Goal: Task Accomplishment & Management: Manage account settings

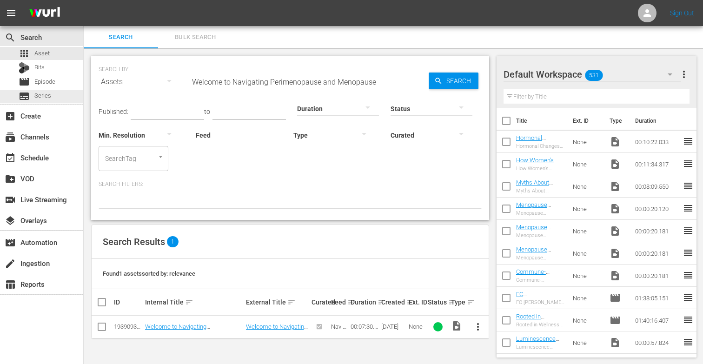
scroll to position [1, 0]
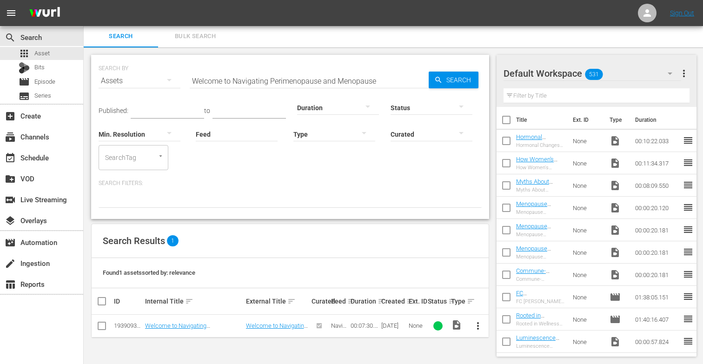
click at [506, 142] on input "checkbox" at bounding box center [507, 143] width 20 height 20
checkbox input "true"
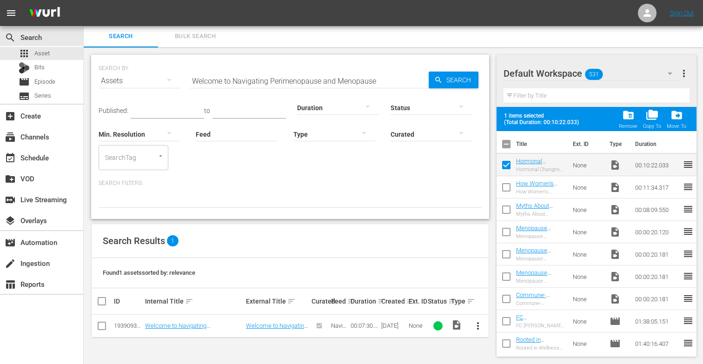
click at [508, 184] on input "checkbox" at bounding box center [507, 190] width 20 height 20
checkbox input "true"
click at [505, 211] on input "checkbox" at bounding box center [507, 212] width 20 height 20
checkbox input "true"
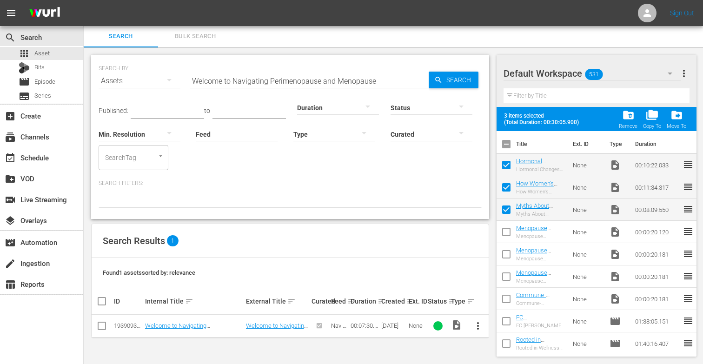
click at [632, 122] on div "folder_delete Remove" at bounding box center [628, 119] width 19 height 20
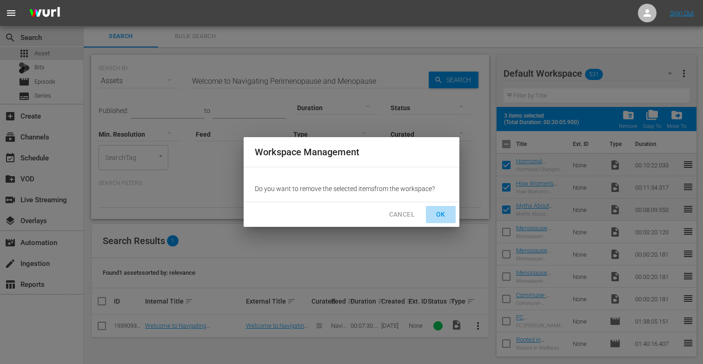
click at [442, 209] on span "OK" at bounding box center [441, 215] width 15 height 12
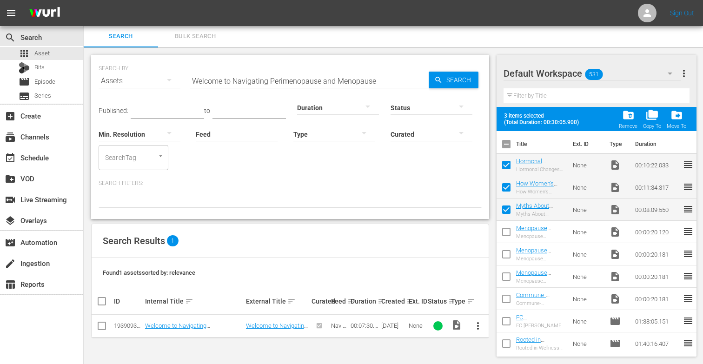
checkbox input "false"
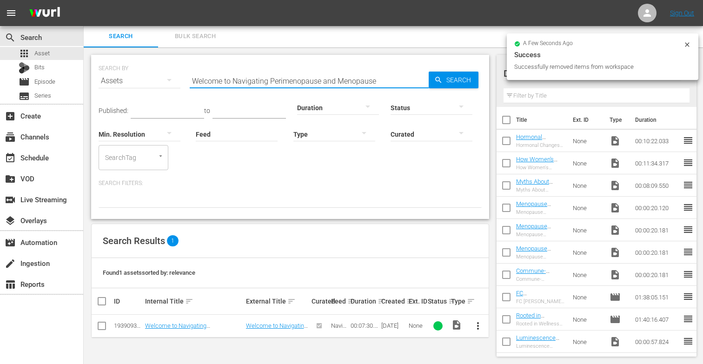
click at [383, 80] on input "Welcome to Navigating Perimenopause and Menopause" at bounding box center [309, 81] width 239 height 22
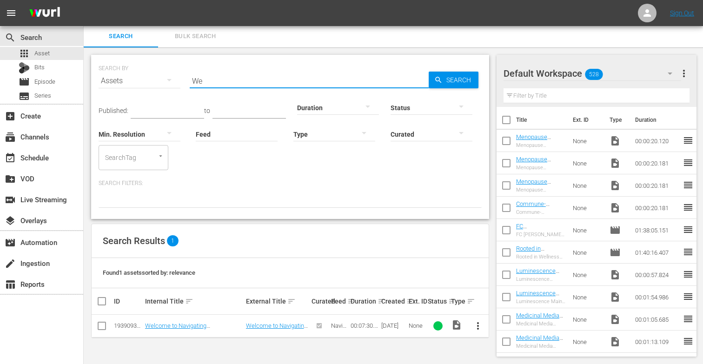
type input "W"
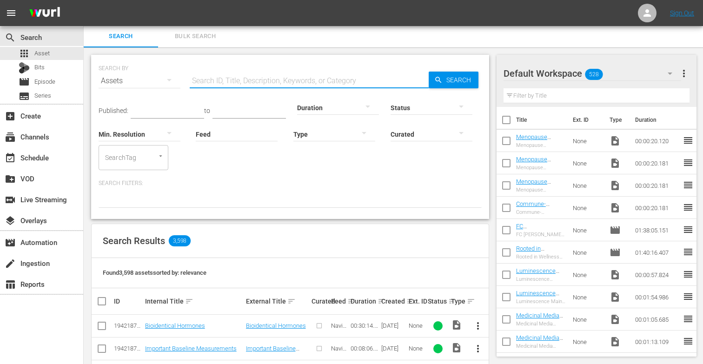
paste input "An Overview of the Gottfried Protocol"
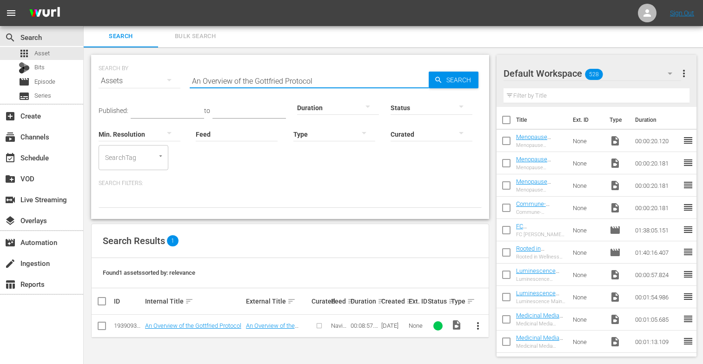
click at [480, 325] on span "more_vert" at bounding box center [478, 326] width 11 height 11
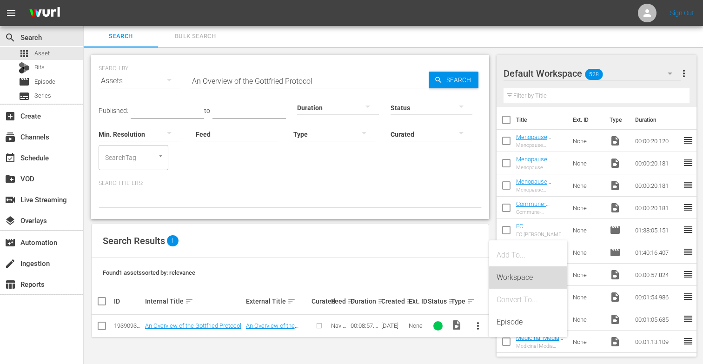
click at [525, 281] on div "Workspace" at bounding box center [528, 278] width 63 height 22
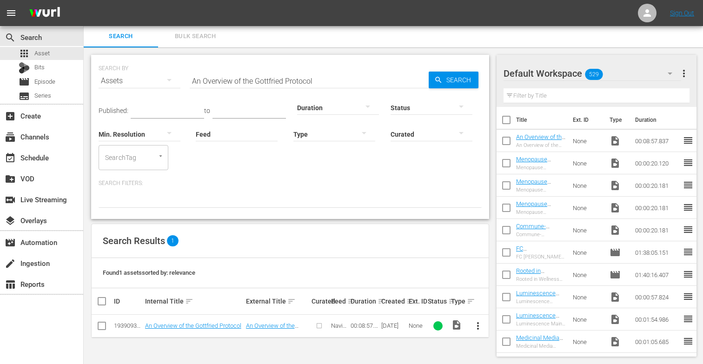
click at [321, 79] on input "An Overview of the Gottfried Protocol" at bounding box center [309, 81] width 239 height 22
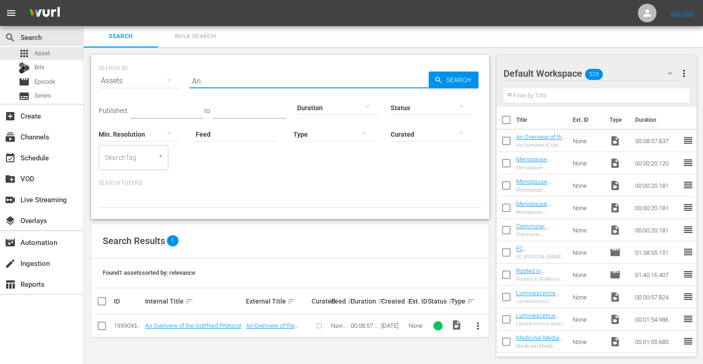
type input "A"
paste input "Important Baseline Measurements"
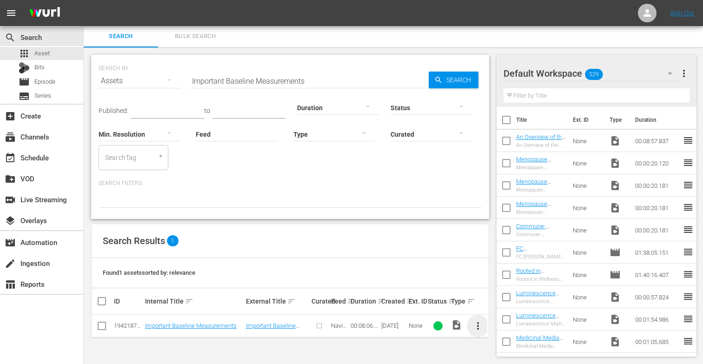
click at [477, 323] on span "more_vert" at bounding box center [478, 326] width 11 height 11
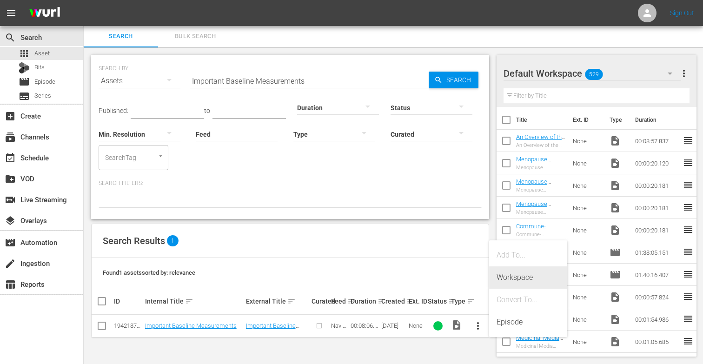
click at [514, 275] on div "Workspace" at bounding box center [528, 278] width 63 height 22
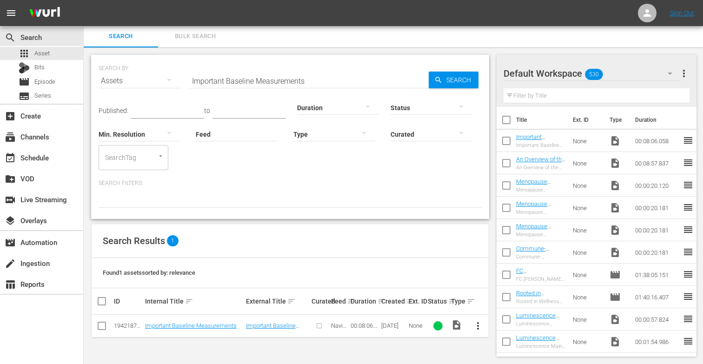
click at [309, 78] on input "Important Baseline Measurements" at bounding box center [309, 81] width 239 height 22
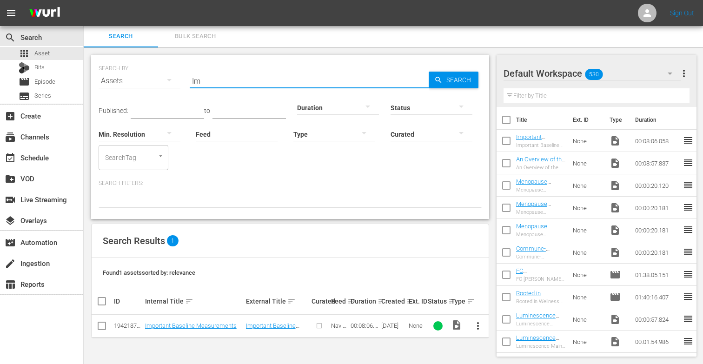
type input "I"
paste input "The Lifestyle Nutrients Women Need"
type input "The Lifestyle Nutrients Women Need"
click at [478, 322] on span "more_vert" at bounding box center [478, 326] width 11 height 11
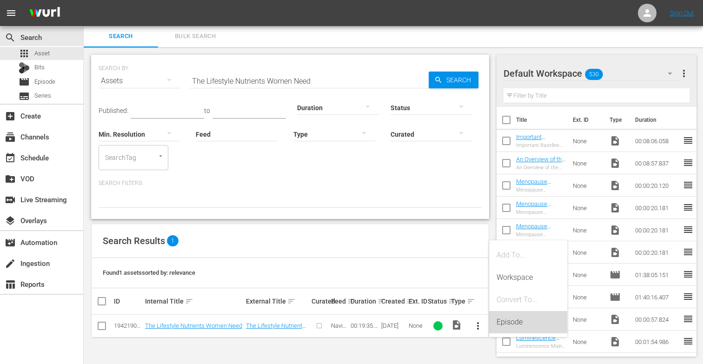
click at [516, 320] on div "Episode" at bounding box center [528, 322] width 63 height 22
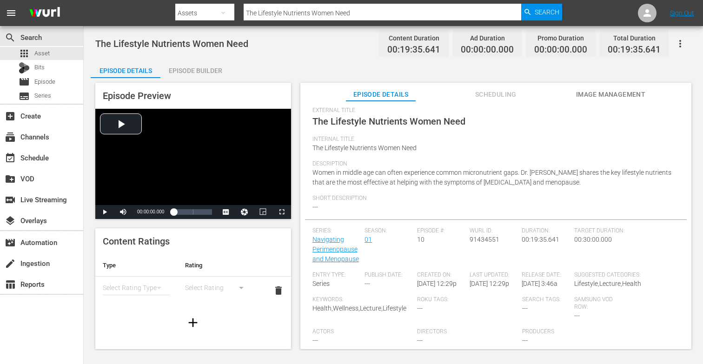
scroll to position [12, 0]
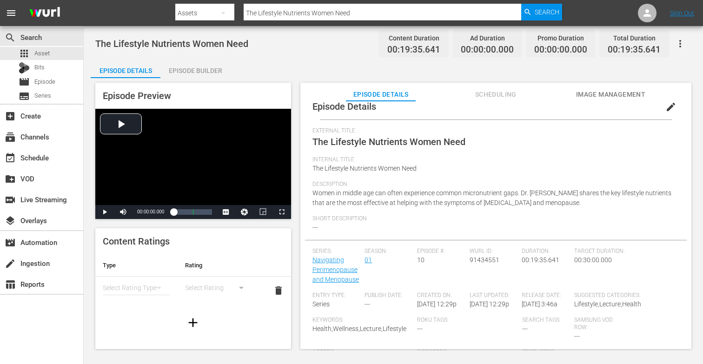
click at [666, 109] on span "edit" at bounding box center [671, 106] width 11 height 11
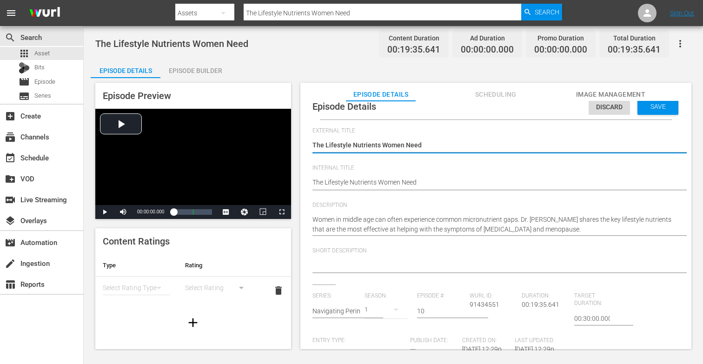
click at [428, 147] on textarea "The Lifestyle Nutrients Women Need" at bounding box center [494, 145] width 362 height 11
type textarea "The Lifestyle Nutrients Women Nee"
type textarea "The Lifestyle Nutrients Women Ne"
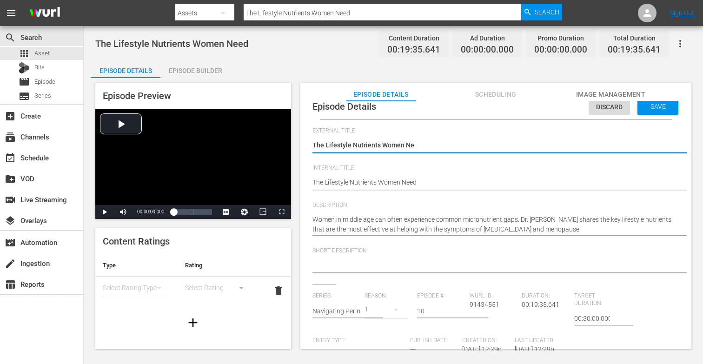
type textarea "The Lifestyle Nutrients Women N"
type textarea "The Lifestyle Nutrients Women"
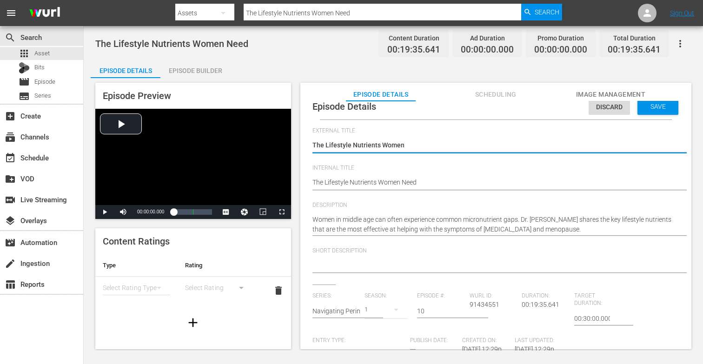
type textarea "The Lifestyle Nutrients Women"
type textarea "The Lifestyle Nutrients Wome"
type textarea "The Lifestyle Nutrients Wom"
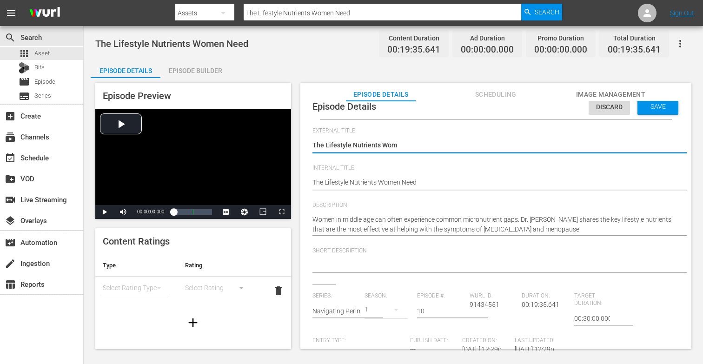
type textarea "The Lifestyle Nutrients Wo"
type textarea "The Lifestyle Nutrients W"
type textarea "The Lifestyle Nutrients"
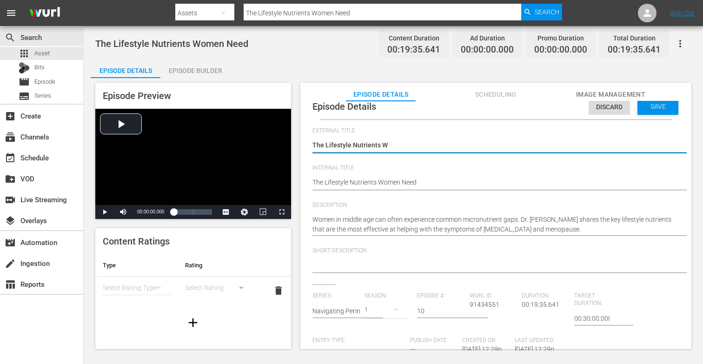
type textarea "The Lifestyle Nutrients"
type textarea "The Lifestyle Nutrient"
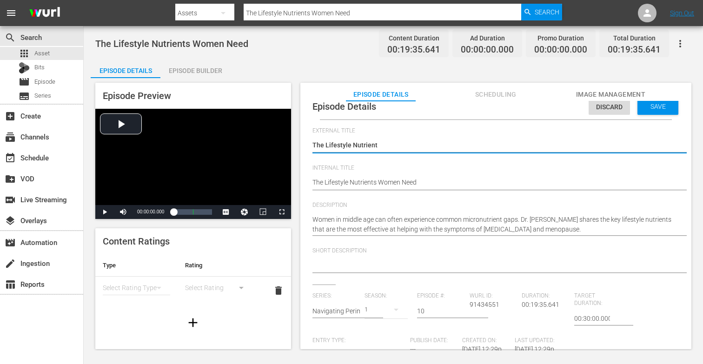
type textarea "The Lifestyle Nutrien"
type textarea "The Lifestyle Nutrie"
type textarea "The Lifestyle Nutri"
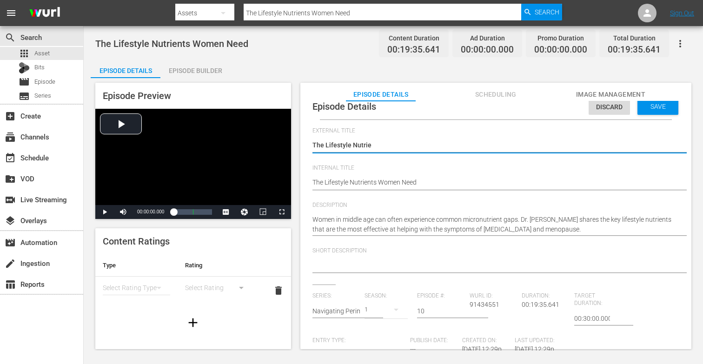
type textarea "The Lifestyle Nutri"
type textarea "The Lifestyle Nutr"
type textarea "The Lifestyle Nut"
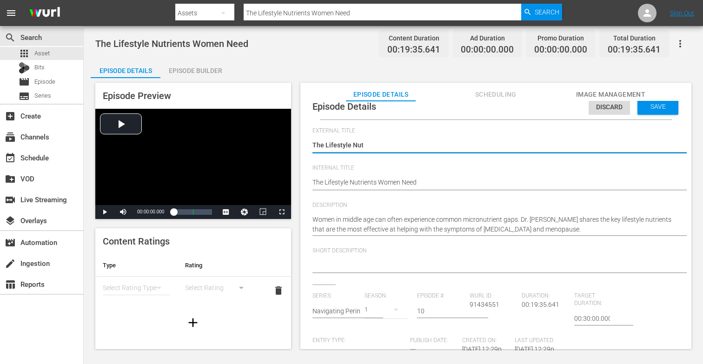
type textarea "The Lifestyle Nu"
type textarea "The Lifestyle N"
type textarea "The Lifestyle"
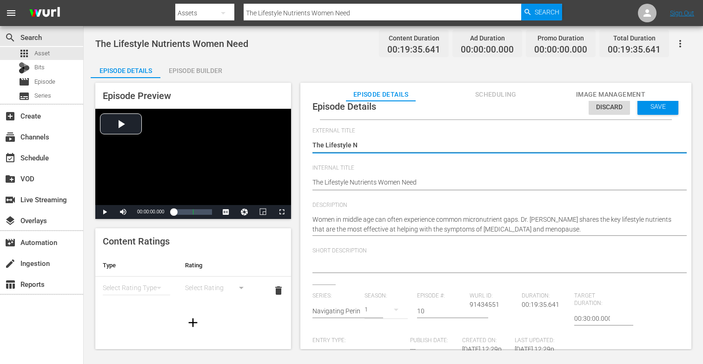
type textarea "The Lifestyle"
type textarea "The Lifestyl"
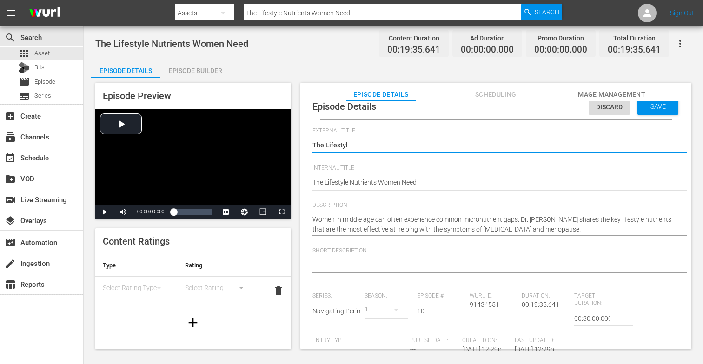
type textarea "The Lifesty"
type textarea "The Lifest"
type textarea "The Lifes"
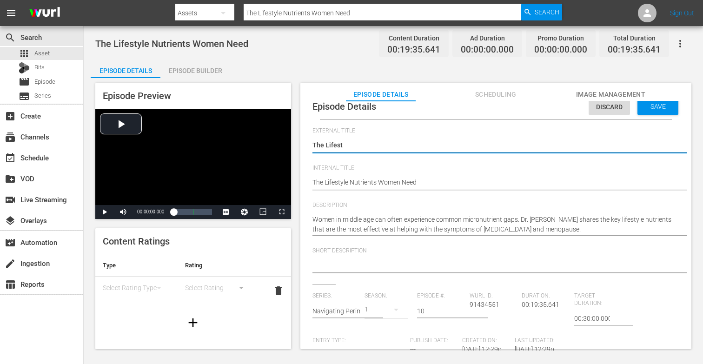
type textarea "The Lifes"
type textarea "The Life"
type textarea "The Lif"
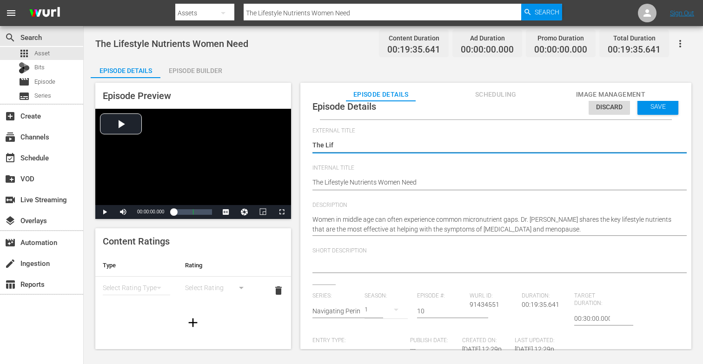
type textarea "The Li"
type textarea "The L"
type textarea "The"
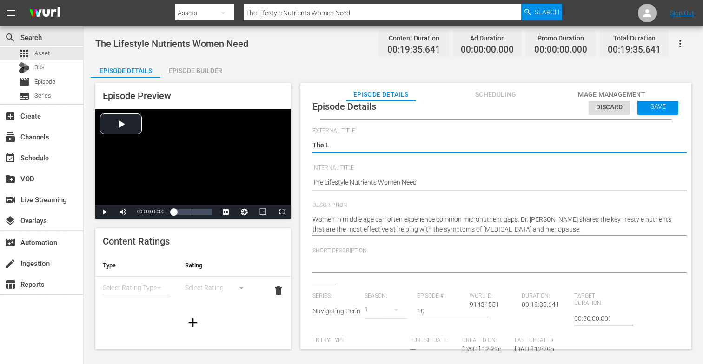
type textarea "The"
type textarea "Th"
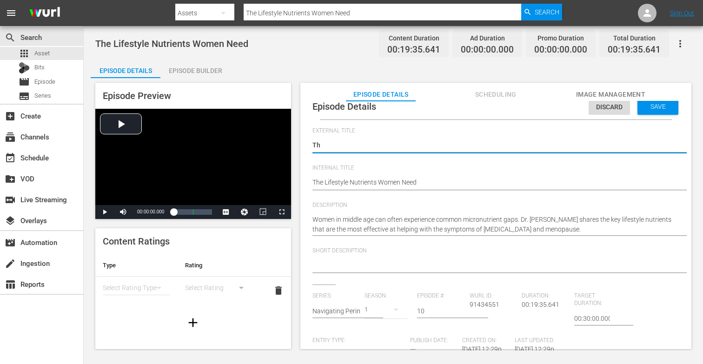
type textarea "T"
type textarea "N"
type textarea "Na"
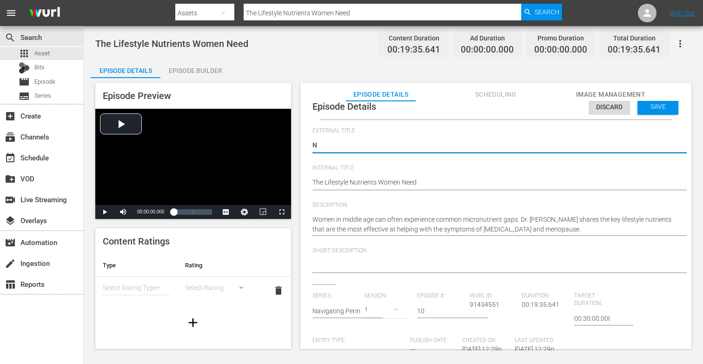
type textarea "Na"
type textarea "Nav"
type textarea "Navi"
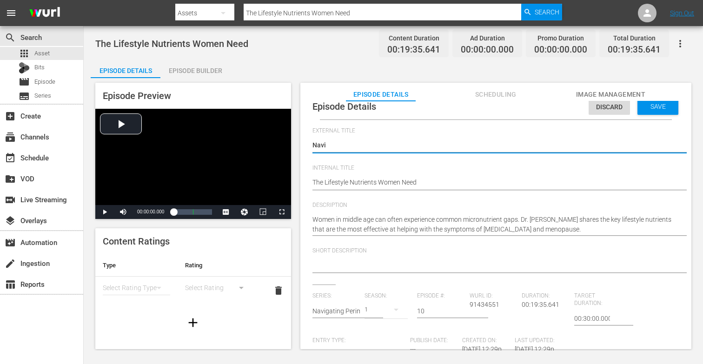
type textarea "Navig"
type textarea "Naviga"
type textarea "Navigat"
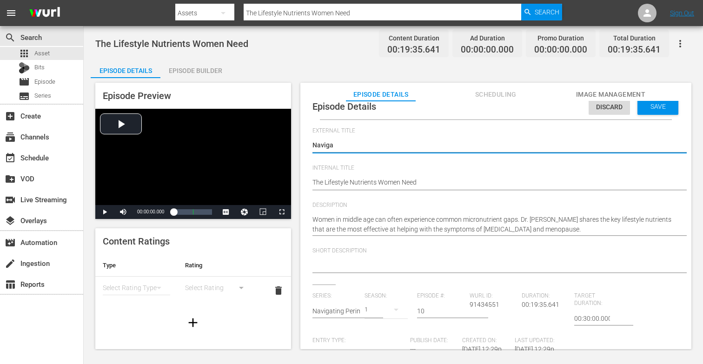
type textarea "Navigat"
type textarea "Navigati"
type textarea "Navigatin"
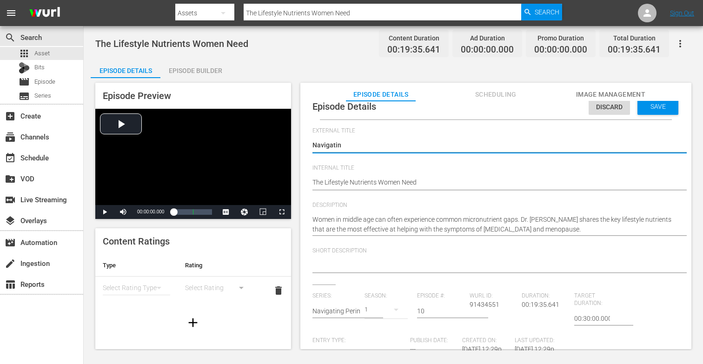
type textarea "Navigating"
type textarea "Navigating P"
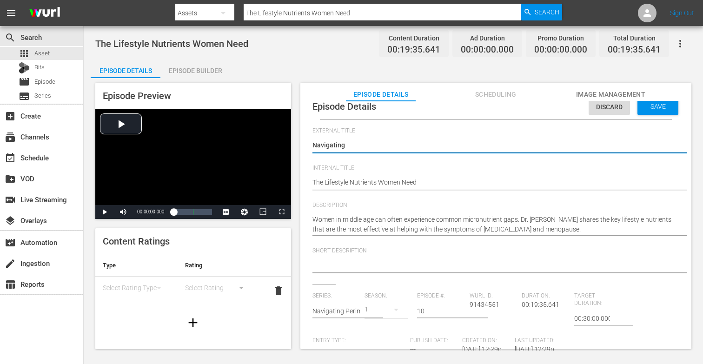
type textarea "Navigating P"
type textarea "Navigating Pe"
type textarea "Navigating Per"
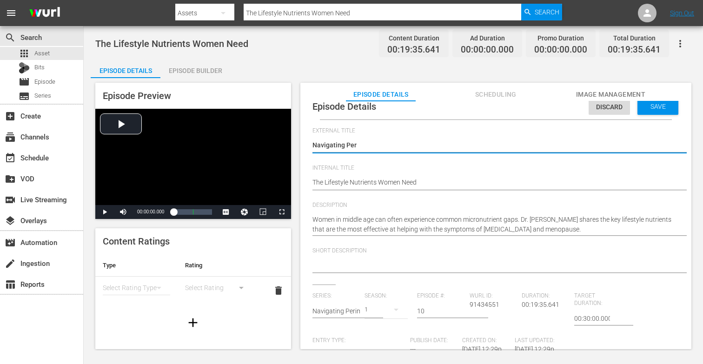
type textarea "Navigating Peri"
type textarea "Navigating Perim"
type textarea "Navigating Perime"
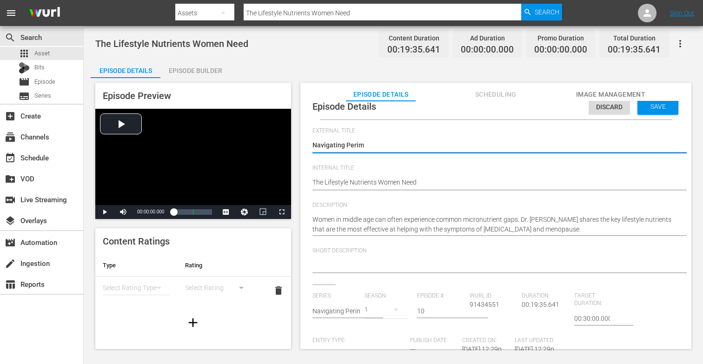
type textarea "Navigating Perime"
type textarea "Navigating Perimen"
type textarea "Navigating Perimeno"
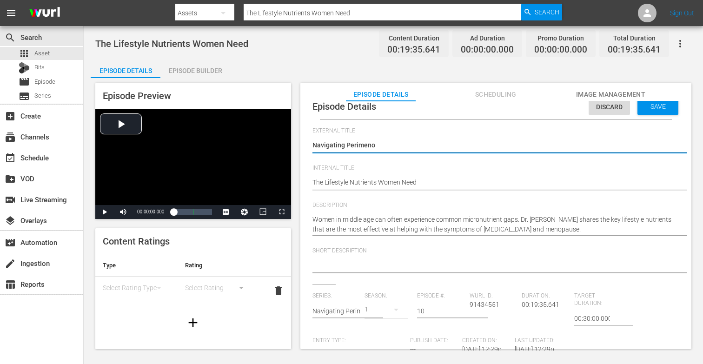
type textarea "Navigating Perimenop"
type textarea "Navigating Perimenopa"
type textarea "Navigating Perimenopau"
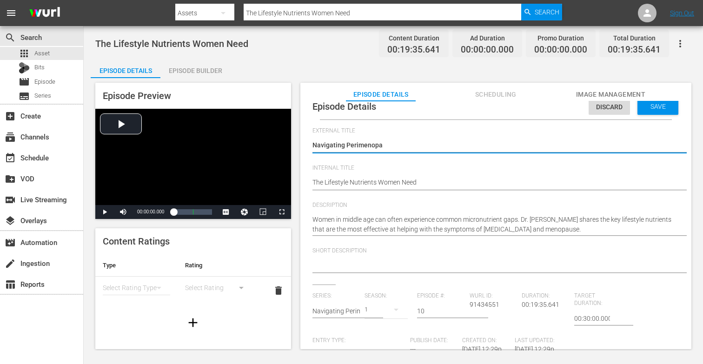
type textarea "Navigating Perimenopau"
type textarea "Navigating Perimenopaus"
type textarea "Navigating [MEDICAL_DATA]"
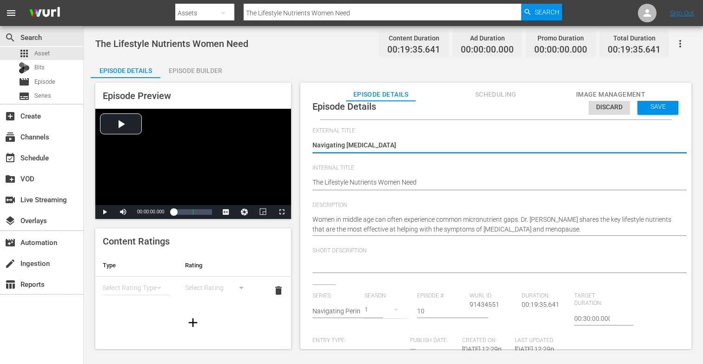
type textarea "Navigating [MEDICAL_DATA]"
type textarea "Navigating [MEDICAL_DATA] a"
type textarea "Navigating [MEDICAL_DATA] an"
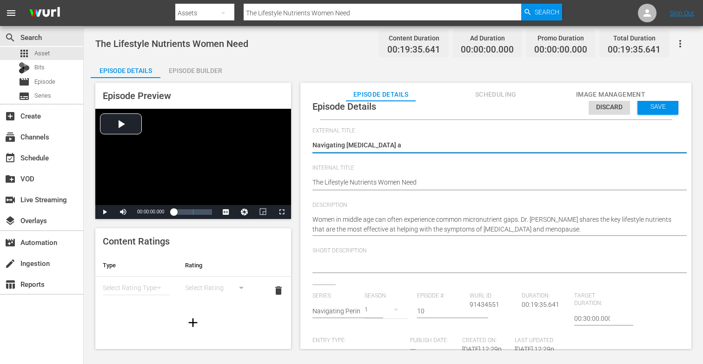
type textarea "Navigating [MEDICAL_DATA] an"
type textarea "Navigating [MEDICAL_DATA] and"
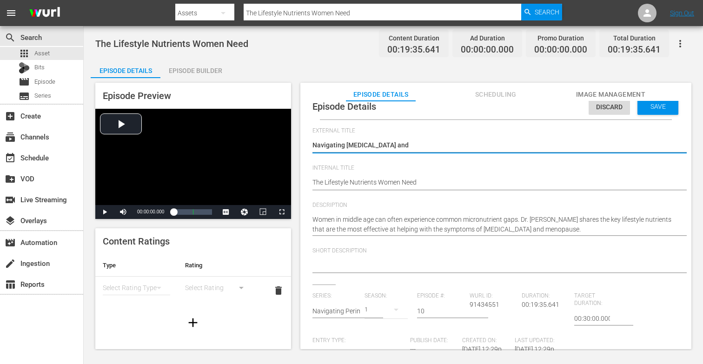
type textarea "Navigating [MEDICAL_DATA] and M"
type textarea "Navigating [MEDICAL_DATA] and Me"
type textarea "Navigating [MEDICAL_DATA] and Men"
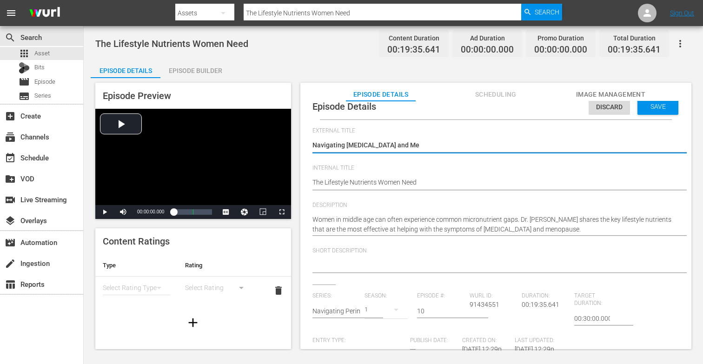
type textarea "Navigating [MEDICAL_DATA] and Men"
type textarea "Navigating [MEDICAL_DATA] and Meno"
type textarea "Navigating [MEDICAL_DATA] and Menop"
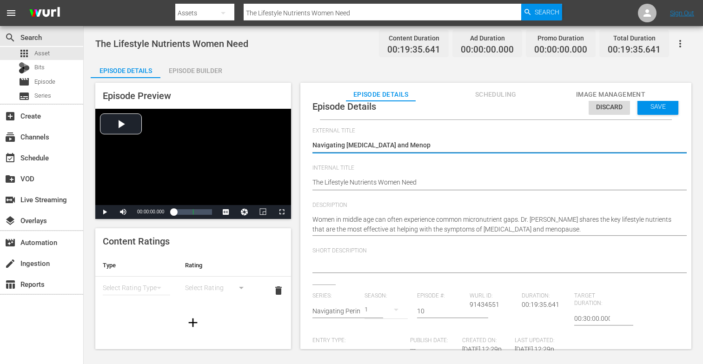
type textarea "Navigating [MEDICAL_DATA] and Menopa"
type textarea "Navigating [MEDICAL_DATA] and Menopau"
type textarea "Navigating [MEDICAL_DATA] and Menopaus"
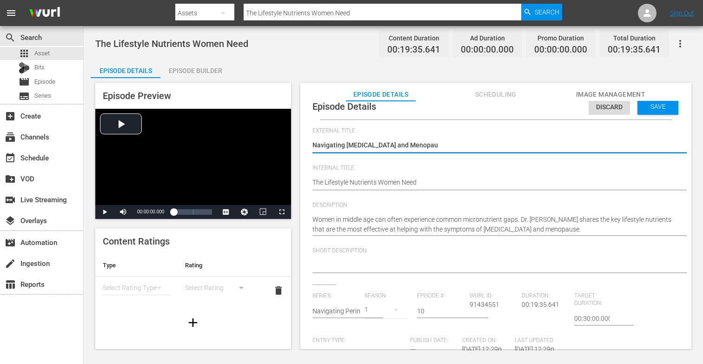
type textarea "Navigating [MEDICAL_DATA] and Menopaus"
type textarea "Navigating Perimenopause and Menopause"
type textarea "Navigating [MEDICAL_DATA] and Menopause:"
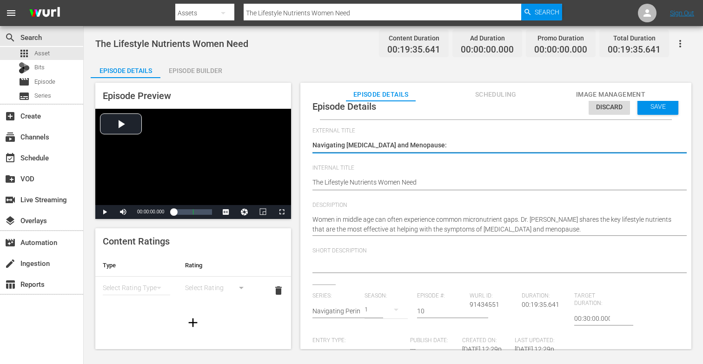
type textarea "Navigating [MEDICAL_DATA] and Menopause:"
type textarea "Navigating [MEDICAL_DATA] and Menopause: P"
type textarea "Navigating [MEDICAL_DATA] and Menopause: Pa"
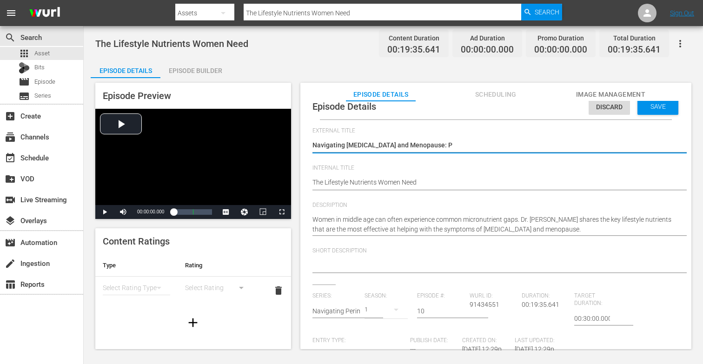
type textarea "Navigating [MEDICAL_DATA] and Menopause: Pa"
type textarea "Navigating [MEDICAL_DATA] and Menopause: Par"
type textarea "Navigating [MEDICAL_DATA] and Menopause: Part"
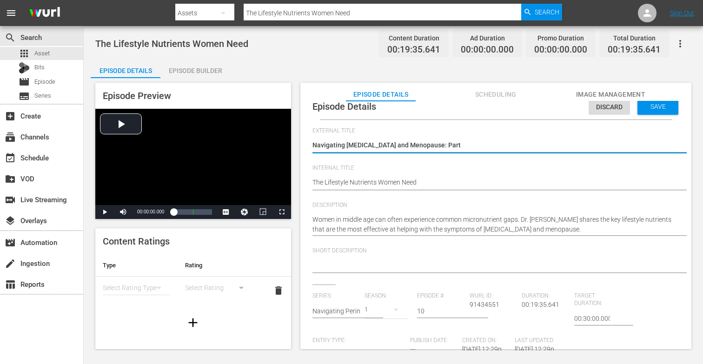
type textarea "Navigating [MEDICAL_DATA] and Menopause: Part"
type textarea "Navigating [MEDICAL_DATA] and Menopause: Part 3"
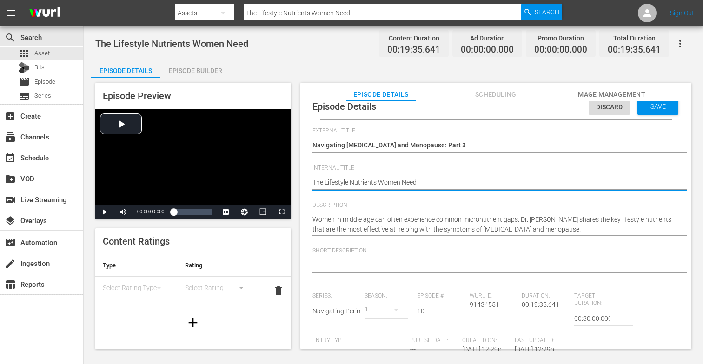
type textarea "The Lifestyle Nutrients Women Nee"
type textarea "The Lifestyle Nutrients Women Ne"
type textarea "The Lifestyle Nutrients Women N"
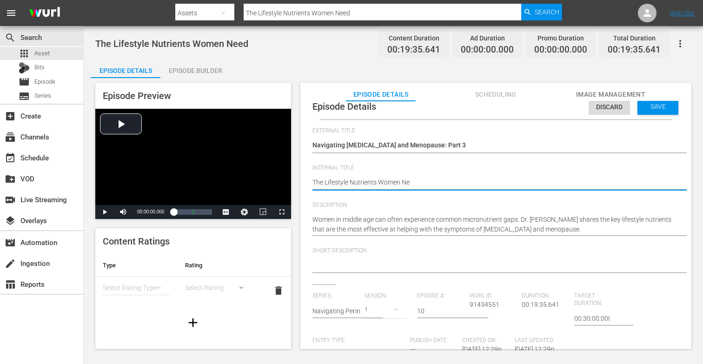
type textarea "The Lifestyle Nutrients Women N"
type textarea "The Lifestyle Nutrients Women"
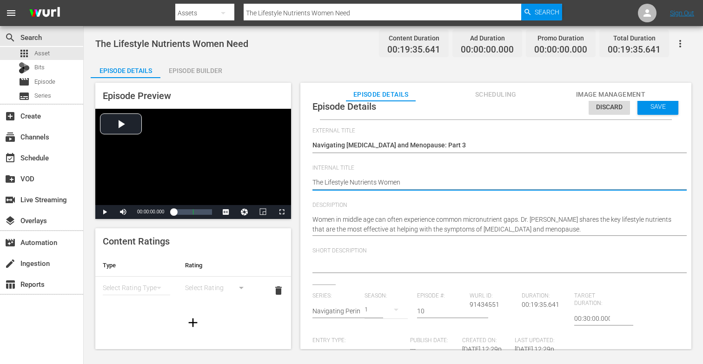
type textarea "The Lifestyle Nutrients Wome"
type textarea "The Lifestyle Nutrients Wom"
type textarea "The Lifestyle Nutrients Wo"
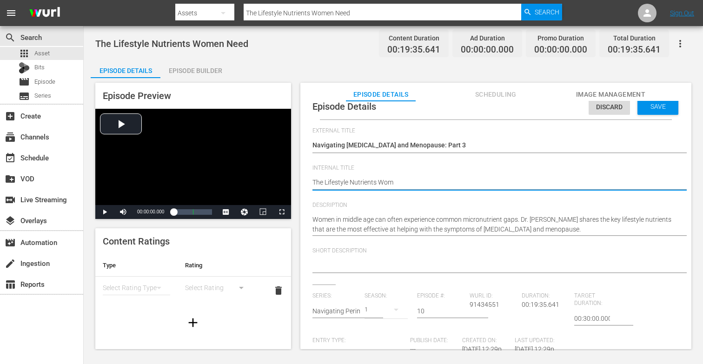
type textarea "The Lifestyle Nutrients Wo"
type textarea "The Lifestyle Nutrients W"
type textarea "The Lifestyle Nutrients"
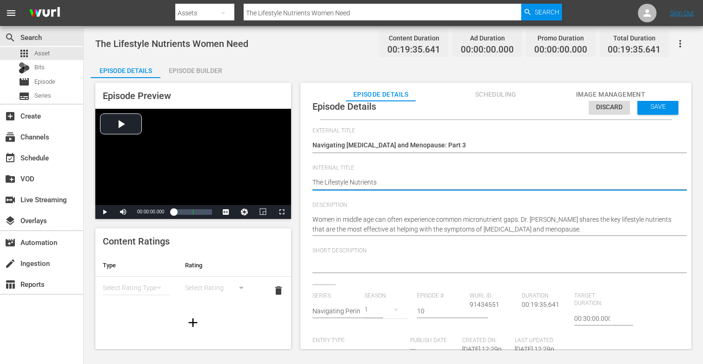
type textarea "The Lifestyle Nutrients"
type textarea "The Lifestyle Nutrient"
type textarea "The Lifestyle Nutrien"
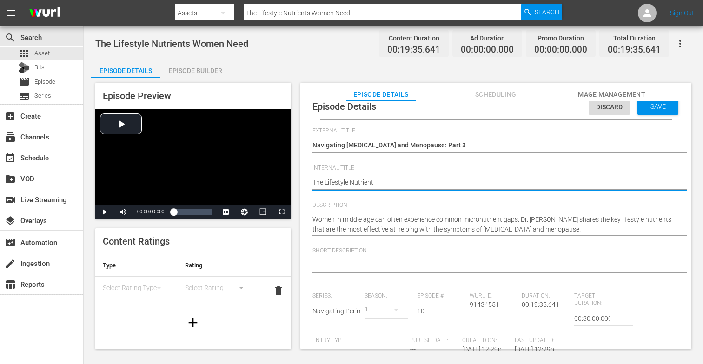
type textarea "The Lifestyle Nutrien"
type textarea "The Lifestyle Nutrie"
type textarea "The Lifestyle Nutri"
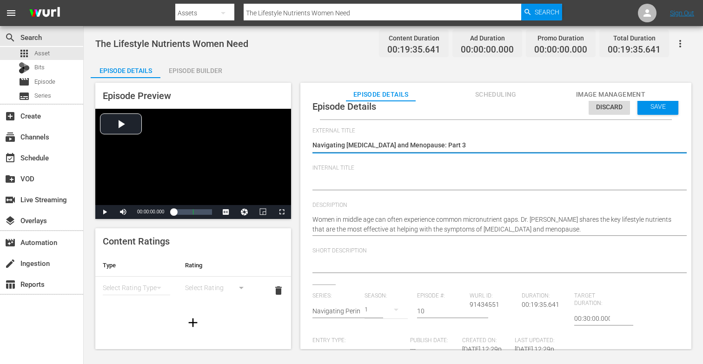
drag, startPoint x: 312, startPoint y: 144, endPoint x: 466, endPoint y: 149, distance: 153.6
click at [466, 149] on textarea "The Lifestyle Nutrients Women Need" at bounding box center [494, 145] width 362 height 11
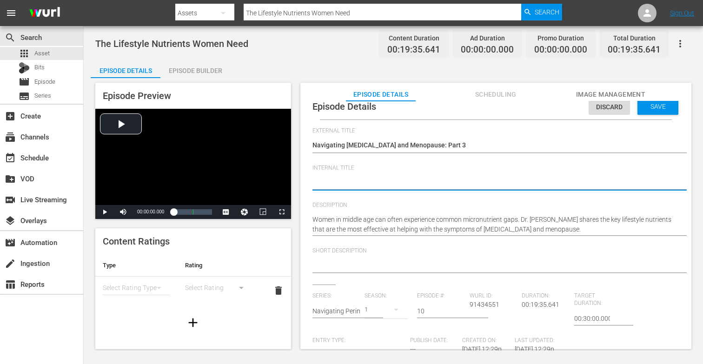
paste textarea "Navigating [MEDICAL_DATA] and Menopause: Part 3"
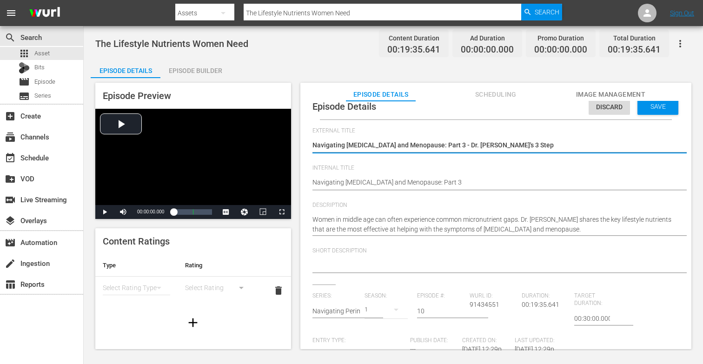
click at [500, 147] on textarea "The Lifestyle Nutrients Women Need" at bounding box center [494, 145] width 362 height 11
click at [544, 142] on textarea "The Lifestyle Nutrients Women Need" at bounding box center [494, 145] width 362 height 11
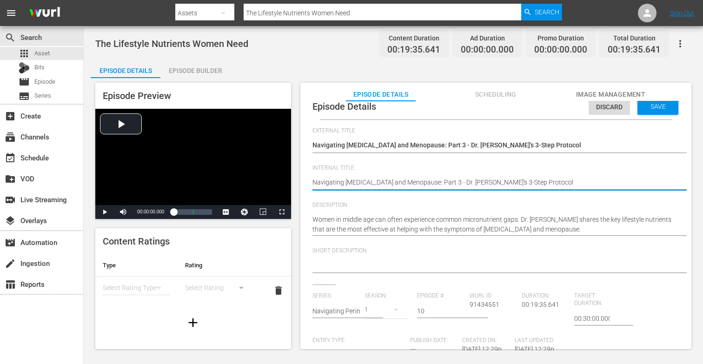
click at [383, 269] on textarea at bounding box center [494, 266] width 362 height 11
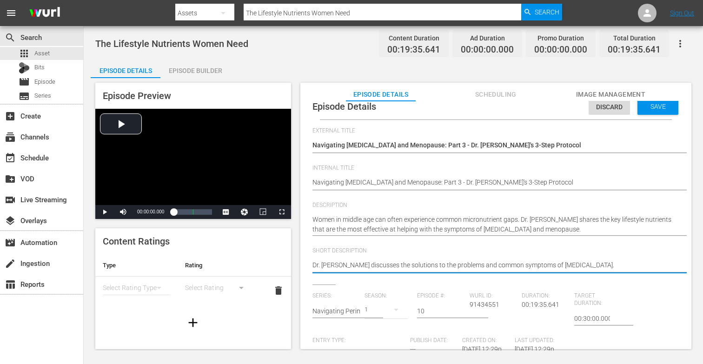
scroll to position [4, 0]
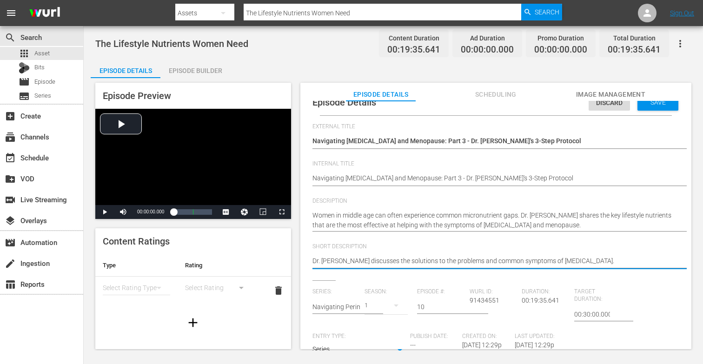
click at [425, 306] on input "10" at bounding box center [441, 307] width 48 height 22
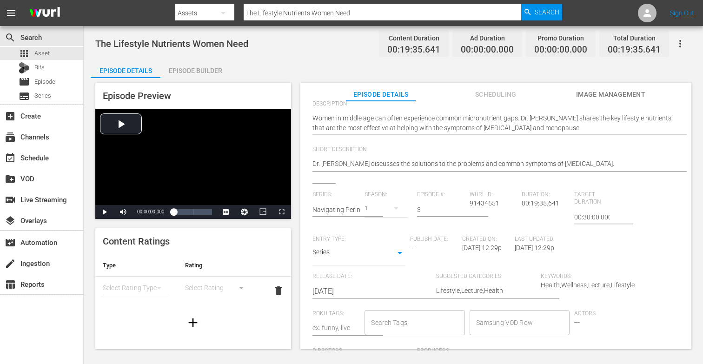
scroll to position [113, 0]
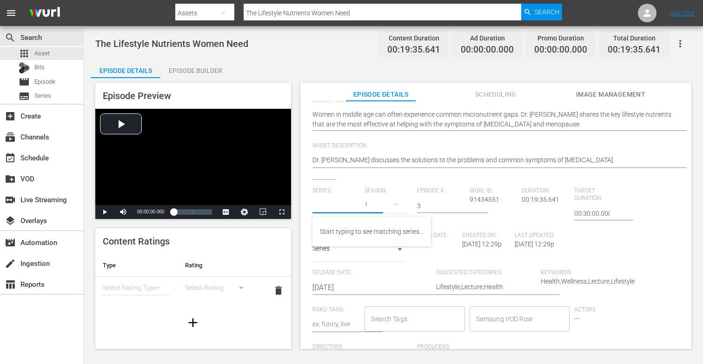
click at [342, 207] on input "text" at bounding box center [337, 206] width 48 height 22
click at [327, 232] on div "Navigating Perimenopause and Menopause" at bounding box center [383, 232] width 126 height 22
click at [424, 206] on input "3" at bounding box center [441, 206] width 48 height 22
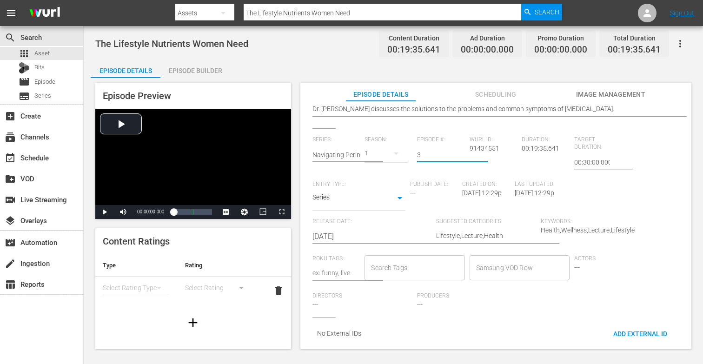
scroll to position [172, 0]
click at [388, 264] on input "Search Tags" at bounding box center [408, 268] width 78 height 17
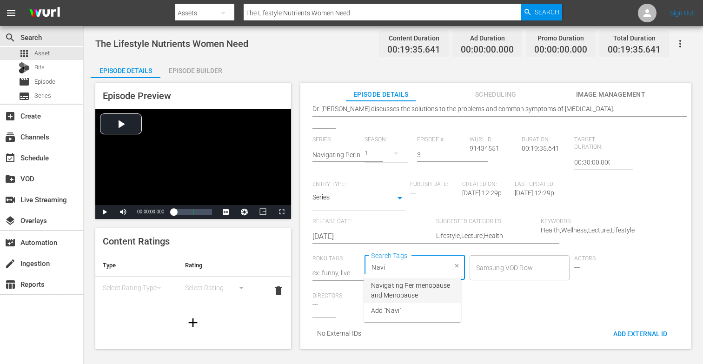
click at [393, 292] on span "Navigating Perimenopause and Menopause" at bounding box center [412, 291] width 83 height 20
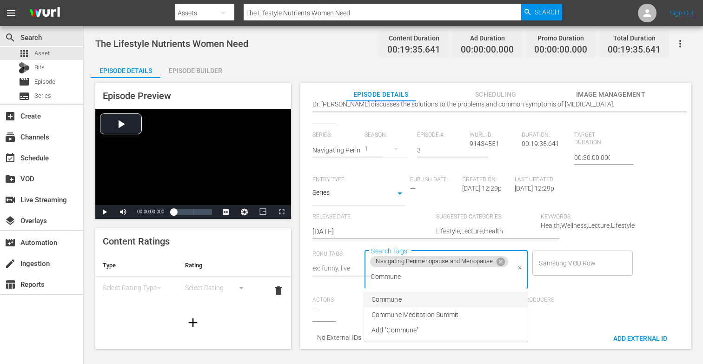
click at [383, 297] on span "Commune" at bounding box center [387, 300] width 30 height 10
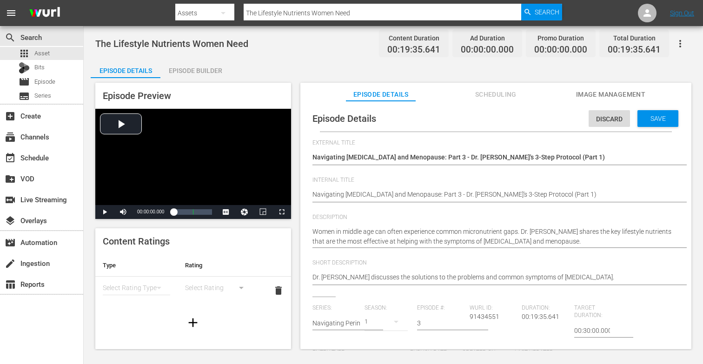
scroll to position [6, 0]
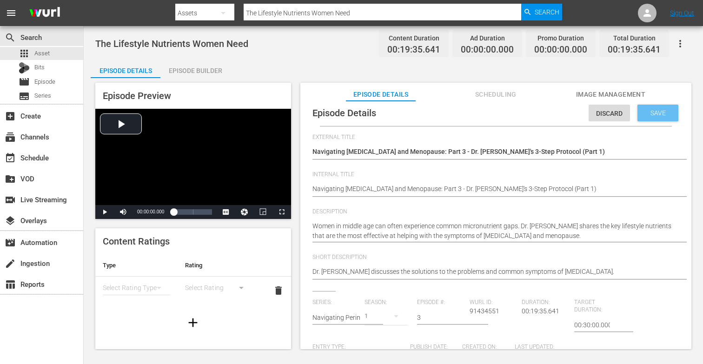
click at [643, 111] on span "Save" at bounding box center [658, 112] width 30 height 7
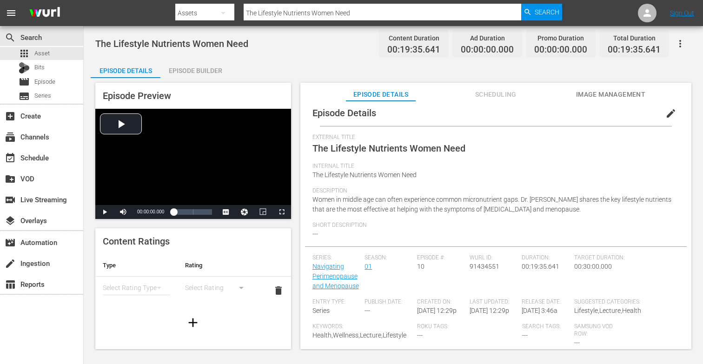
click at [195, 70] on div "Episode Builder" at bounding box center [196, 71] width 70 height 22
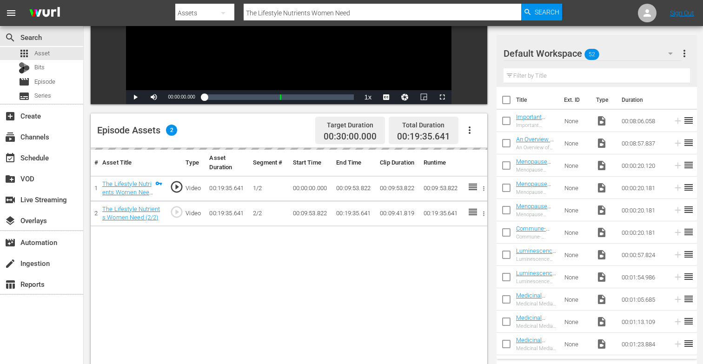
scroll to position [172, 0]
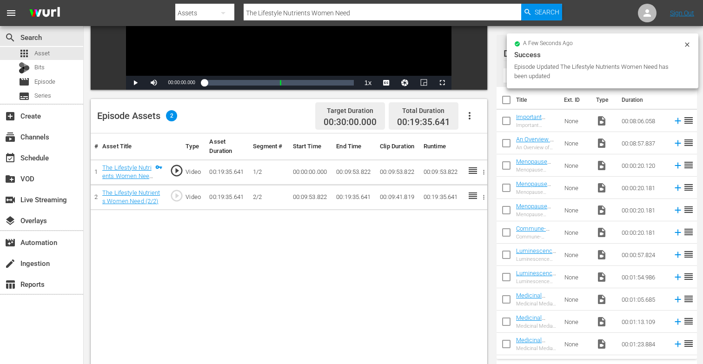
click at [688, 43] on icon at bounding box center [687, 44] width 7 height 7
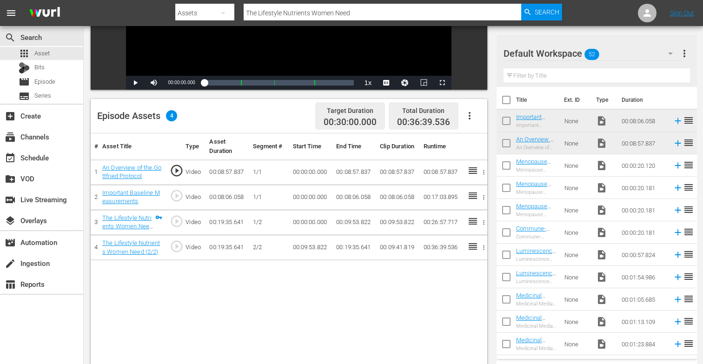
click at [623, 77] on input "text" at bounding box center [597, 75] width 187 height 15
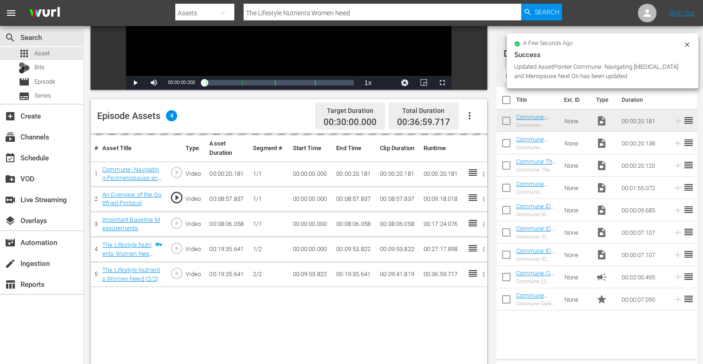
click at [691, 44] on icon at bounding box center [687, 44] width 7 height 7
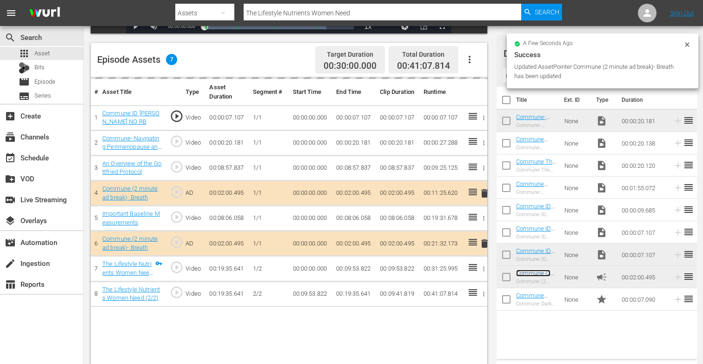
scroll to position [242, 0]
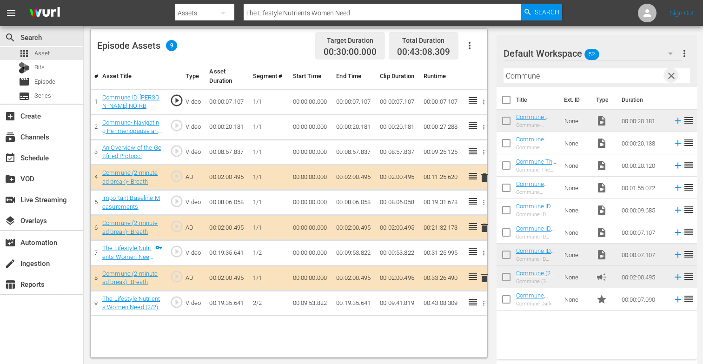
click at [671, 76] on span "clear" at bounding box center [671, 75] width 11 height 11
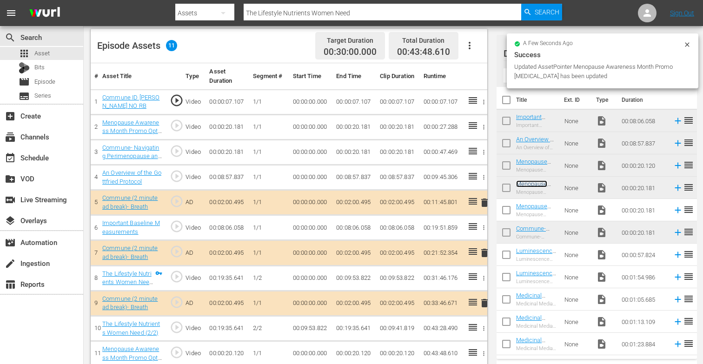
scroll to position [251, 0]
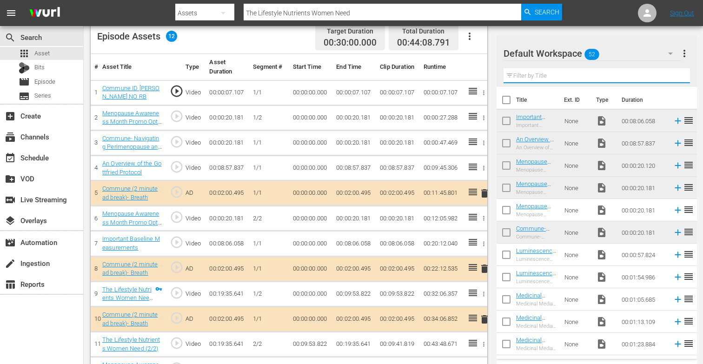
click at [542, 80] on input "text" at bounding box center [597, 75] width 187 height 15
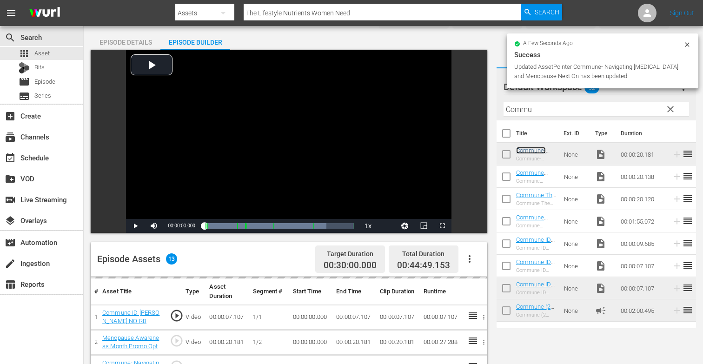
scroll to position [34, 0]
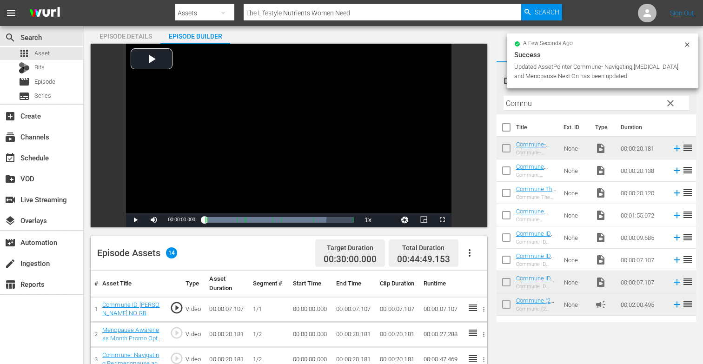
click at [493, 34] on div "Episode Details Episode Builder Episode Preview Video Player is loading. Play V…" at bounding box center [394, 325] width 606 height 600
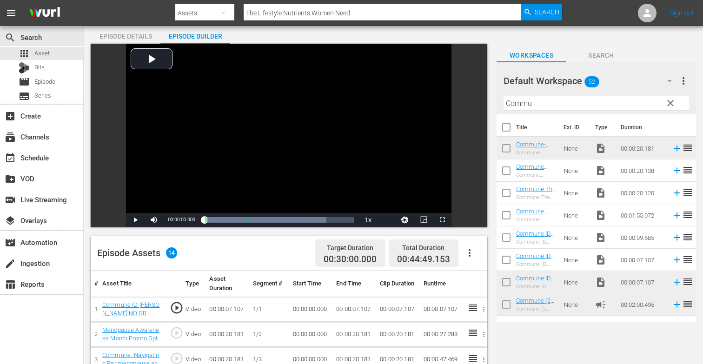
click at [688, 44] on div "Workspaces Search" at bounding box center [597, 53] width 200 height 19
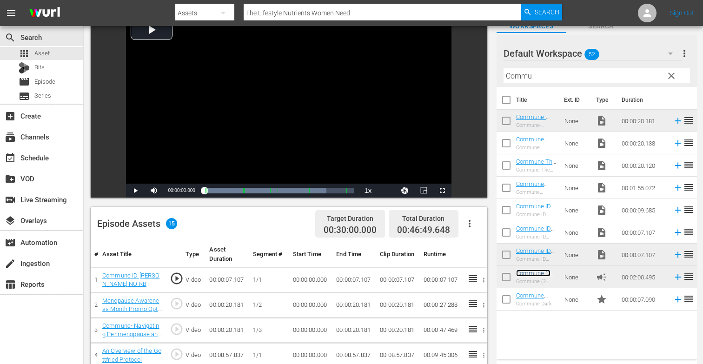
scroll to position [0, 0]
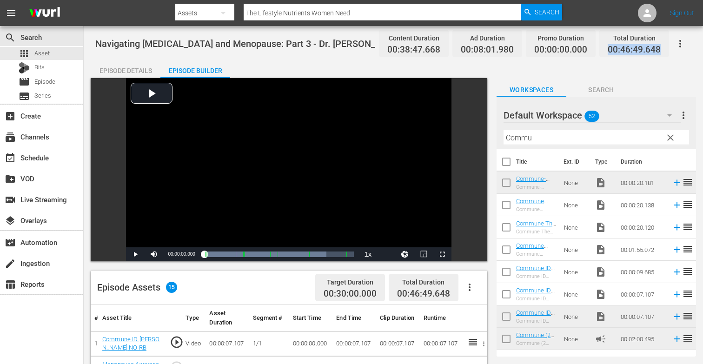
drag, startPoint x: 609, startPoint y: 47, endPoint x: 661, endPoint y: 52, distance: 51.9
click at [661, 52] on span "00:46:49.648" at bounding box center [634, 50] width 53 height 11
copy span "00:46:49.648"
click at [48, 58] on div "apps Asset" at bounding box center [34, 53] width 31 height 13
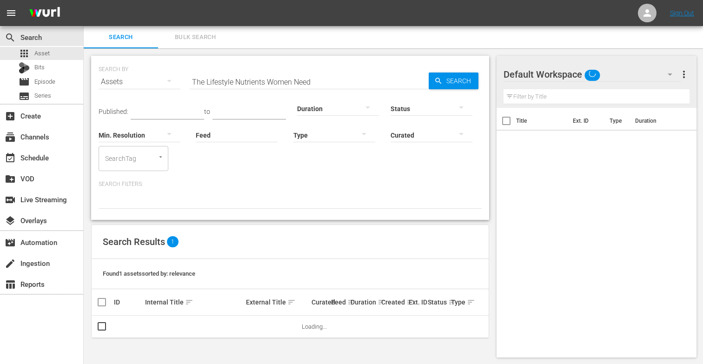
click at [321, 83] on input "The Lifestyle Nutrients Women Need" at bounding box center [309, 82] width 239 height 22
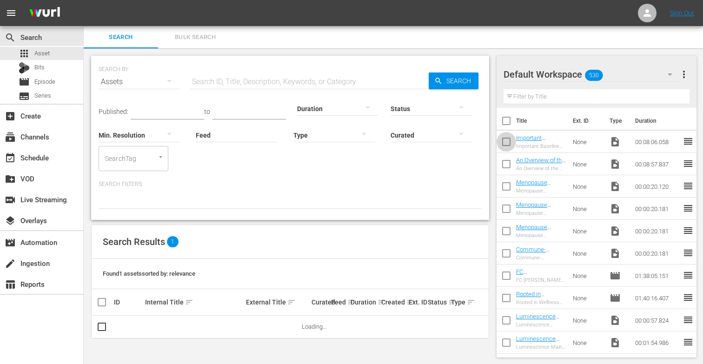
click at [508, 138] on input "checkbox" at bounding box center [507, 144] width 20 height 20
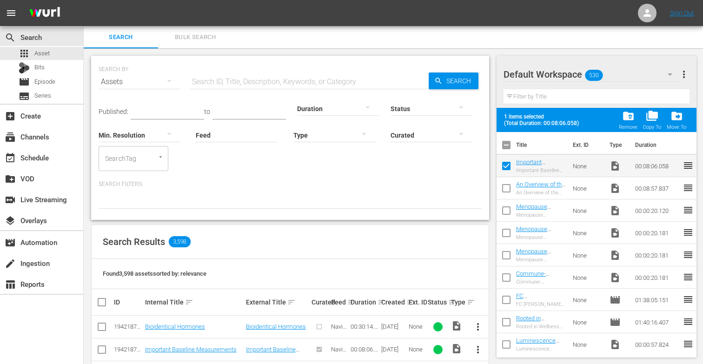
click at [508, 186] on input "checkbox" at bounding box center [507, 191] width 20 height 20
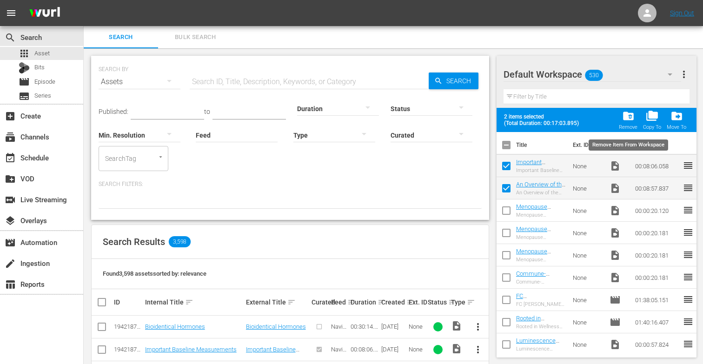
click at [622, 115] on div "folder_delete Remove" at bounding box center [628, 120] width 19 height 20
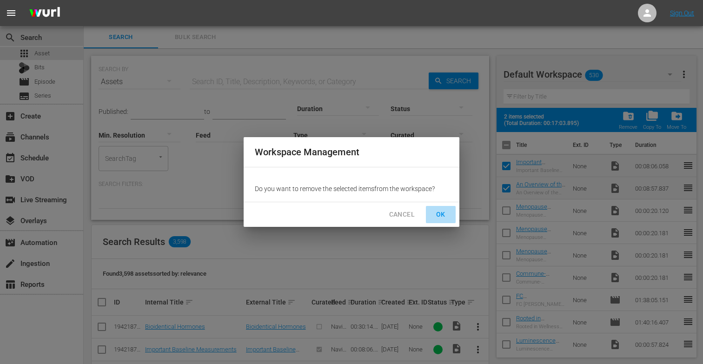
click at [435, 216] on span "OK" at bounding box center [441, 215] width 15 height 12
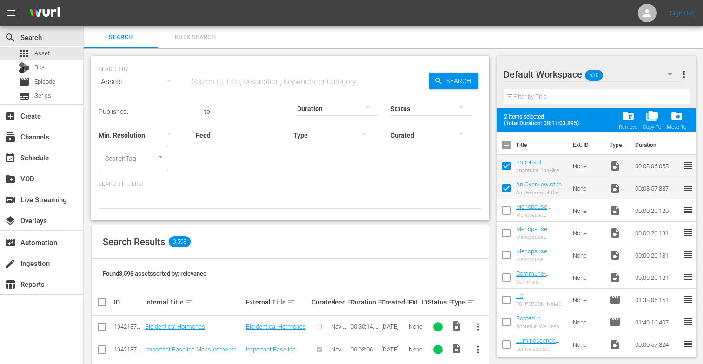
click at [269, 83] on input "text" at bounding box center [309, 82] width 239 height 22
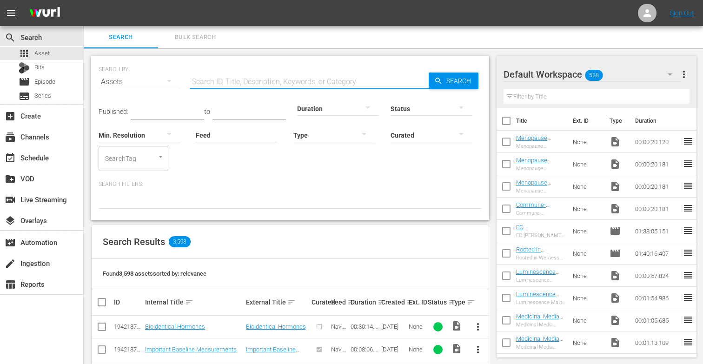
paste input "Exercise and Heart Rate Variability"
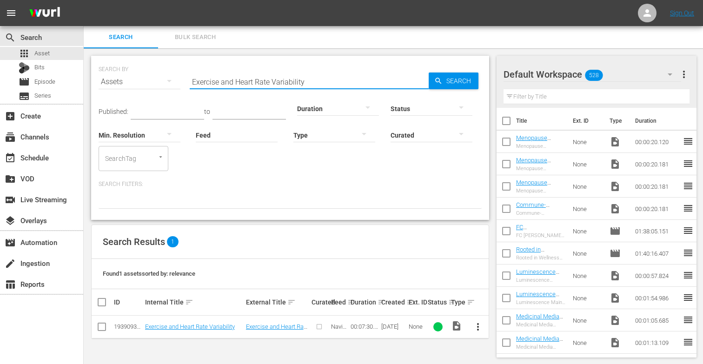
click at [479, 327] on span "more_vert" at bounding box center [478, 326] width 11 height 11
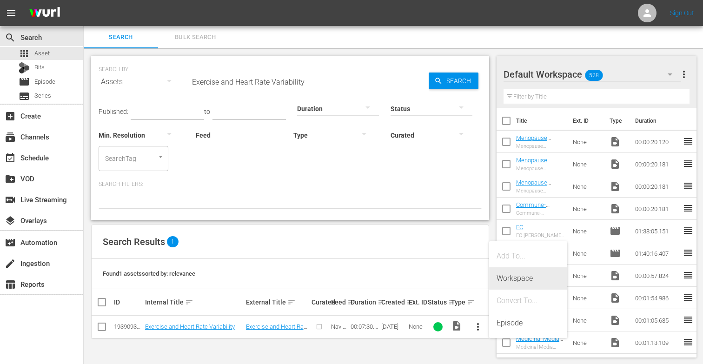
click at [517, 281] on div "Workspace" at bounding box center [528, 279] width 63 height 22
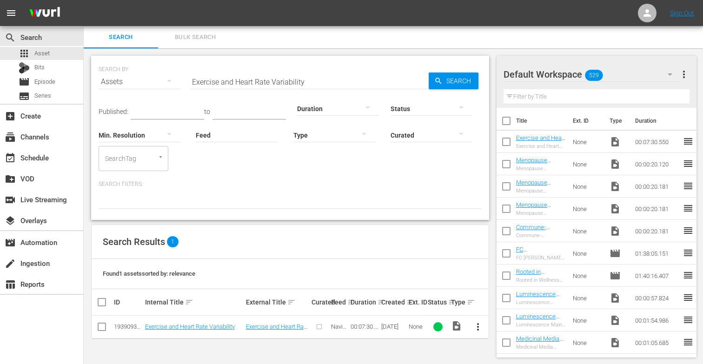
click at [327, 79] on input "Exercise and Heart Rate Variability" at bounding box center [309, 82] width 239 height 22
paste input "Botanical Therapies for Women"
click at [480, 330] on span "more_vert" at bounding box center [478, 326] width 11 height 11
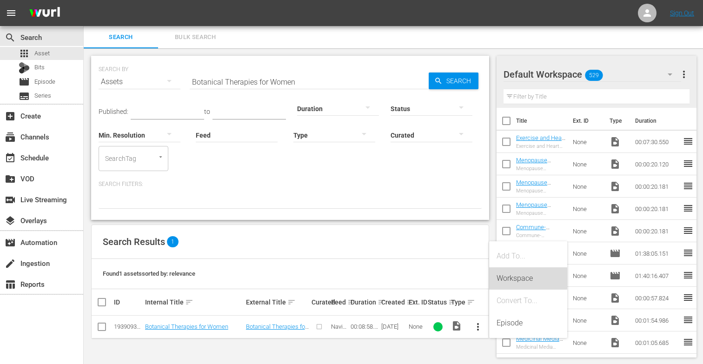
click at [515, 278] on div "Workspace" at bounding box center [528, 279] width 63 height 22
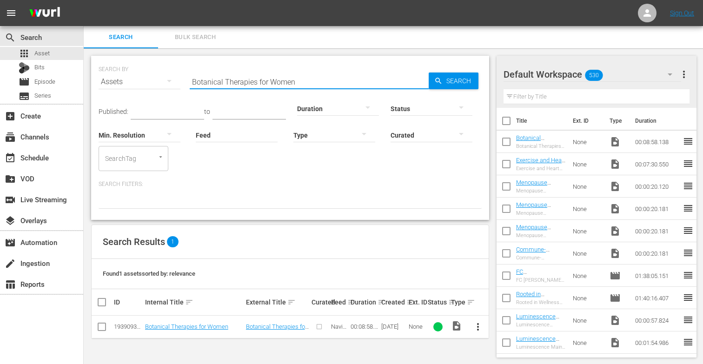
click at [308, 81] on input "Botanical Therapies for Women" at bounding box center [309, 82] width 239 height 22
click at [311, 83] on input "Botanical Therapies for Women" at bounding box center [309, 82] width 239 height 22
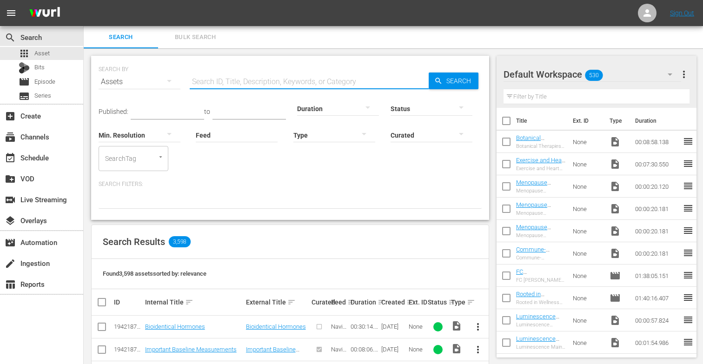
paste input "Mental Health and Stress in Women"
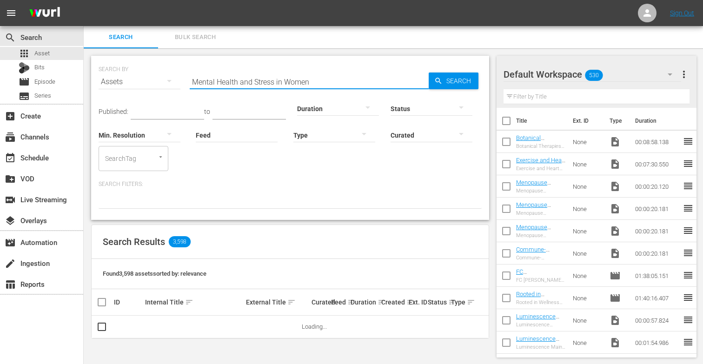
scroll to position [1, 0]
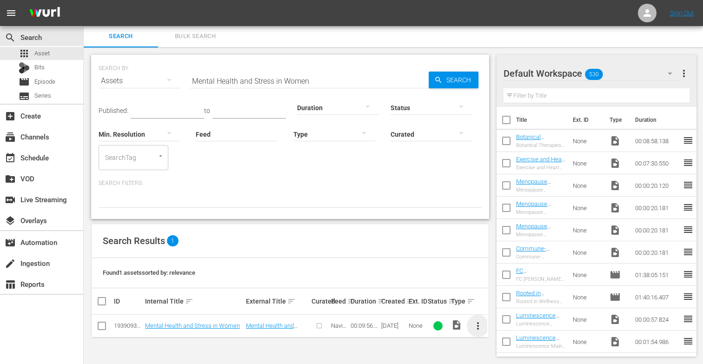
click at [478, 328] on span "more_vert" at bounding box center [478, 326] width 11 height 11
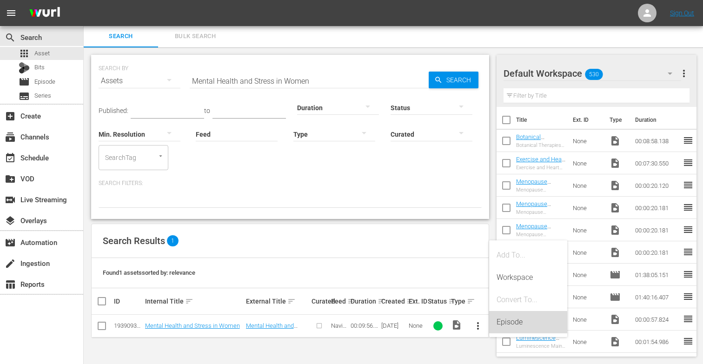
click at [509, 324] on div "Episode" at bounding box center [528, 322] width 63 height 22
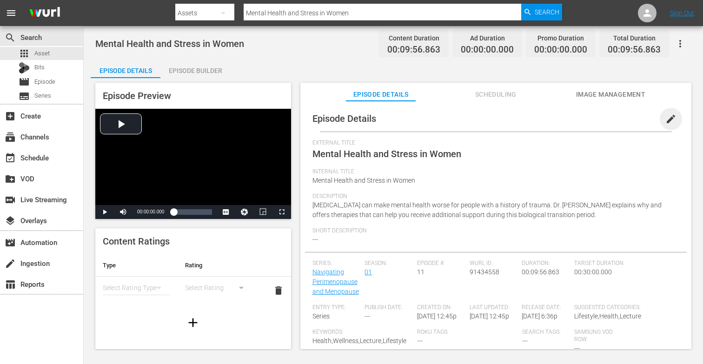
click at [668, 117] on span "edit" at bounding box center [671, 119] width 11 height 11
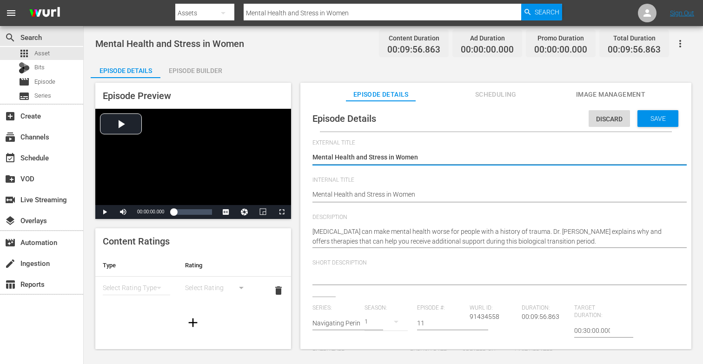
click at [422, 158] on textarea "Mental Health and Stress in Women" at bounding box center [494, 158] width 362 height 11
click at [528, 154] on textarea "Mental Health and Stress in Women" at bounding box center [494, 158] width 362 height 11
click at [556, 156] on textarea "Mental Health and Stress in Women" at bounding box center [494, 158] width 362 height 11
drag, startPoint x: 313, startPoint y: 157, endPoint x: 568, endPoint y: 157, distance: 254.5
click at [568, 157] on textarea "Mental Health and Stress in Women" at bounding box center [494, 158] width 362 height 11
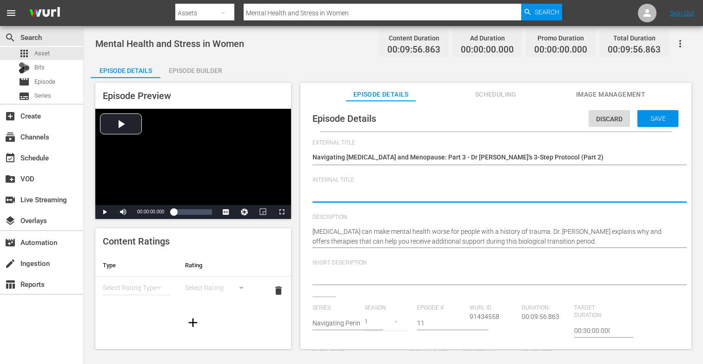
paste textarea "Navigating [MEDICAL_DATA] and Menopause: Part 3 - Dr [PERSON_NAME]'s 3-Step Pro…"
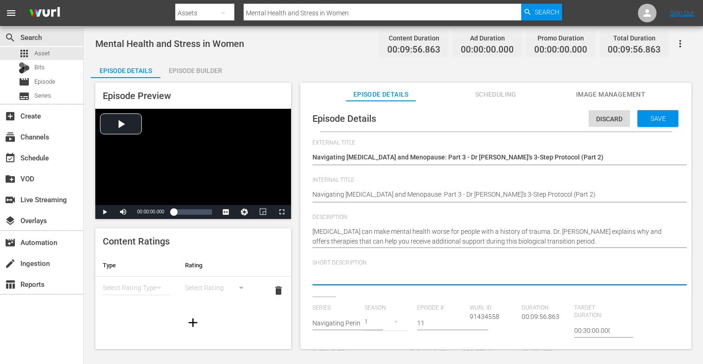
click at [335, 277] on textarea at bounding box center [494, 278] width 362 height 11
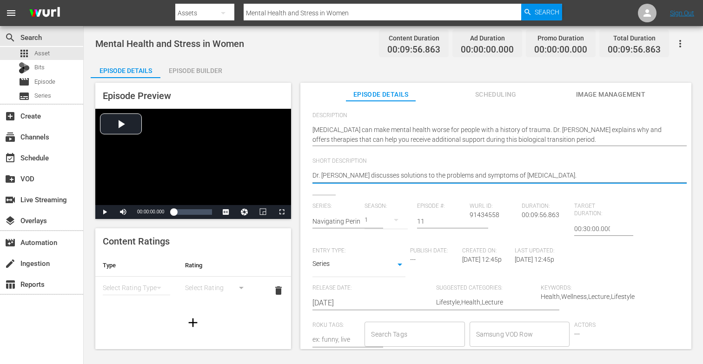
scroll to position [102, 0]
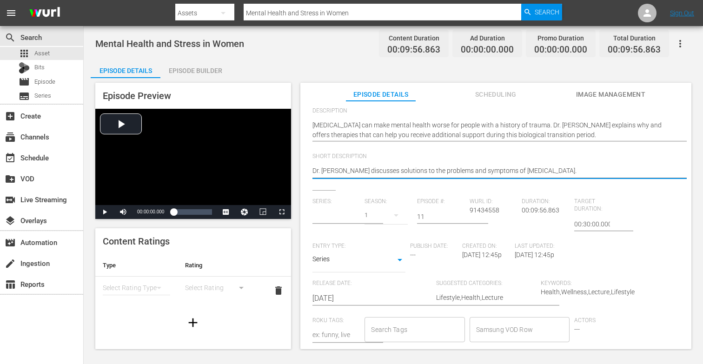
click at [358, 218] on input "text" at bounding box center [337, 217] width 48 height 22
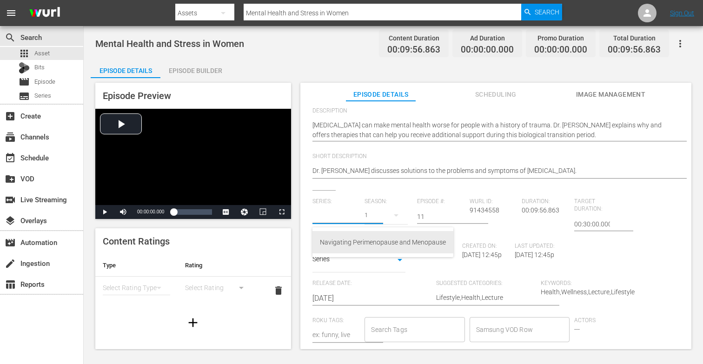
click at [355, 242] on div "Navigating Perimenopause and Menopause" at bounding box center [383, 242] width 126 height 22
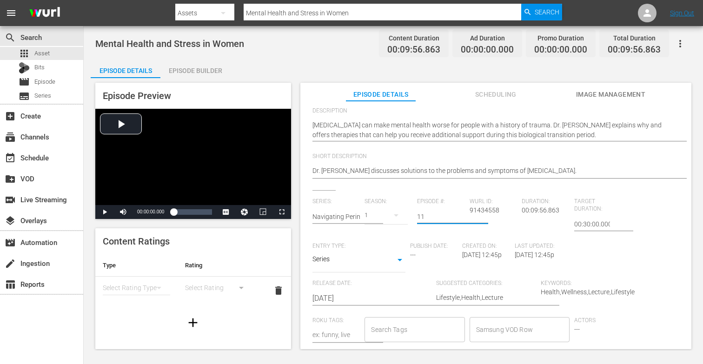
click at [431, 216] on input "11" at bounding box center [441, 217] width 48 height 22
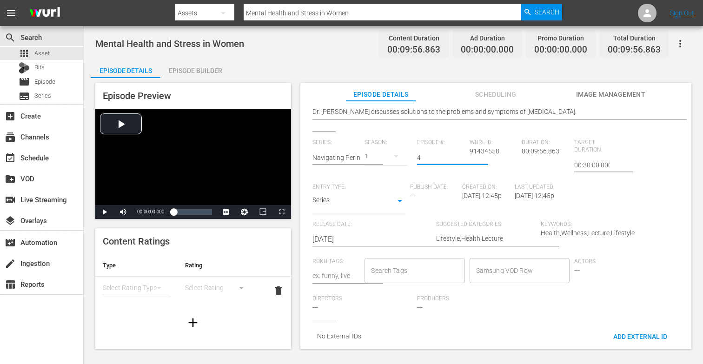
scroll to position [172, 0]
click at [395, 260] on input "Search Tags" at bounding box center [408, 268] width 78 height 17
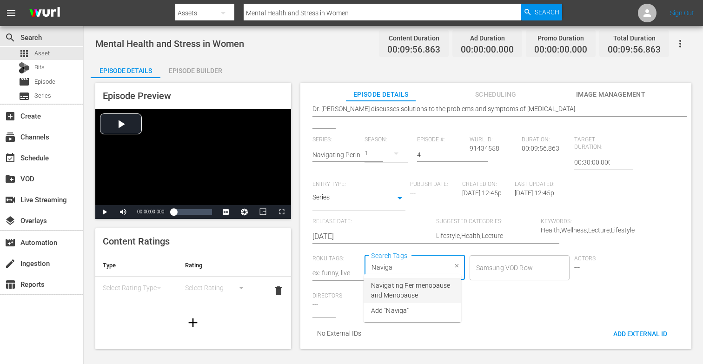
click at [399, 288] on span "Navigating Perimenopause and Menopause" at bounding box center [412, 291] width 83 height 20
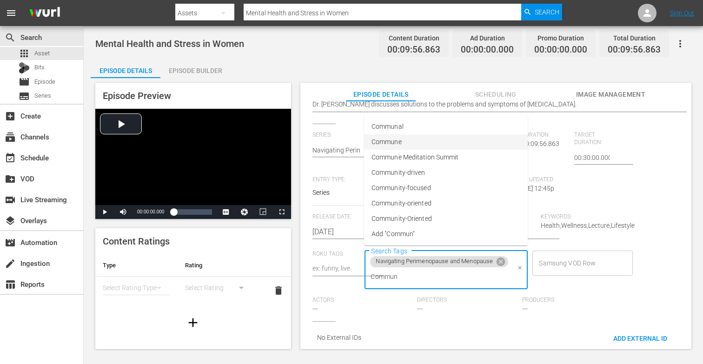
click at [399, 141] on span "Commune" at bounding box center [387, 142] width 30 height 10
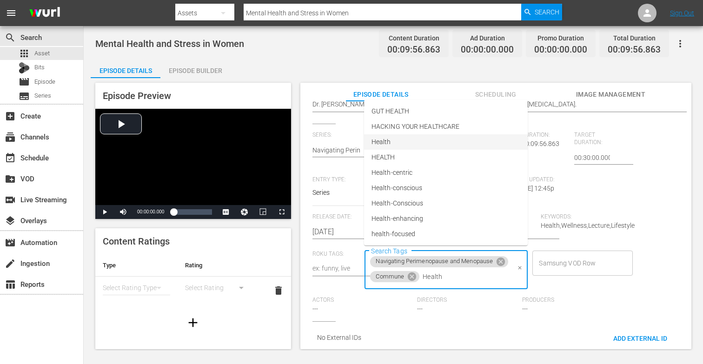
click at [393, 143] on li "Health" at bounding box center [446, 141] width 164 height 15
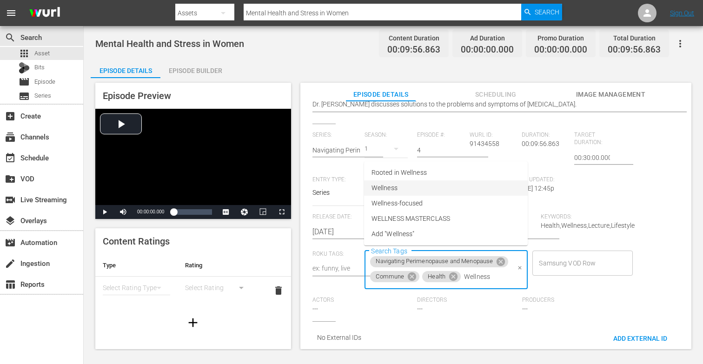
click at [399, 192] on li "Wellness" at bounding box center [446, 188] width 164 height 15
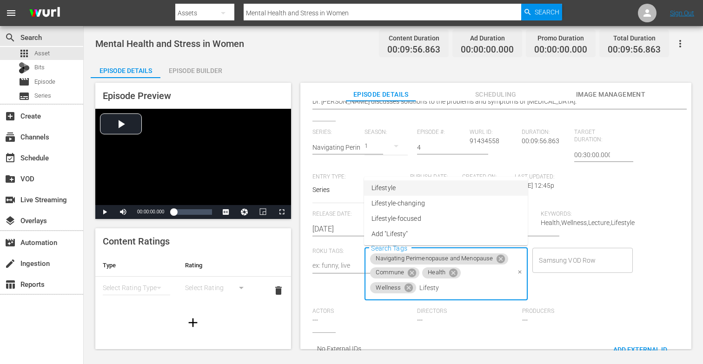
click at [400, 195] on li "Lifestyle" at bounding box center [446, 188] width 164 height 15
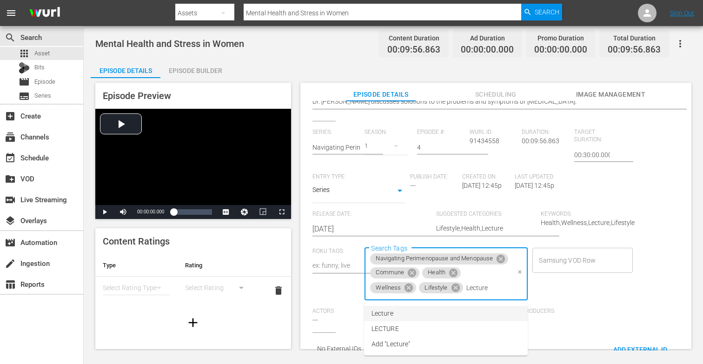
click at [407, 314] on li "Lecture" at bounding box center [446, 313] width 164 height 15
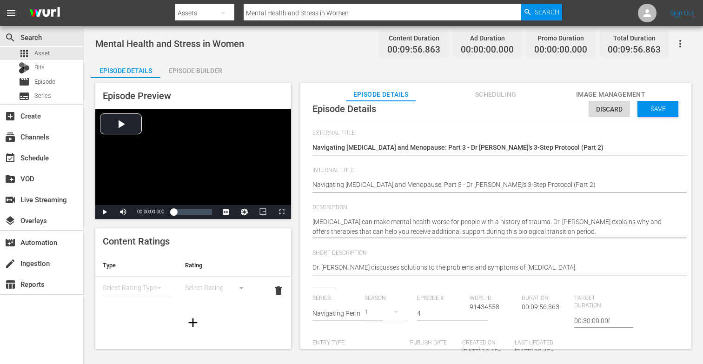
scroll to position [0, 0]
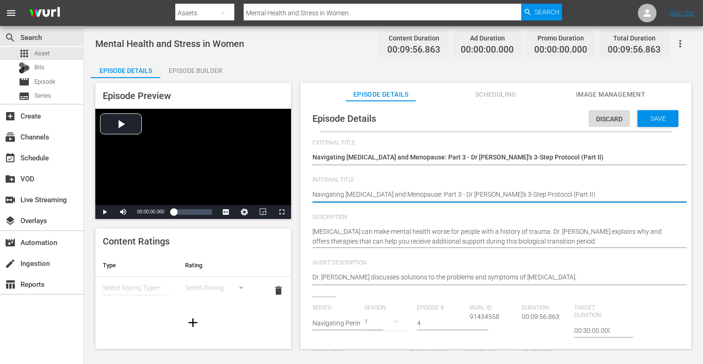
click at [575, 197] on textarea "Mental Health and Stress in Women" at bounding box center [494, 195] width 362 height 11
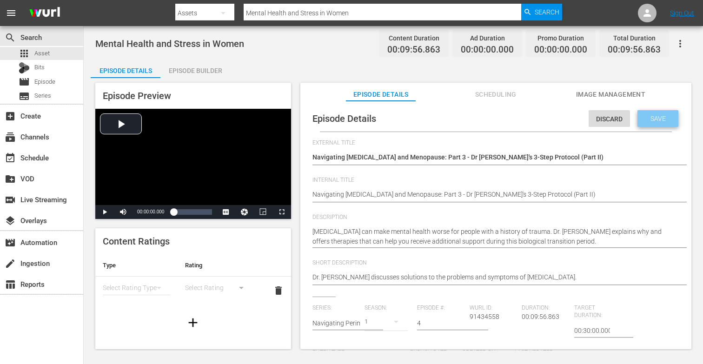
click at [642, 122] on div "Save" at bounding box center [658, 118] width 41 height 17
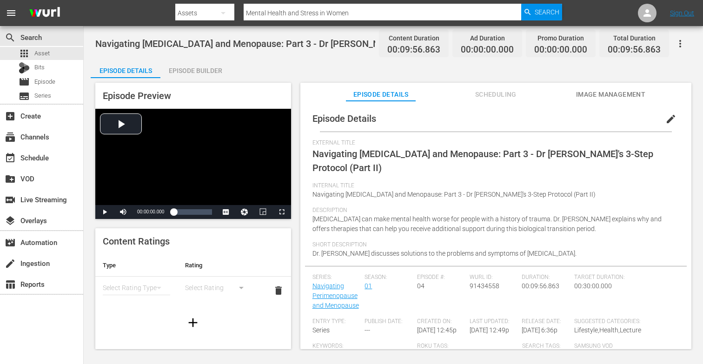
click at [207, 66] on div "Episode Builder" at bounding box center [196, 71] width 70 height 22
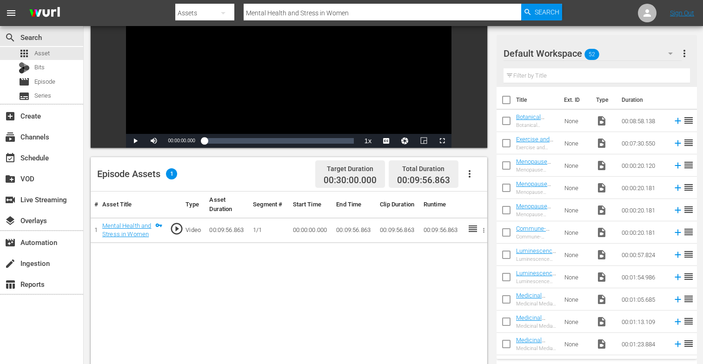
scroll to position [130, 0]
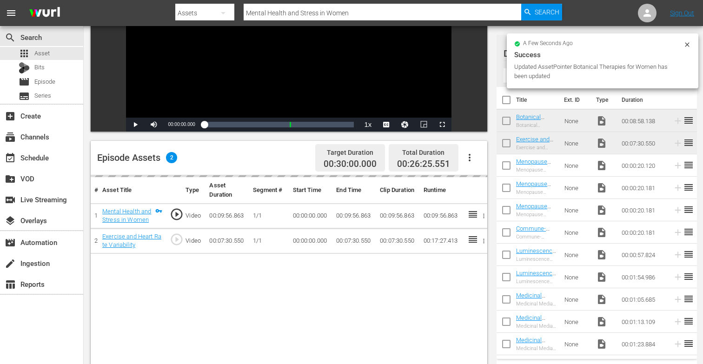
drag, startPoint x: 536, startPoint y: 119, endPoint x: 111, endPoint y: 6, distance: 439.5
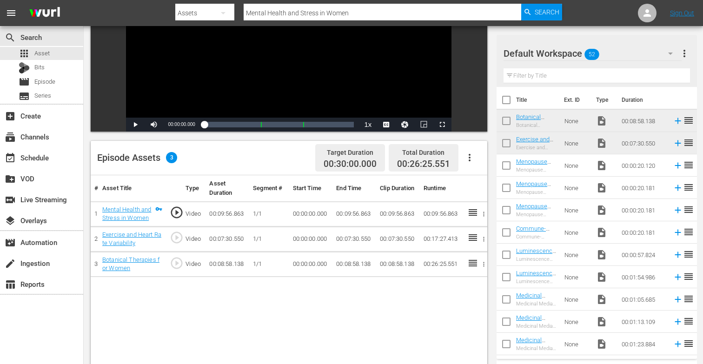
click at [548, 82] on div "Filter by Title" at bounding box center [597, 76] width 187 height 22
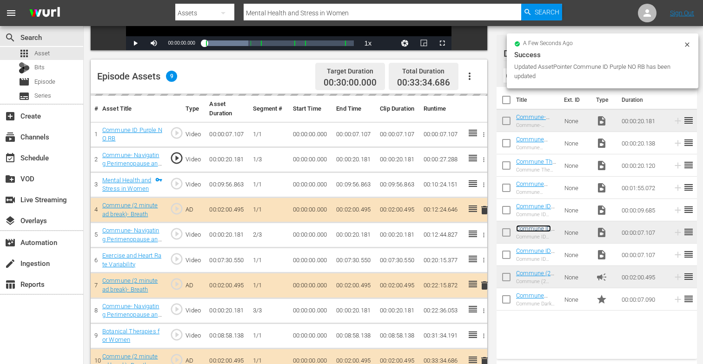
scroll to position [214, 0]
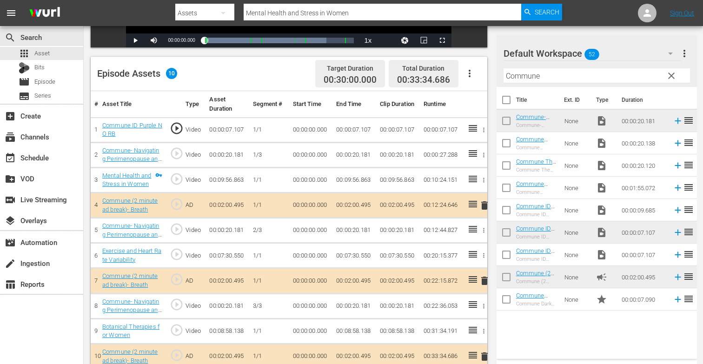
click at [668, 76] on span "clear" at bounding box center [671, 75] width 11 height 11
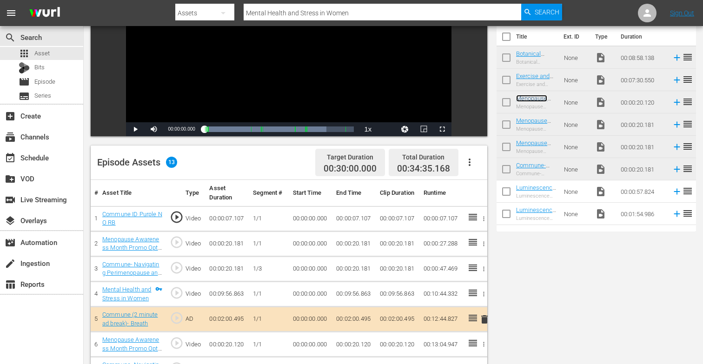
scroll to position [0, 0]
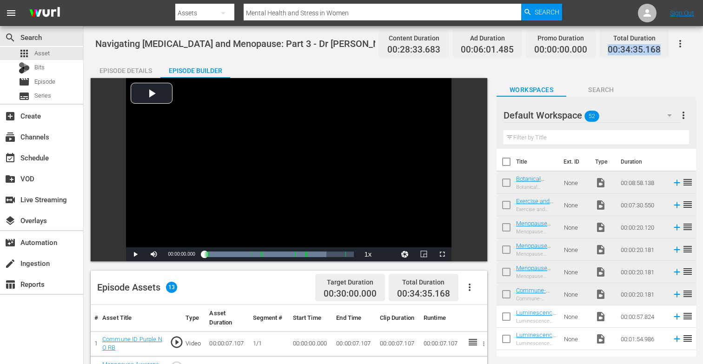
drag, startPoint x: 609, startPoint y: 51, endPoint x: 653, endPoint y: 57, distance: 43.7
click at [653, 57] on div "Navigating [MEDICAL_DATA] and Menopause: Part 3 - Dr [PERSON_NAME]'s 3-Step Pro…" at bounding box center [394, 346] width 620 height 640
copy span "00:34:35.168"
click at [64, 50] on div "apps Asset" at bounding box center [41, 53] width 83 height 13
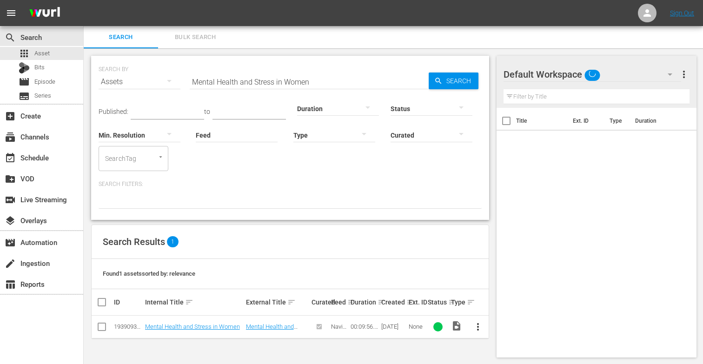
click at [554, 97] on input "text" at bounding box center [597, 96] width 187 height 15
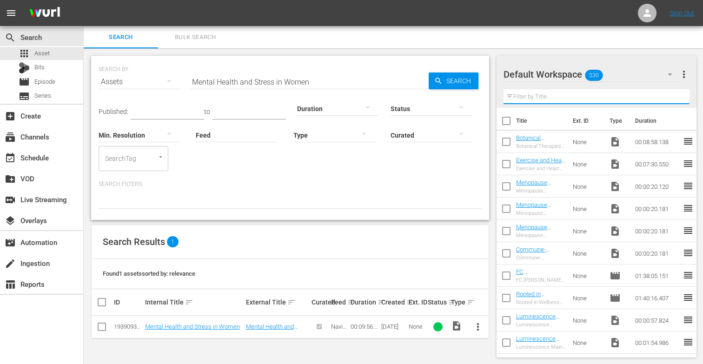
click at [505, 140] on input "checkbox" at bounding box center [507, 144] width 20 height 20
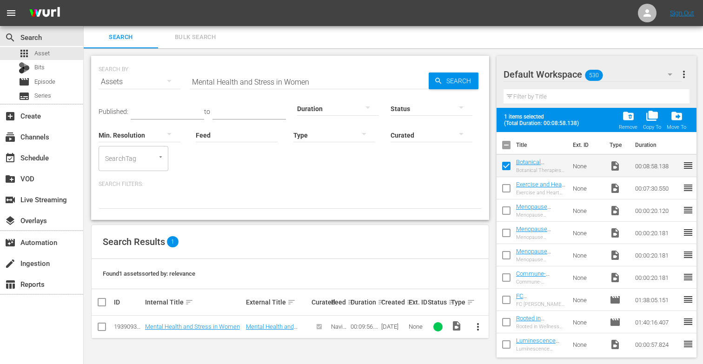
click at [508, 186] on input "checkbox" at bounding box center [507, 191] width 20 height 20
click at [627, 112] on span "folder_delete" at bounding box center [628, 116] width 13 height 13
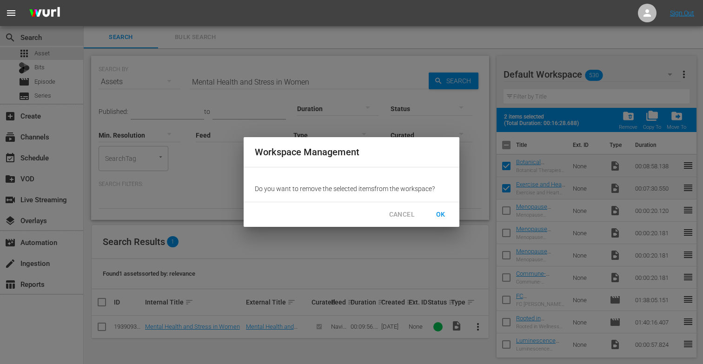
click at [442, 210] on span "OK" at bounding box center [441, 215] width 15 height 12
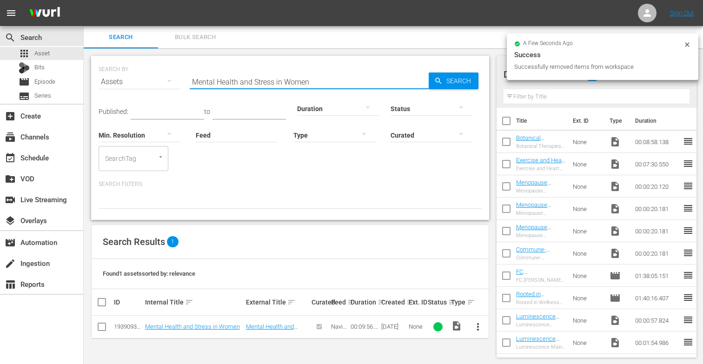
click at [318, 83] on input "Mental Health and Stress in Women" at bounding box center [309, 82] width 239 height 22
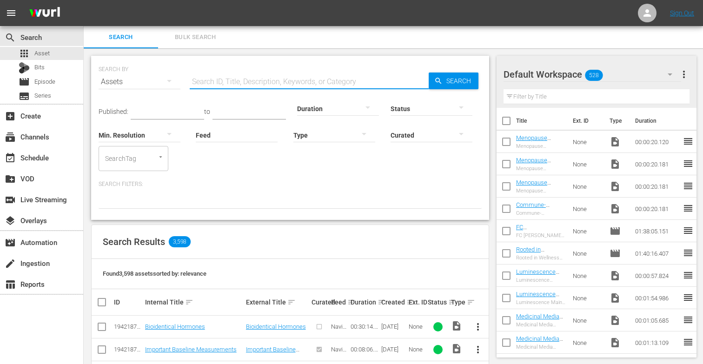
click at [233, 77] on input "text" at bounding box center [309, 82] width 239 height 22
paste input "Common Questions About Bioidentical [MEDICAL_DATA]"
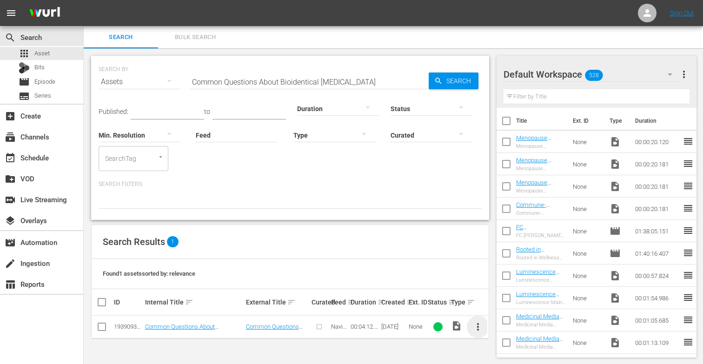
click at [478, 325] on span "more_vert" at bounding box center [478, 326] width 11 height 11
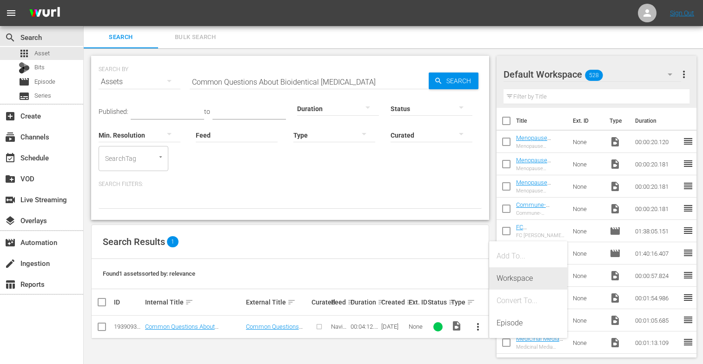
click at [536, 279] on div "Workspace" at bounding box center [528, 279] width 63 height 22
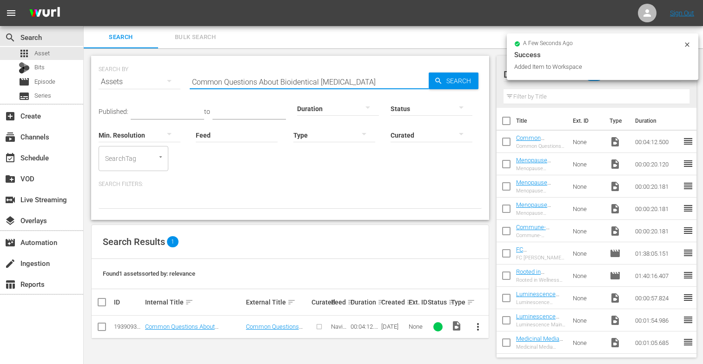
click at [378, 79] on input "Common Questions About Bioidentical [MEDICAL_DATA]" at bounding box center [309, 82] width 239 height 22
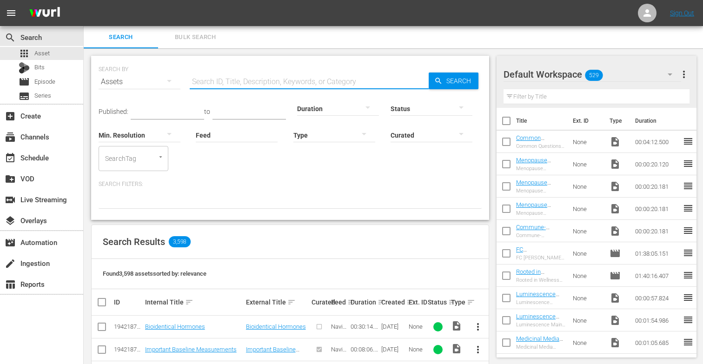
click at [235, 80] on input "text" at bounding box center [309, 82] width 239 height 22
paste input "Bioidentical Hormones"
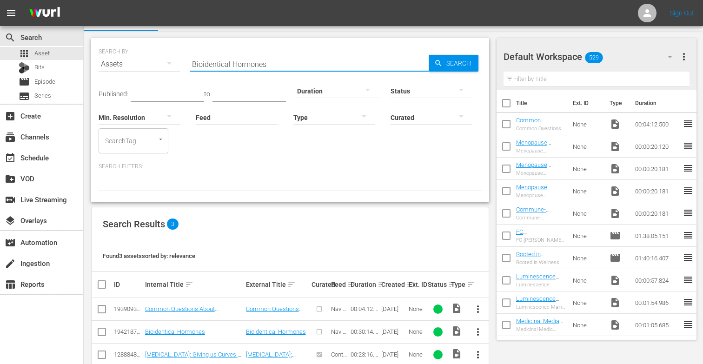
scroll to position [37, 0]
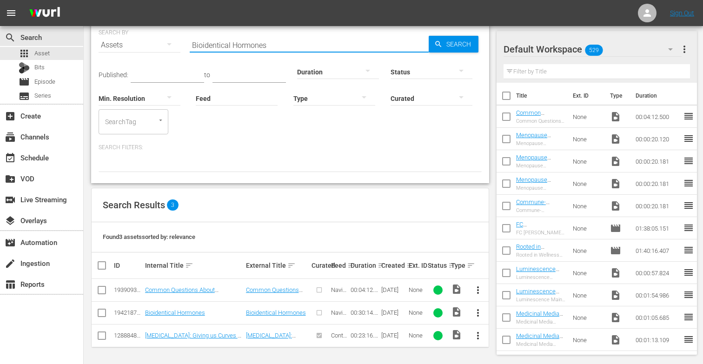
click at [475, 311] on span "more_vert" at bounding box center [478, 313] width 11 height 11
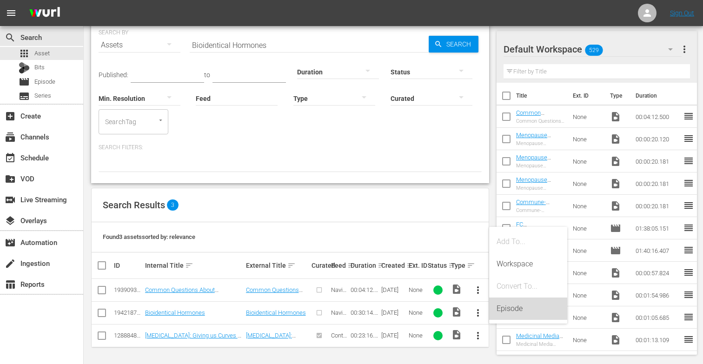
click at [510, 310] on div "Episode" at bounding box center [528, 309] width 63 height 22
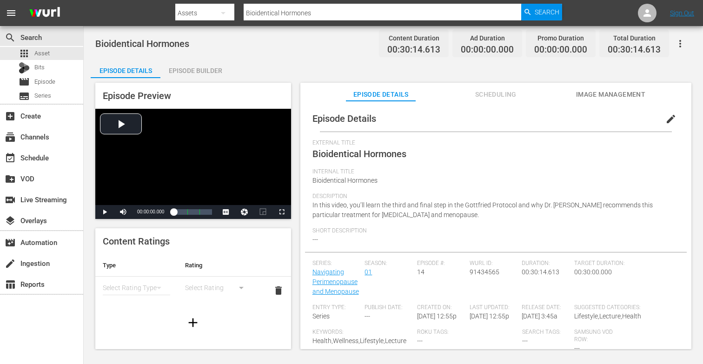
click at [667, 115] on span "edit" at bounding box center [671, 119] width 11 height 11
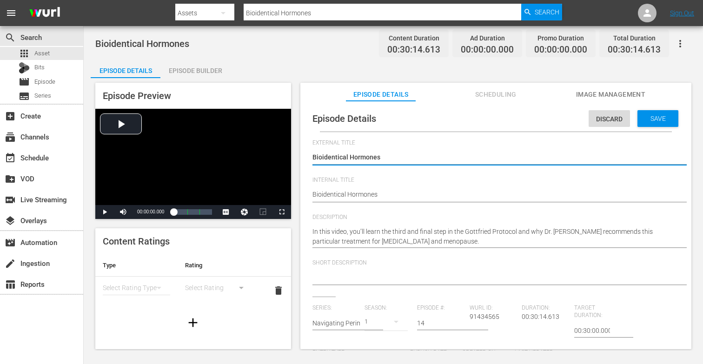
click at [390, 159] on textarea "Bioidentical Hormones" at bounding box center [494, 158] width 362 height 11
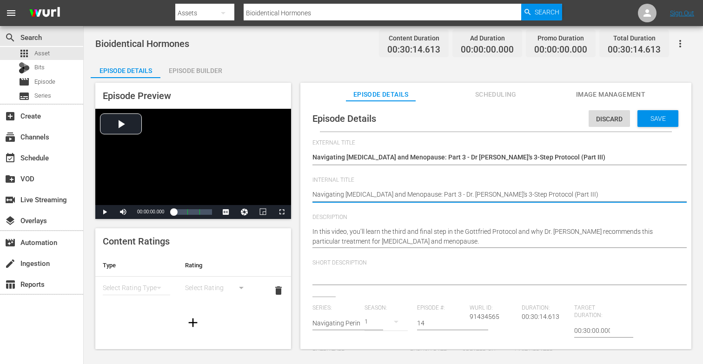
scroll to position [4, 0]
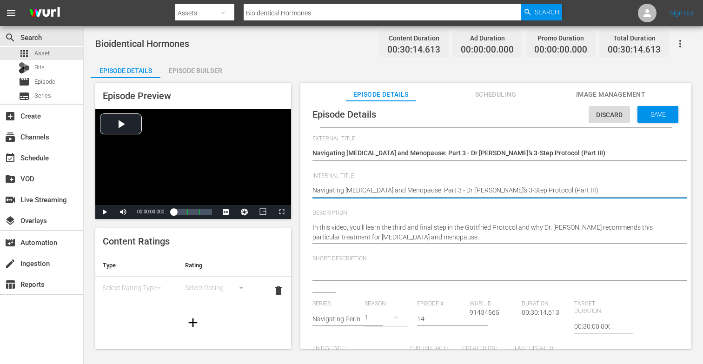
click at [398, 266] on div at bounding box center [494, 274] width 362 height 22
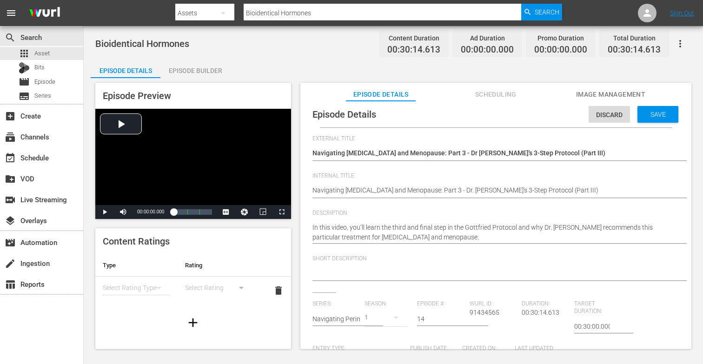
click at [374, 275] on textarea at bounding box center [494, 273] width 362 height 11
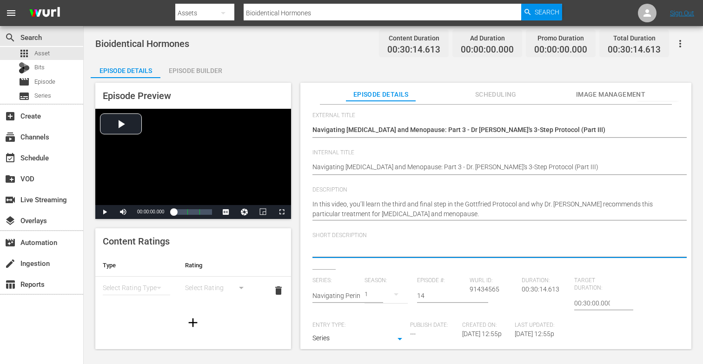
scroll to position [29, 0]
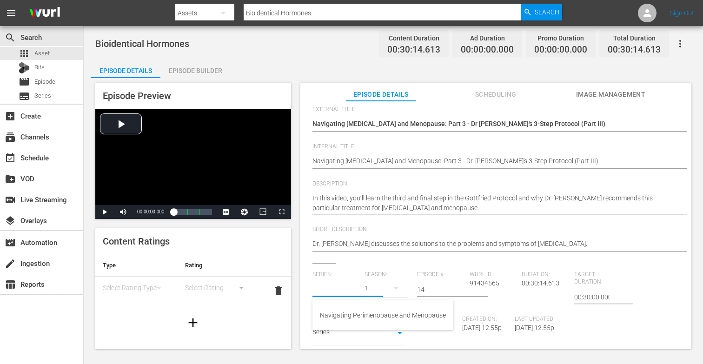
click at [341, 292] on input "text" at bounding box center [337, 290] width 48 height 22
click at [358, 311] on div "Navigating Perimenopause and Menopause" at bounding box center [383, 315] width 126 height 22
click at [370, 288] on div "1" at bounding box center [386, 288] width 43 height 26
click at [377, 314] on div "1" at bounding box center [376, 312] width 3 height 9
click at [430, 288] on input "14" at bounding box center [441, 290] width 48 height 22
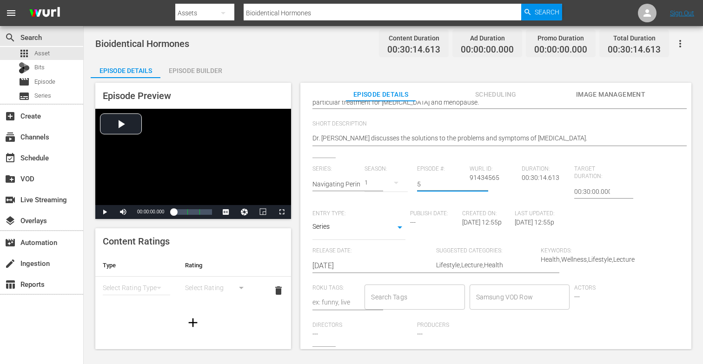
scroll to position [172, 0]
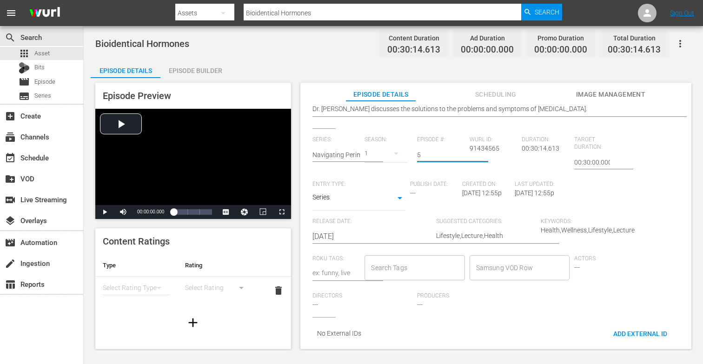
click at [411, 266] on input "Search Tags" at bounding box center [408, 268] width 78 height 17
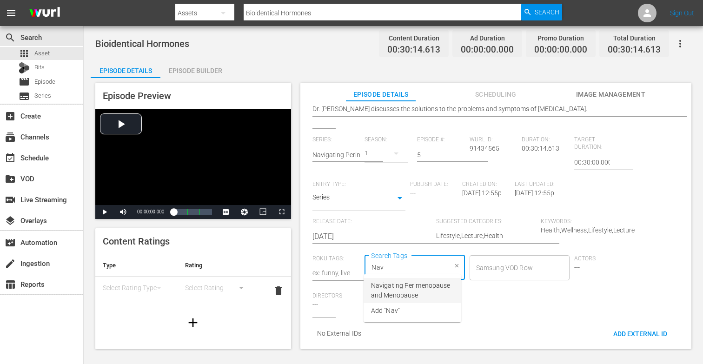
click at [405, 285] on span "Navigating Perimenopause and Menopause" at bounding box center [412, 291] width 83 height 20
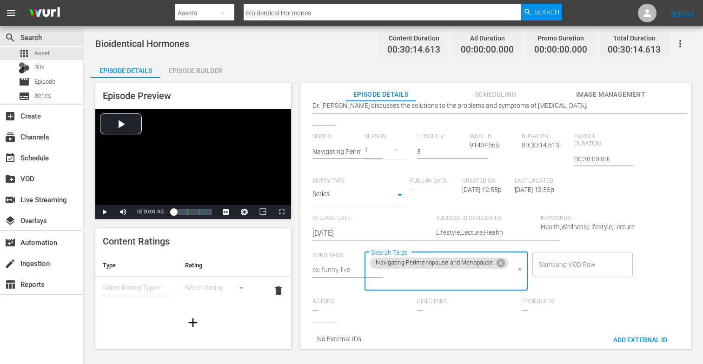
scroll to position [176, 0]
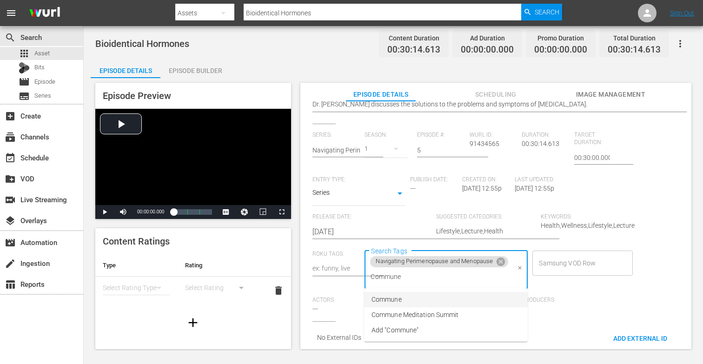
click at [398, 300] on span "Commune" at bounding box center [387, 300] width 30 height 10
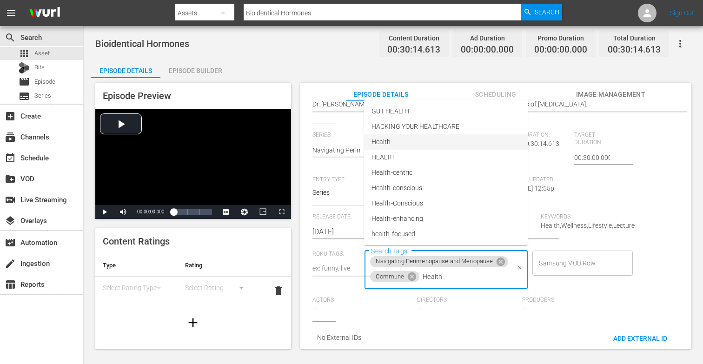
click at [396, 143] on li "Health" at bounding box center [446, 141] width 164 height 15
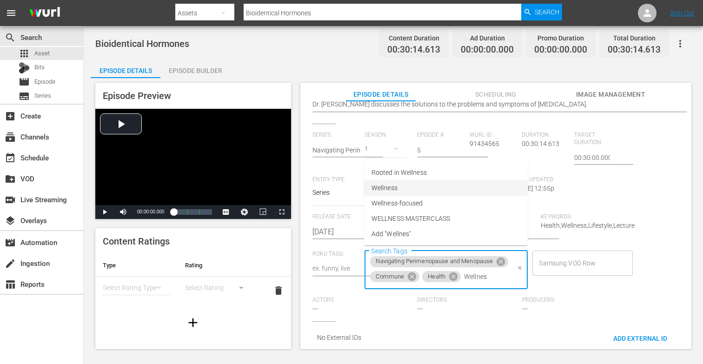
click at [397, 183] on li "Wellness" at bounding box center [446, 188] width 164 height 15
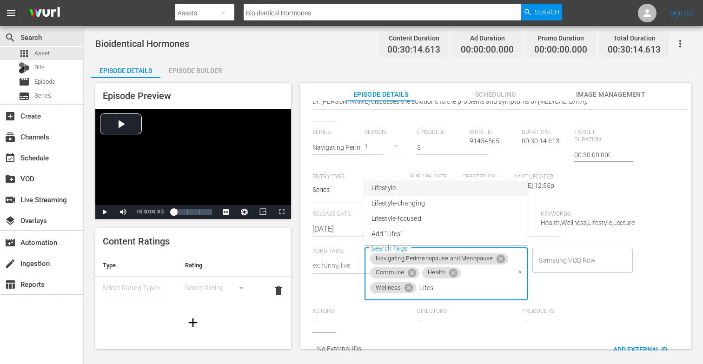
click at [387, 190] on span "Lifestyle" at bounding box center [384, 188] width 24 height 10
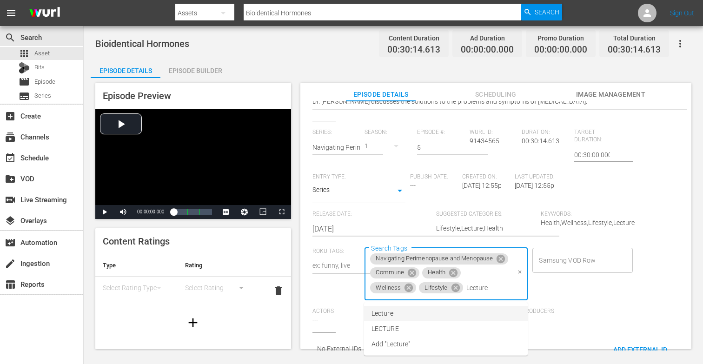
click at [396, 314] on li "Lecture" at bounding box center [446, 313] width 164 height 15
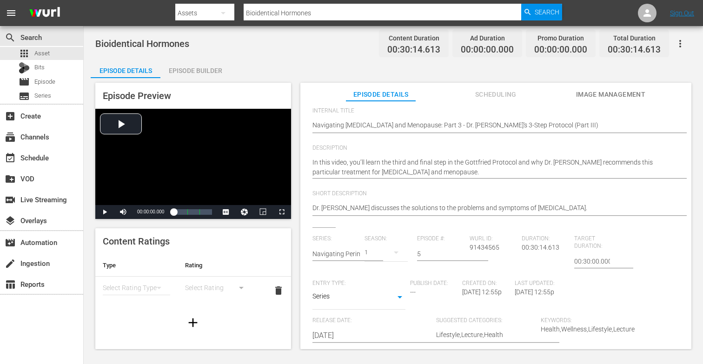
scroll to position [0, 0]
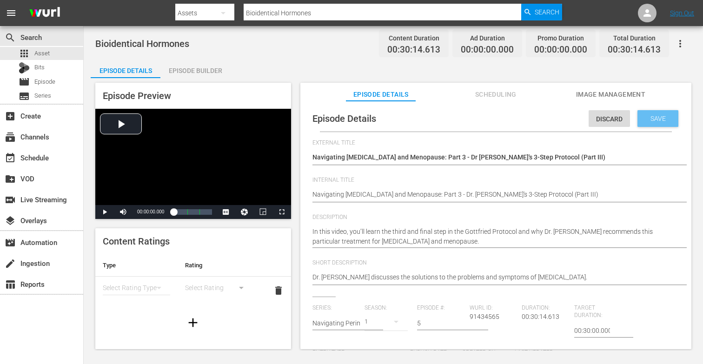
click at [649, 119] on span "Save" at bounding box center [658, 118] width 30 height 7
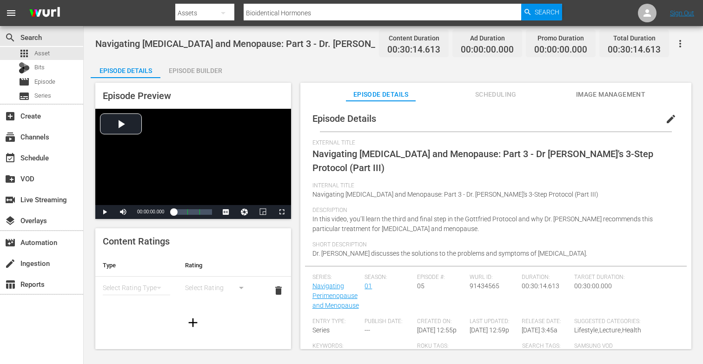
click at [201, 66] on div "Episode Builder" at bounding box center [196, 71] width 70 height 22
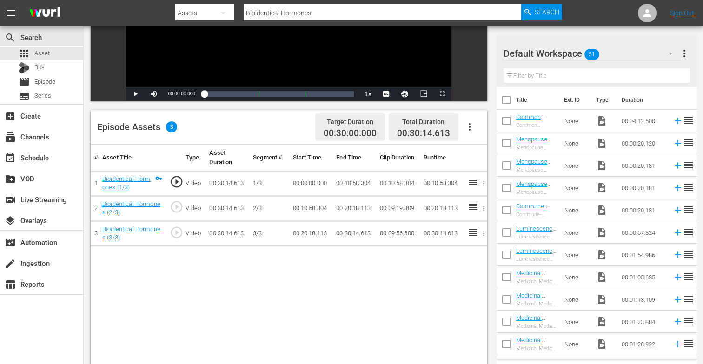
scroll to position [165, 0]
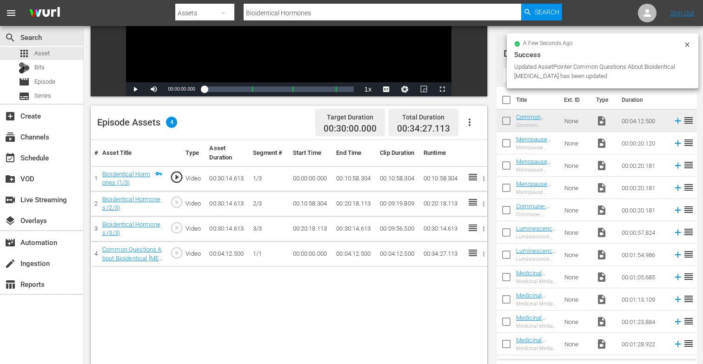
click at [684, 42] on icon at bounding box center [687, 44] width 7 height 7
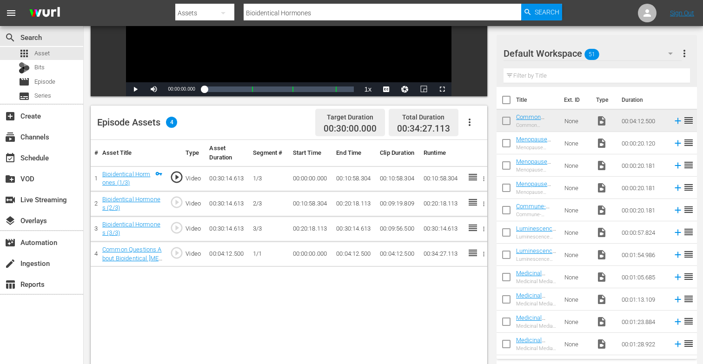
click at [643, 72] on input "text" at bounding box center [597, 75] width 187 height 15
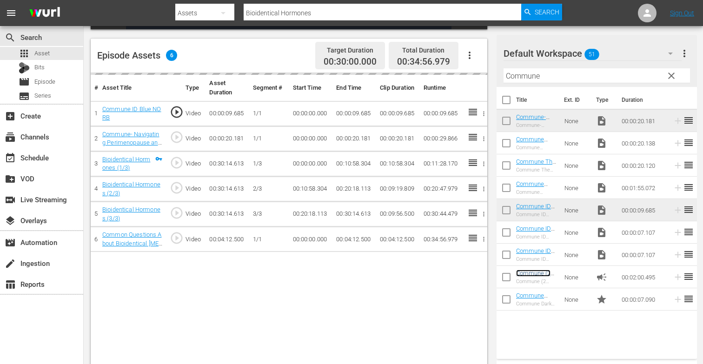
scroll to position [241, 0]
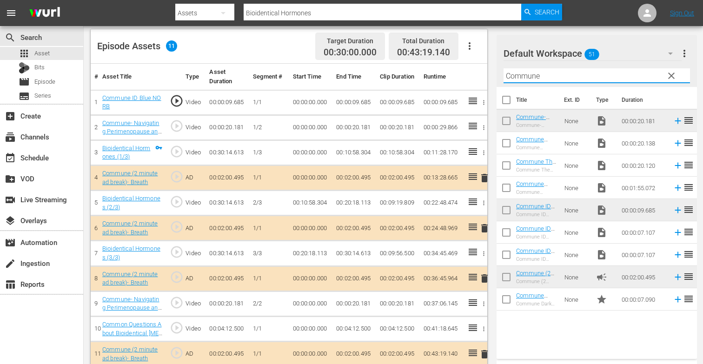
click at [601, 80] on input "Commune" at bounding box center [597, 75] width 187 height 15
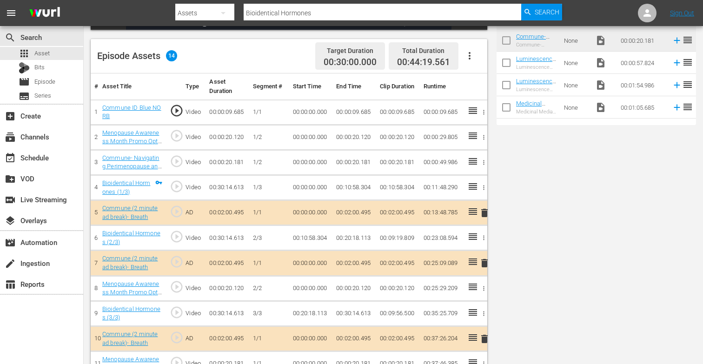
scroll to position [0, 0]
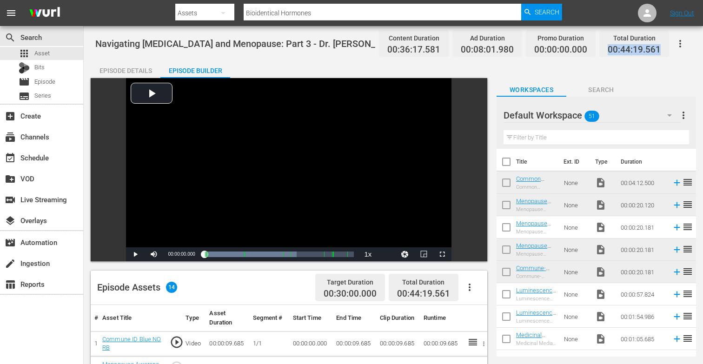
drag, startPoint x: 609, startPoint y: 50, endPoint x: 660, endPoint y: 49, distance: 51.6
click at [660, 49] on span "00:44:19.561" at bounding box center [634, 50] width 53 height 11
copy span "00:44:19.561"
click at [64, 55] on div "apps Asset" at bounding box center [41, 53] width 83 height 13
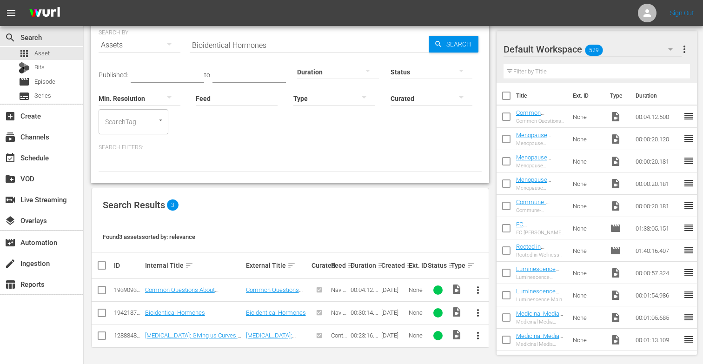
click at [508, 115] on input "checkbox" at bounding box center [507, 119] width 20 height 20
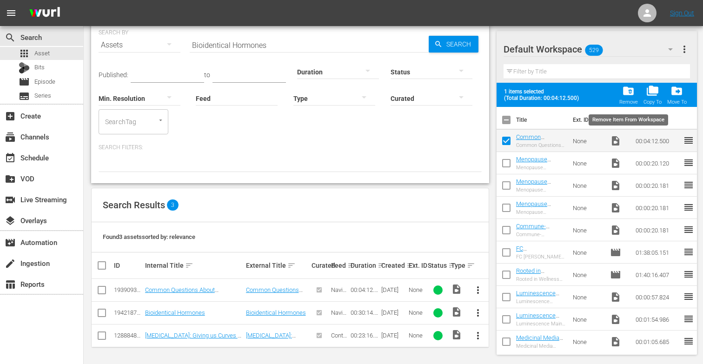
click at [629, 92] on span "folder_delete" at bounding box center [628, 91] width 13 height 13
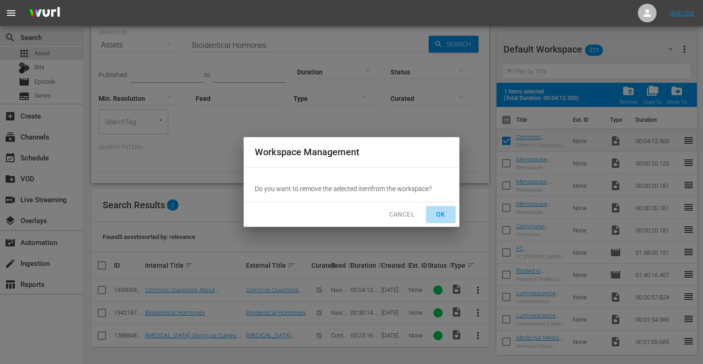
click at [438, 211] on span "OK" at bounding box center [441, 215] width 15 height 12
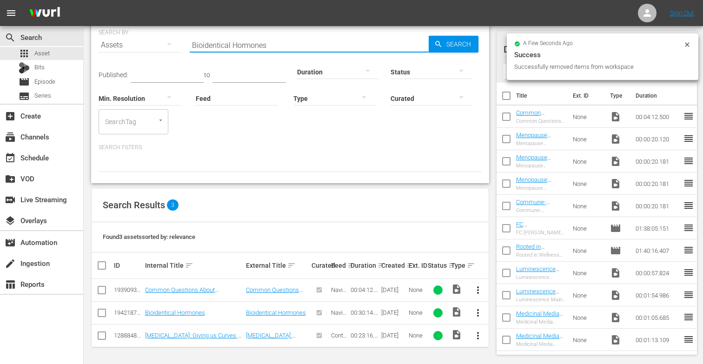
click at [314, 45] on input "Bioidentical Hormones" at bounding box center [309, 45] width 239 height 22
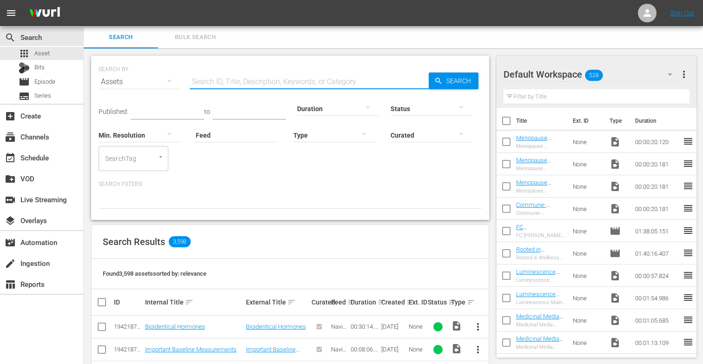
paste input "Slower Metabolism & Brain Health"
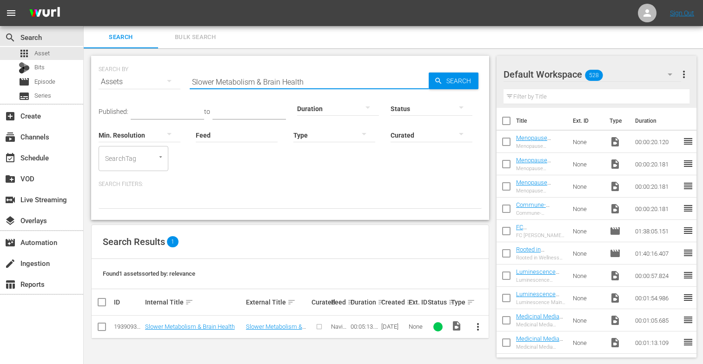
scroll to position [1, 0]
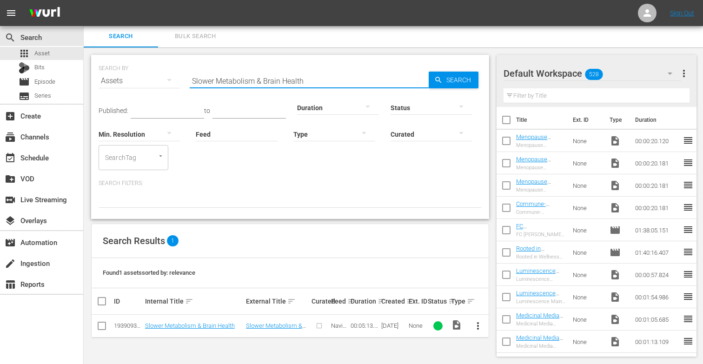
click at [477, 326] on span "more_vert" at bounding box center [478, 326] width 11 height 11
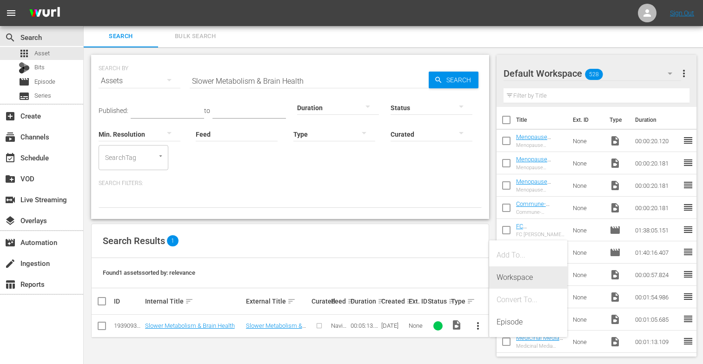
click at [522, 284] on div "Workspace" at bounding box center [528, 278] width 63 height 22
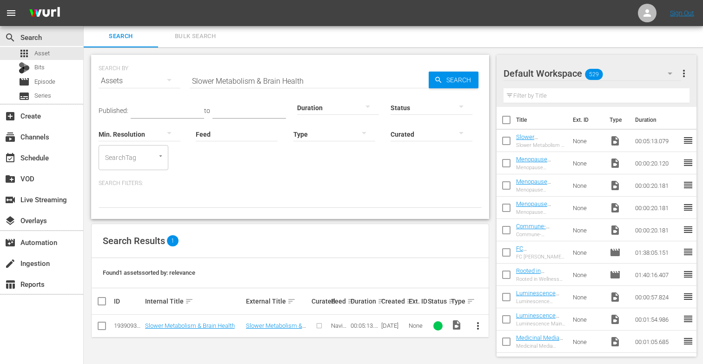
click at [315, 87] on div "Duration" at bounding box center [338, 101] width 82 height 33
click at [315, 84] on input "Slower Metabolism & Brain Health" at bounding box center [309, 81] width 239 height 22
paste input "[MEDICAL_DATA] & Night Sweats"
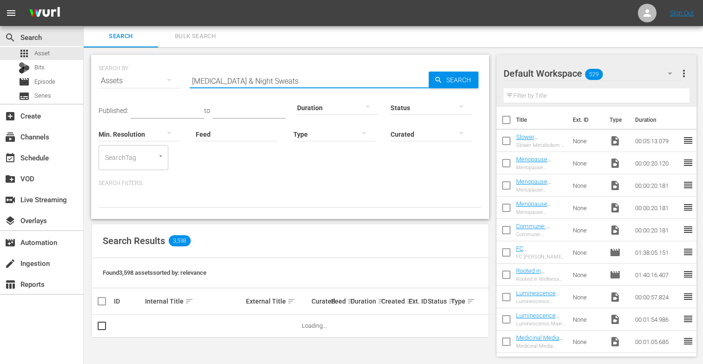
scroll to position [14, 0]
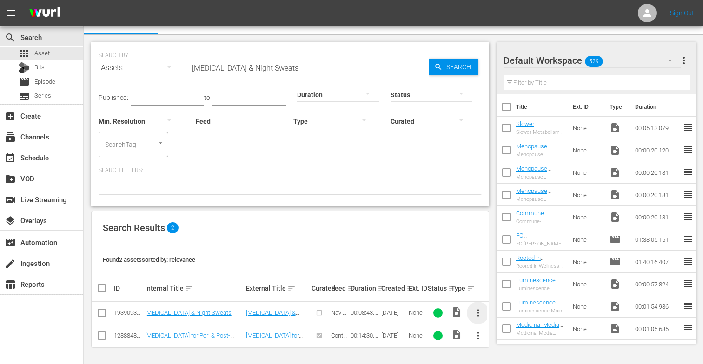
click at [481, 311] on span "more_vert" at bounding box center [478, 313] width 11 height 11
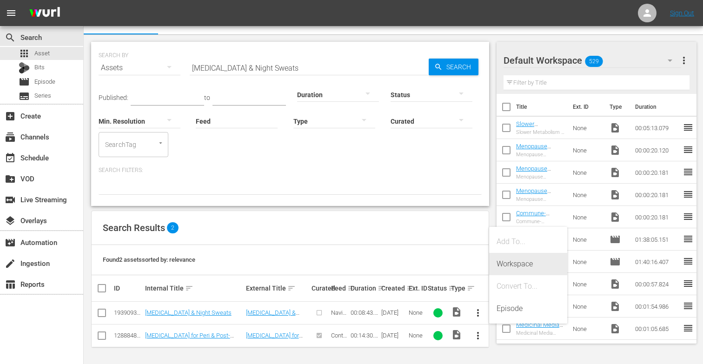
click at [520, 262] on div "Workspace" at bounding box center [528, 264] width 63 height 22
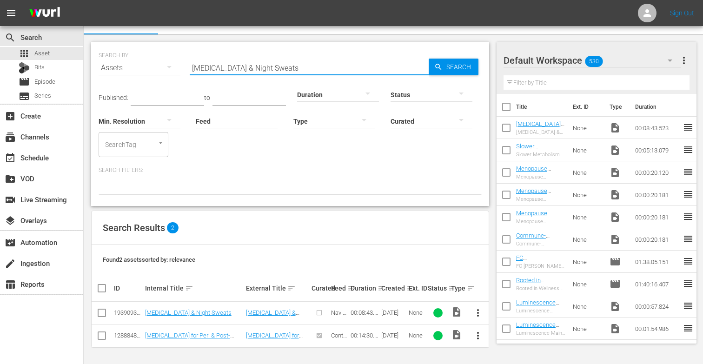
click at [292, 66] on input "[MEDICAL_DATA] & Night Sweats" at bounding box center [309, 68] width 239 height 22
paste input "Women and the Importance of Good Sleep"
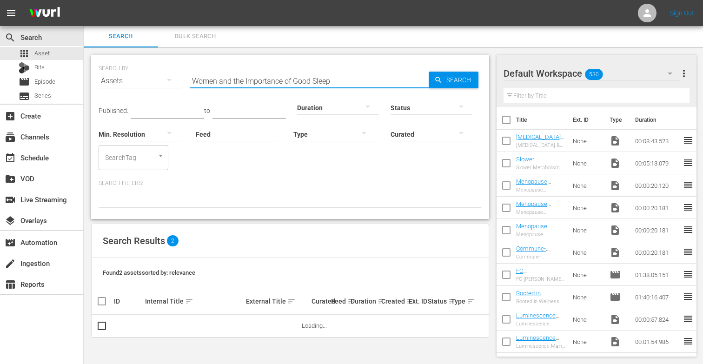
scroll to position [1, 0]
click at [478, 322] on span "more_vert" at bounding box center [478, 326] width 11 height 11
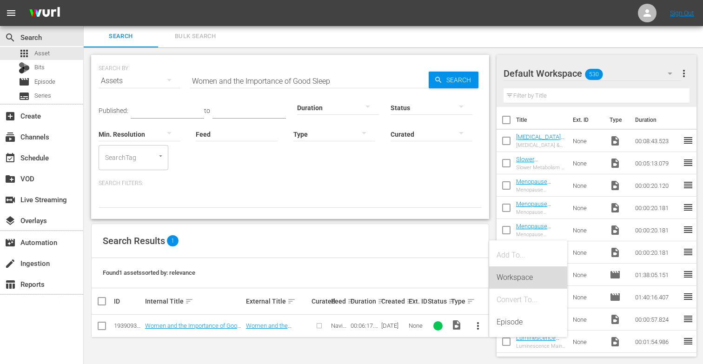
click at [518, 275] on div "Workspace" at bounding box center [528, 278] width 63 height 22
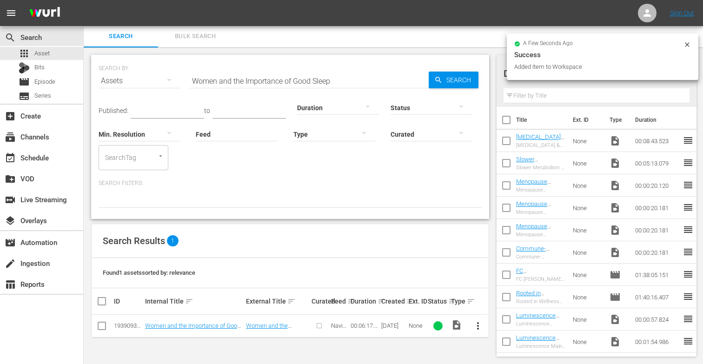
click at [337, 77] on input "Women and the Importance of Good Sleep" at bounding box center [309, 81] width 239 height 22
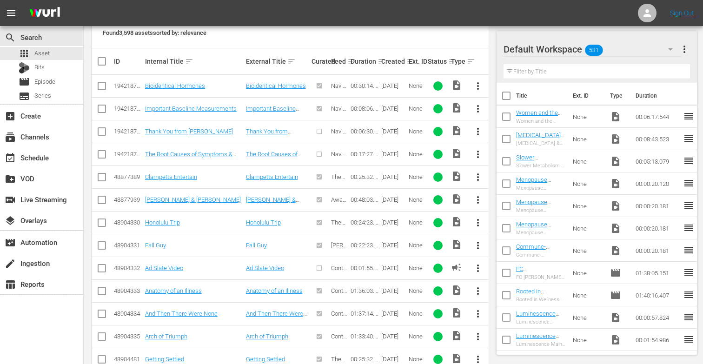
scroll to position [0, 0]
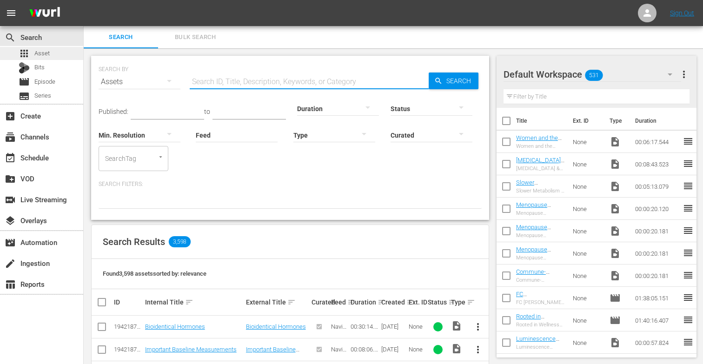
click at [52, 56] on div "apps Asset" at bounding box center [41, 53] width 83 height 13
click at [217, 77] on input "text" at bounding box center [309, 82] width 239 height 22
paste input "The Root Causes of Symptoms & Their Solutions"
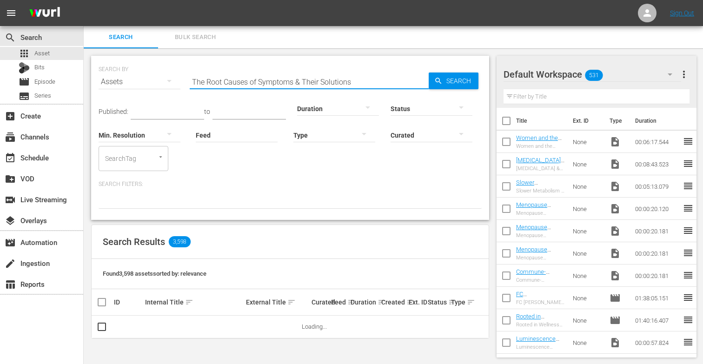
scroll to position [1, 0]
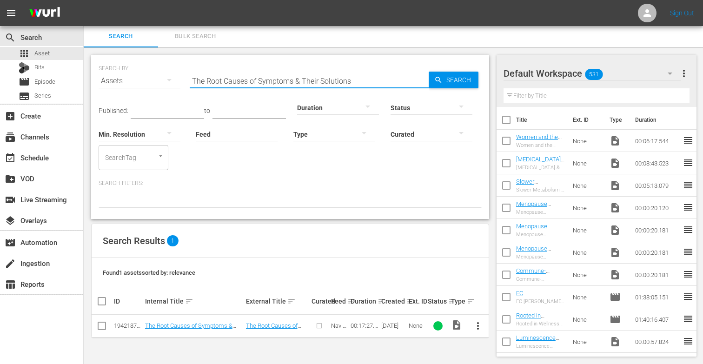
click at [476, 327] on span "more_vert" at bounding box center [478, 326] width 11 height 11
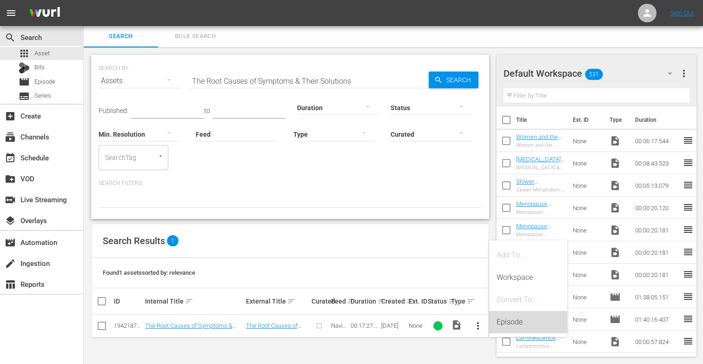
click at [518, 321] on div "Episode" at bounding box center [528, 322] width 63 height 22
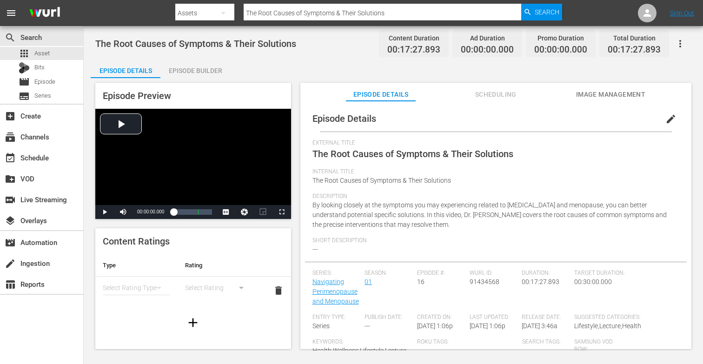
click at [668, 115] on span "edit" at bounding box center [671, 119] width 11 height 11
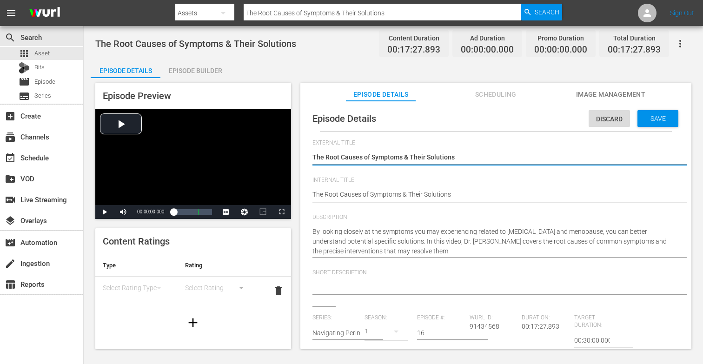
click at [472, 159] on textarea "The Root Causes of Symptoms & Their Solutions" at bounding box center [494, 158] width 362 height 11
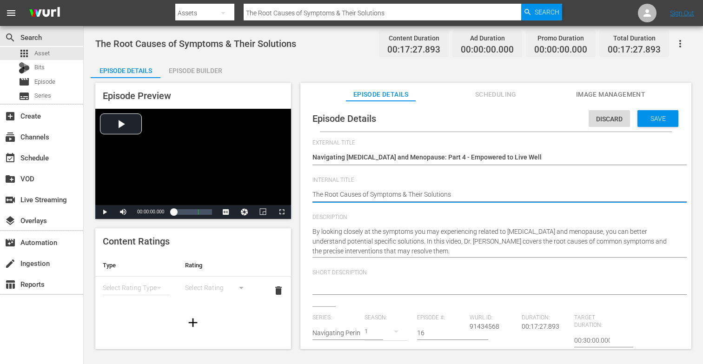
drag, startPoint x: 312, startPoint y: 193, endPoint x: 451, endPoint y: 211, distance: 140.3
click at [451, 211] on div "Internal Title The Root Causes of Symptoms & Their Solutions The Root Causes of…" at bounding box center [496, 195] width 367 height 37
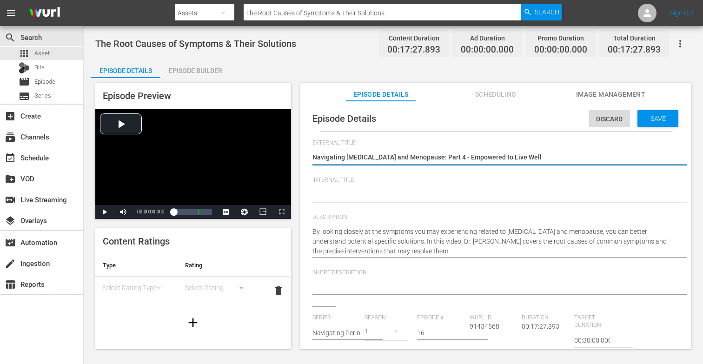
drag, startPoint x: 314, startPoint y: 157, endPoint x: 538, endPoint y: 155, distance: 224.2
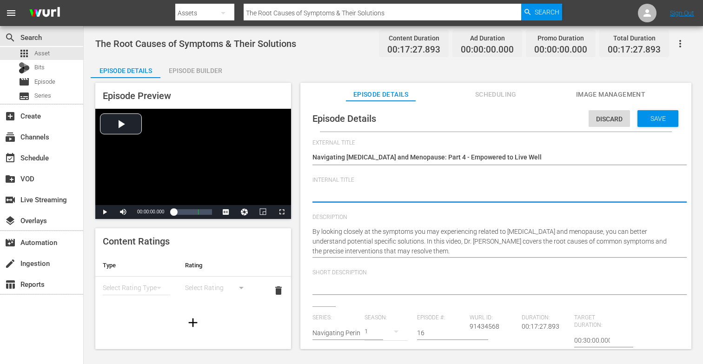
paste textarea "Navigating [MEDICAL_DATA] and Menopause: Part 4 - Empowered to Live Well"
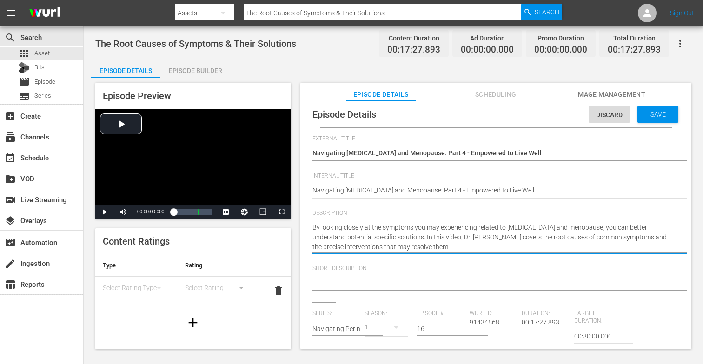
drag, startPoint x: 463, startPoint y: 238, endPoint x: 551, endPoint y: 246, distance: 87.8
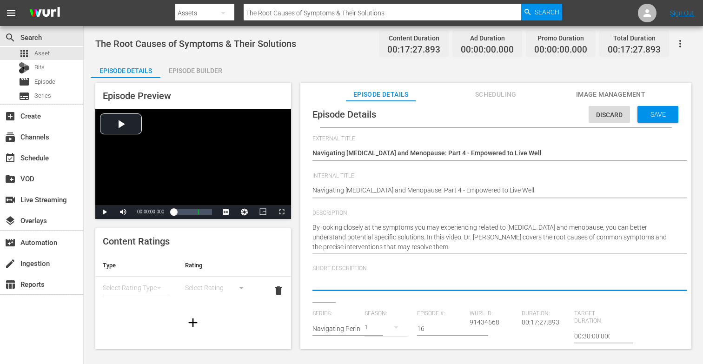
click at [416, 280] on textarea at bounding box center [494, 283] width 362 height 11
paste textarea "Dr. [PERSON_NAME] covers the root causes of common symptoms and the precise int…"
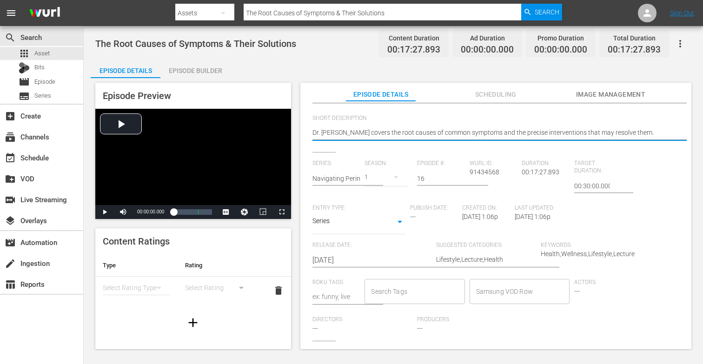
scroll to position [160, 0]
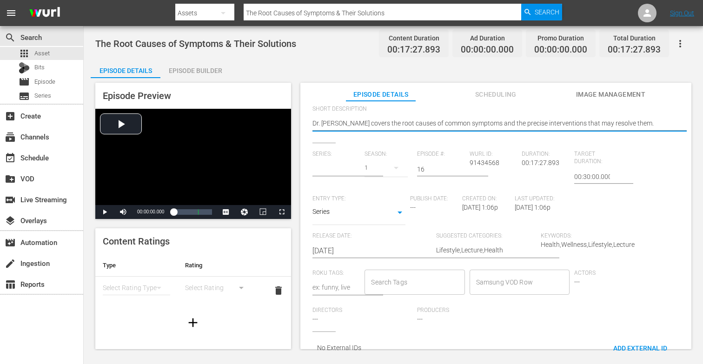
click at [354, 167] on input "text" at bounding box center [337, 169] width 48 height 22
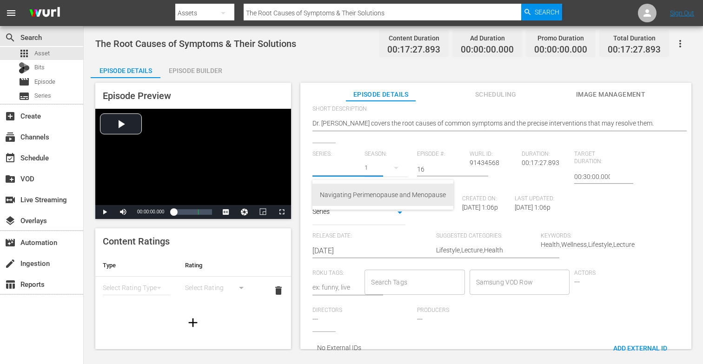
click at [363, 195] on div "Navigating Perimenopause and Menopause" at bounding box center [383, 195] width 126 height 22
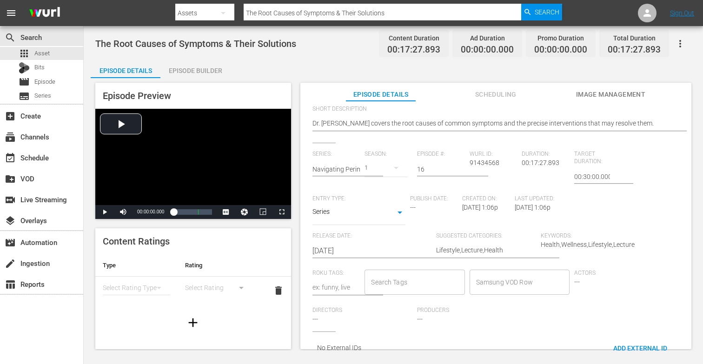
click at [373, 172] on div "1" at bounding box center [386, 168] width 43 height 26
click at [381, 194] on div "1" at bounding box center [377, 191] width 26 height 9
click at [425, 166] on input "16" at bounding box center [441, 169] width 48 height 22
click at [427, 287] on input "Search Tags" at bounding box center [408, 282] width 78 height 17
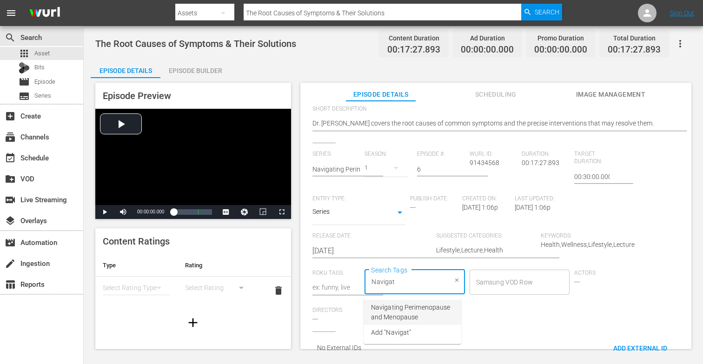
click at [391, 314] on span "Navigating Perimenopause and Menopause" at bounding box center [412, 313] width 83 height 20
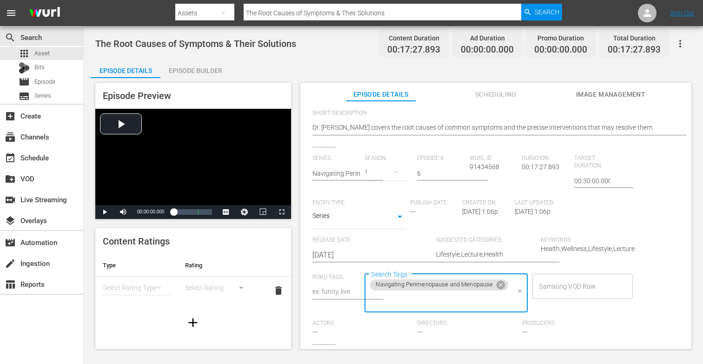
scroll to position [164, 0]
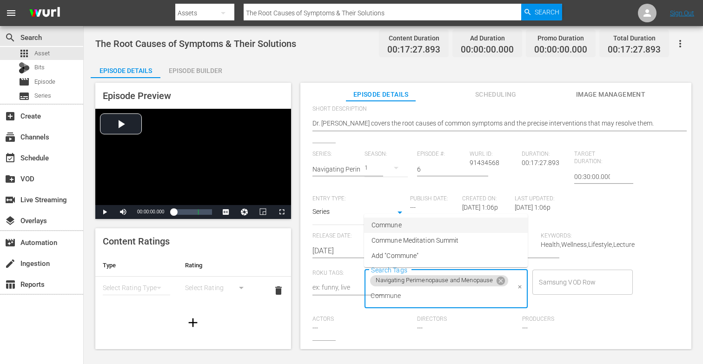
click at [398, 229] on span "Commune" at bounding box center [387, 226] width 30 height 10
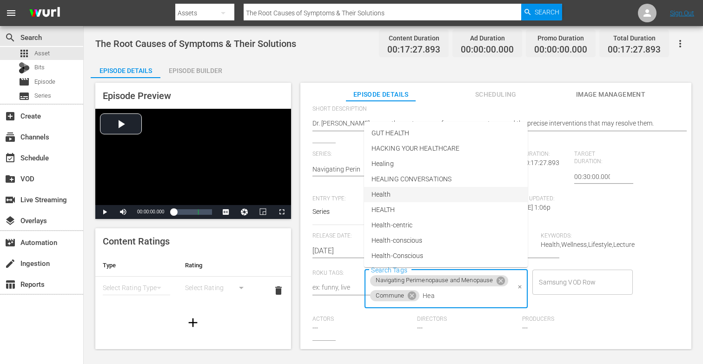
click at [391, 192] on li "Health" at bounding box center [446, 194] width 164 height 15
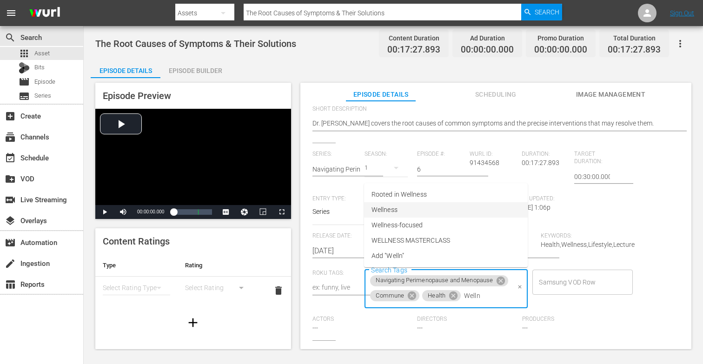
click at [391, 214] on span "Wellness" at bounding box center [385, 210] width 26 height 10
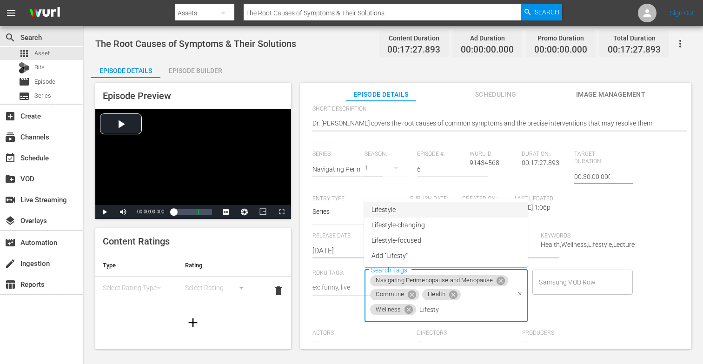
click at [398, 209] on li "Lifestyle" at bounding box center [446, 209] width 164 height 15
click at [385, 224] on span "Lecture" at bounding box center [383, 226] width 22 height 10
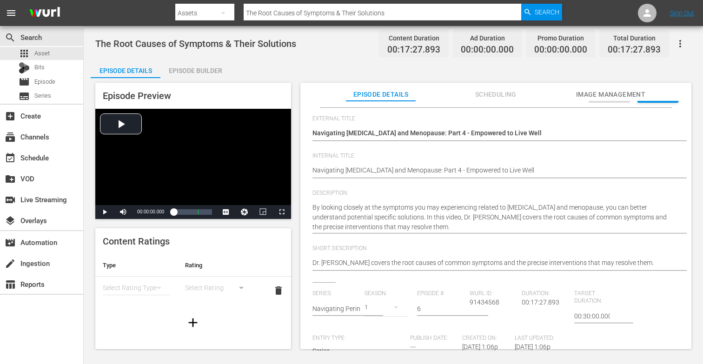
scroll to position [0, 0]
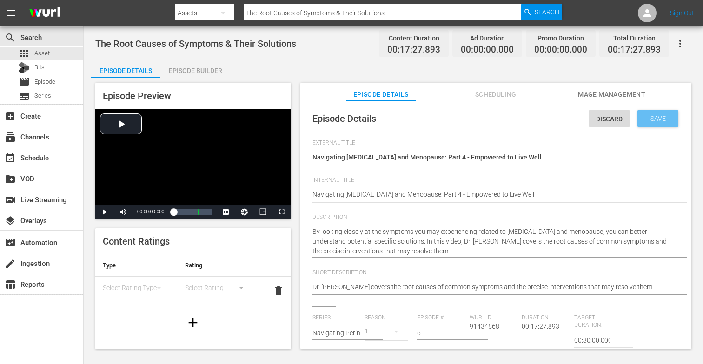
click at [645, 116] on span "Save" at bounding box center [658, 118] width 30 height 7
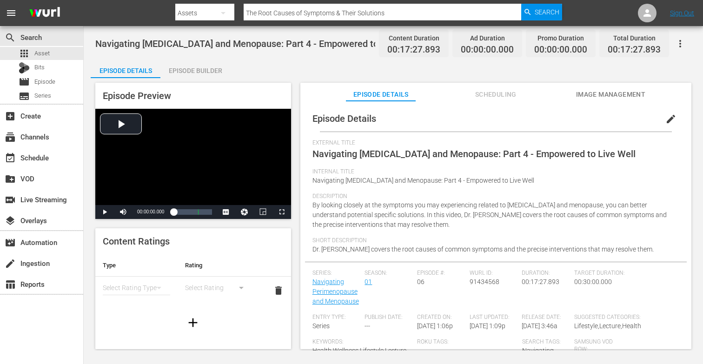
click at [221, 73] on div "Episode Builder" at bounding box center [196, 71] width 70 height 22
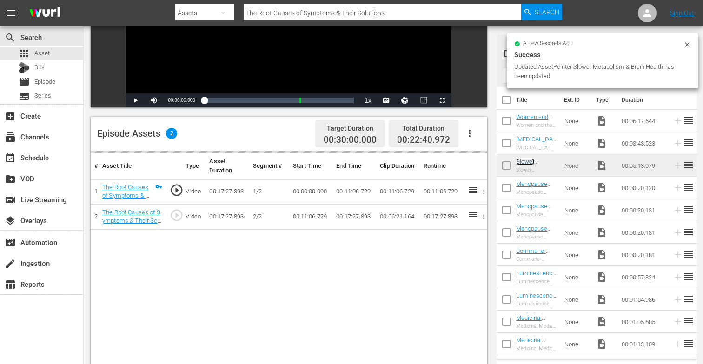
scroll to position [168, 0]
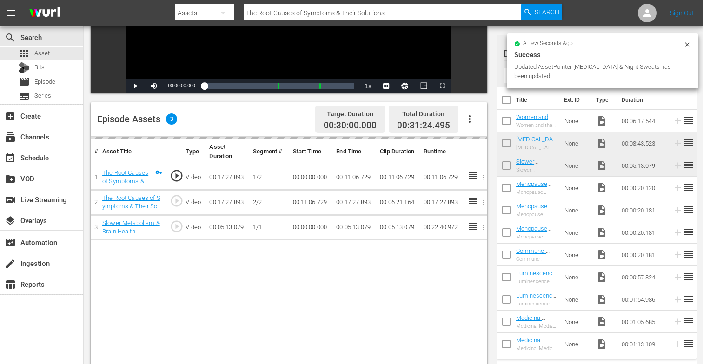
drag, startPoint x: 527, startPoint y: 137, endPoint x: 216, endPoint y: 3, distance: 338.8
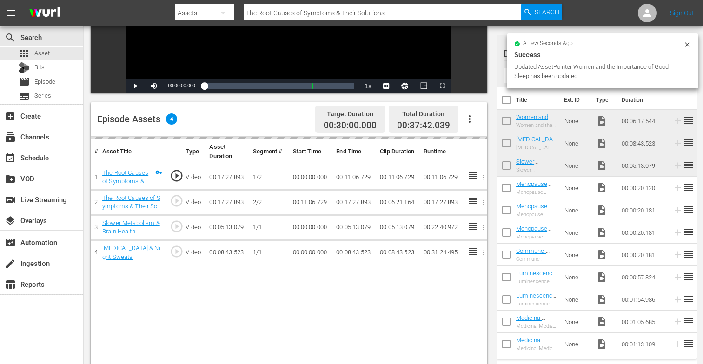
click at [688, 43] on icon at bounding box center [687, 44] width 7 height 7
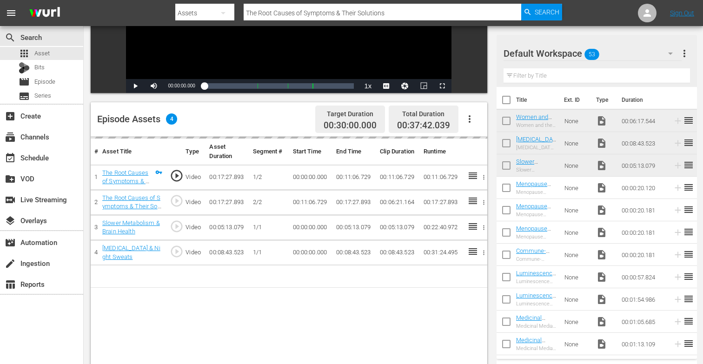
click at [540, 76] on input "text" at bounding box center [597, 75] width 187 height 15
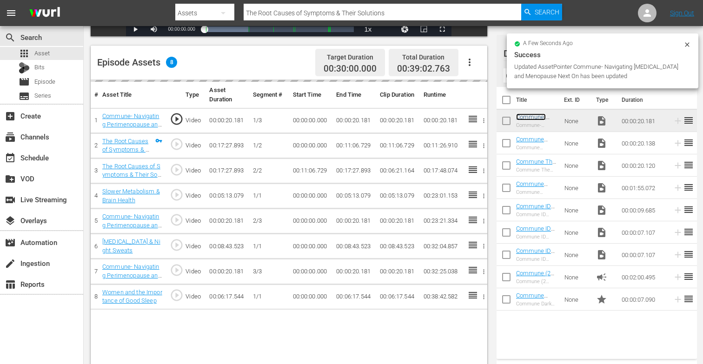
scroll to position [242, 0]
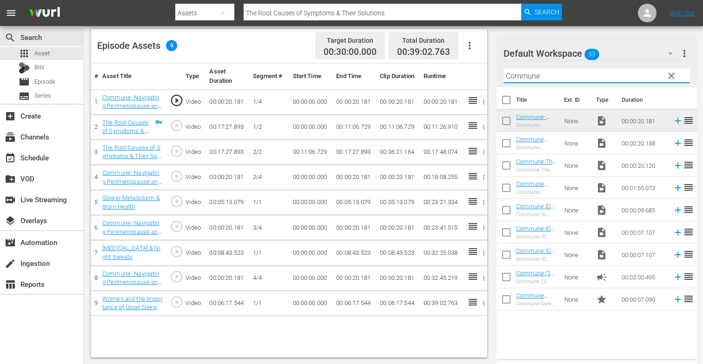
click at [547, 76] on input "Commune" at bounding box center [597, 75] width 187 height 15
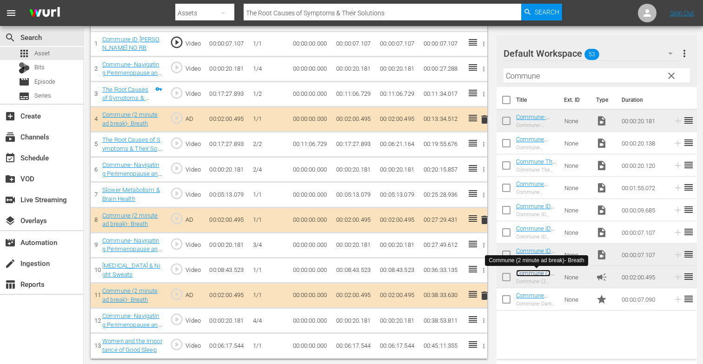
scroll to position [304, 0]
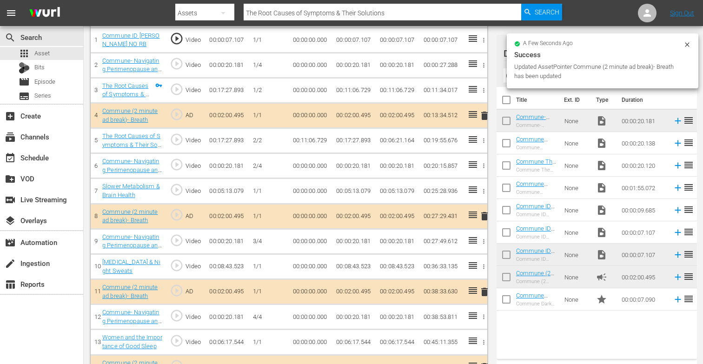
click at [688, 44] on icon at bounding box center [687, 44] width 4 height 4
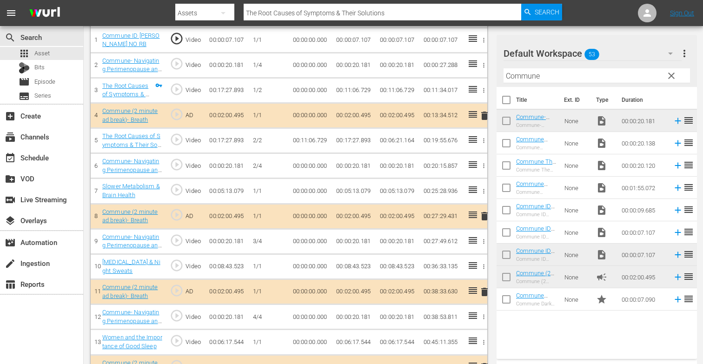
click at [670, 75] on span "clear" at bounding box center [671, 75] width 11 height 11
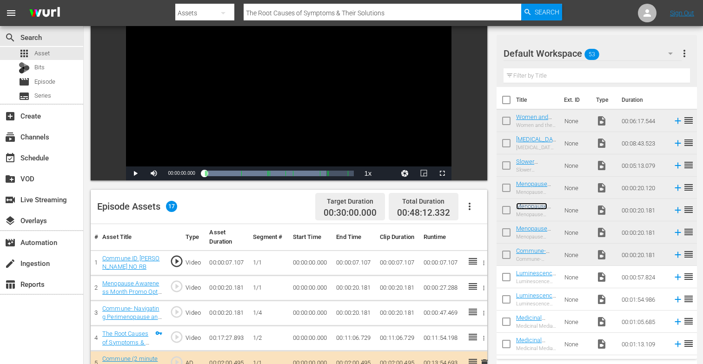
scroll to position [0, 0]
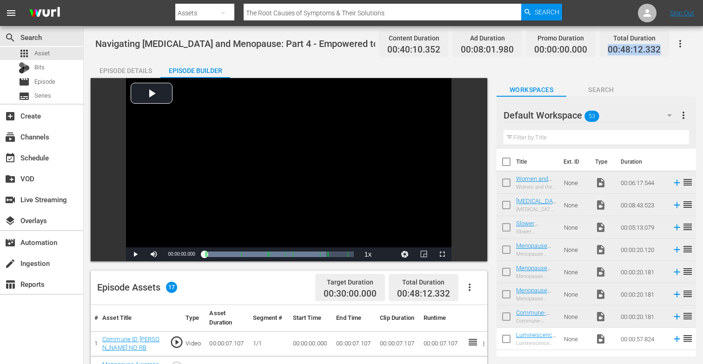
drag, startPoint x: 609, startPoint y: 50, endPoint x: 662, endPoint y: 54, distance: 53.2
click at [662, 54] on div "Total Duration 00:48:12.332" at bounding box center [635, 43] width 70 height 27
copy span "00:48:12.332"
click at [55, 51] on div "apps Asset" at bounding box center [41, 53] width 83 height 13
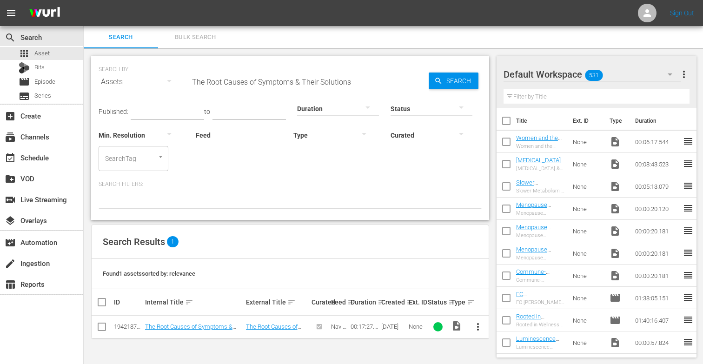
click at [506, 140] on input "checkbox" at bounding box center [507, 144] width 20 height 20
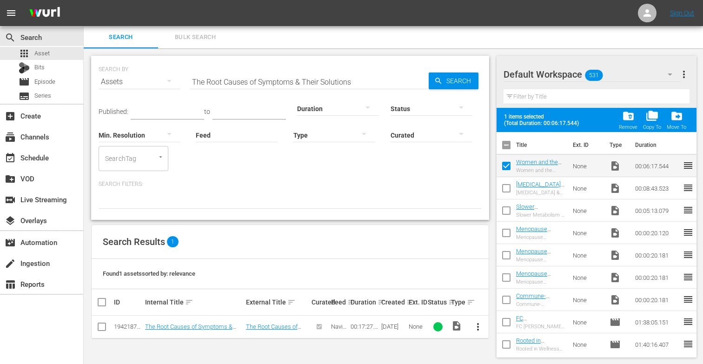
click at [508, 187] on input "checkbox" at bounding box center [507, 191] width 20 height 20
click at [508, 210] on input "checkbox" at bounding box center [507, 213] width 20 height 20
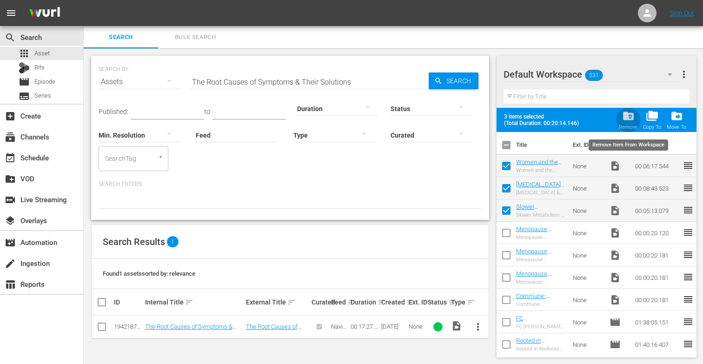
click at [629, 114] on span "folder_delete" at bounding box center [628, 116] width 13 height 13
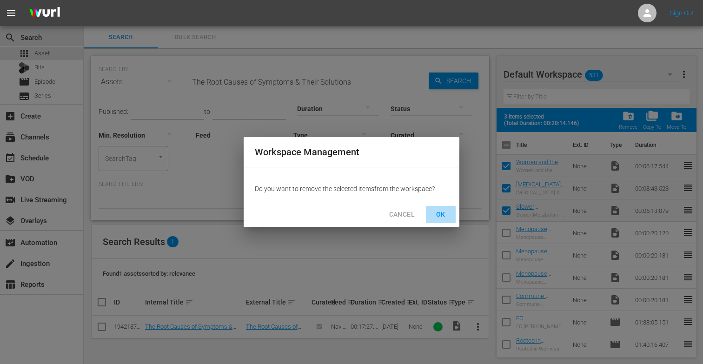
click at [446, 216] on span "OK" at bounding box center [441, 215] width 15 height 12
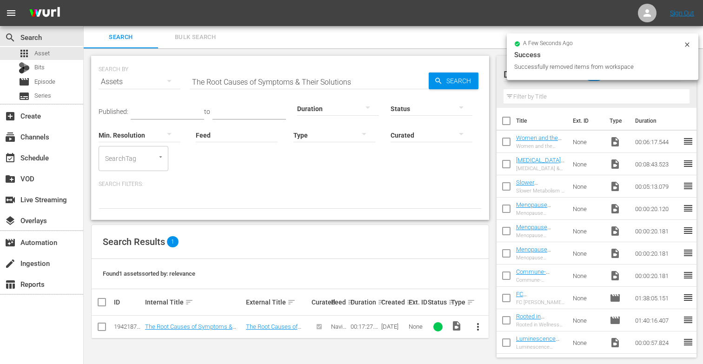
click at [363, 77] on input "The Root Causes of Symptoms & Their Solutions" at bounding box center [309, 82] width 239 height 22
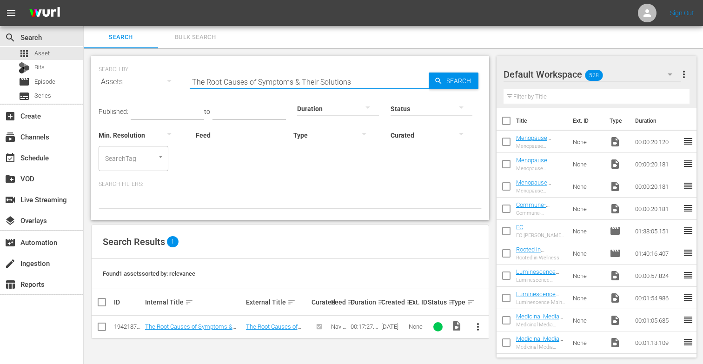
click at [355, 80] on input "The Root Causes of Symptoms & Their Solutions" at bounding box center [309, 82] width 239 height 22
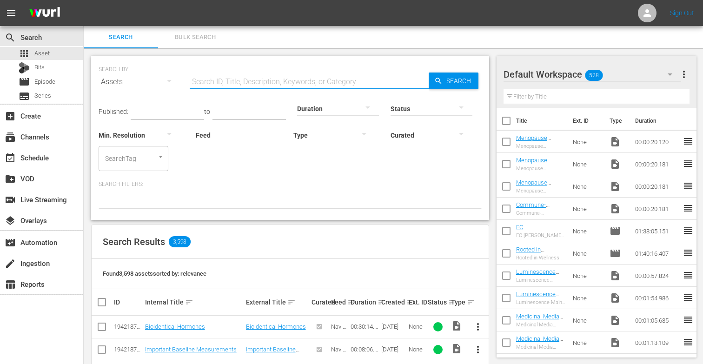
paste input "Coffee, Alcohol, and Women’s Gut Health"
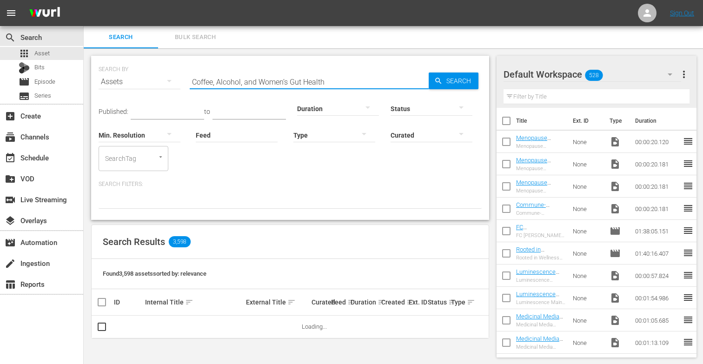
scroll to position [1, 0]
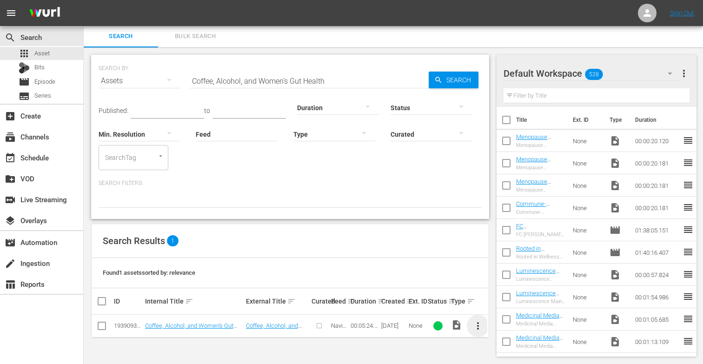
click at [480, 323] on span "more_vert" at bounding box center [478, 326] width 11 height 11
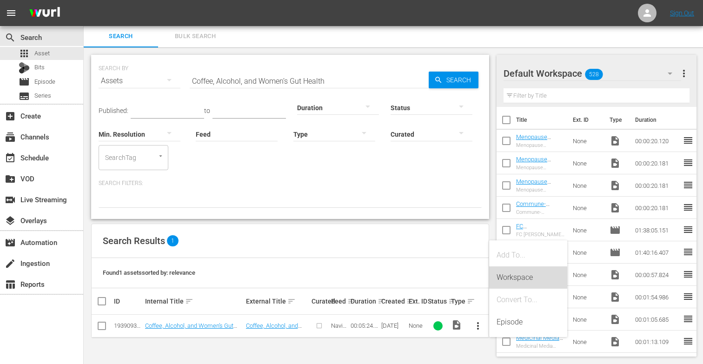
click at [508, 275] on div "Workspace" at bounding box center [528, 278] width 63 height 22
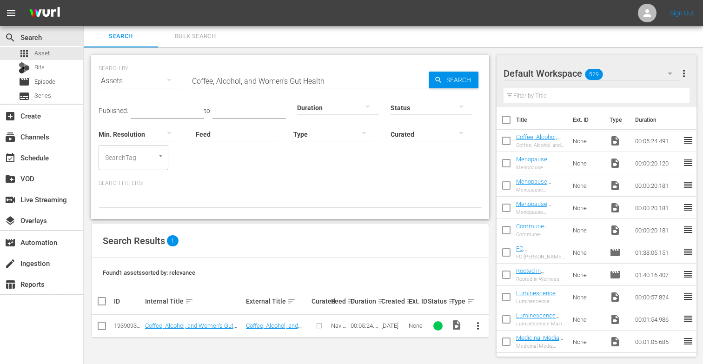
click at [327, 82] on input "Coffee, Alcohol, and Women’s Gut Health" at bounding box center [309, 81] width 239 height 22
paste input "Womens’ Moods and Hormones"
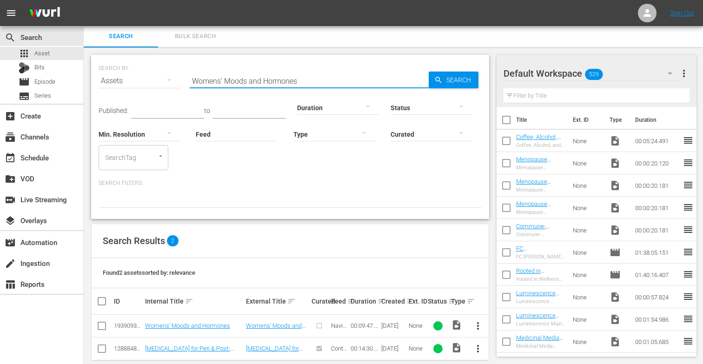
scroll to position [14, 0]
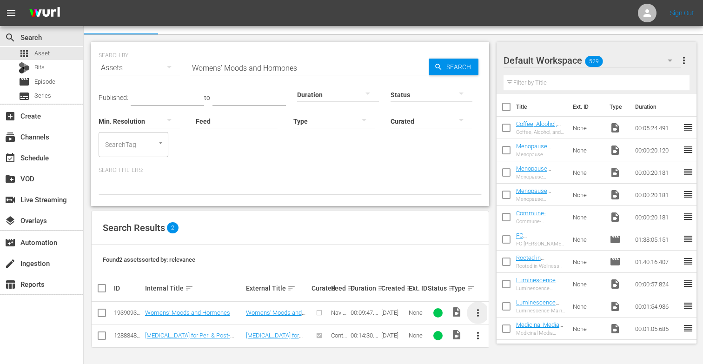
click at [478, 314] on span "more_vert" at bounding box center [478, 313] width 11 height 11
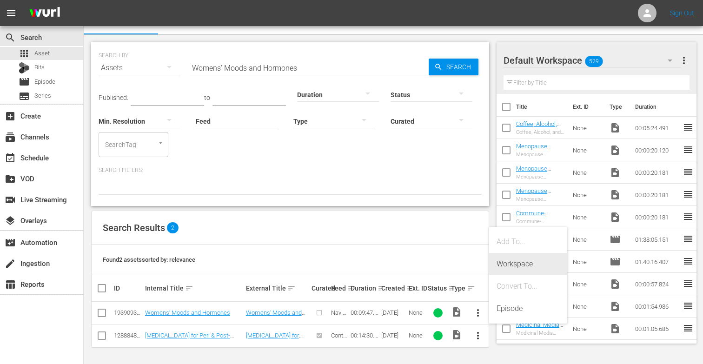
click at [515, 265] on div "Workspace" at bounding box center [528, 264] width 63 height 22
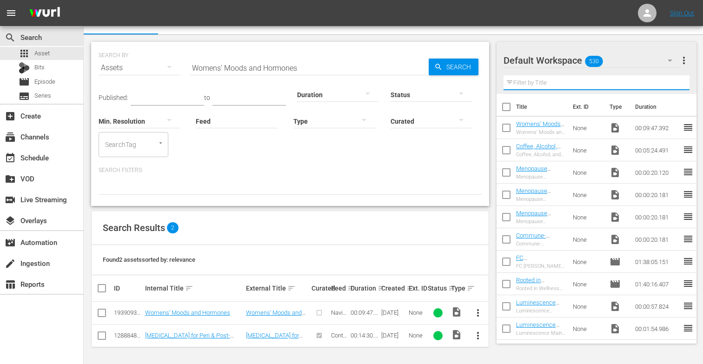
click at [534, 81] on input "text" at bounding box center [597, 82] width 187 height 15
paste input "Thank You from [PERSON_NAME]"
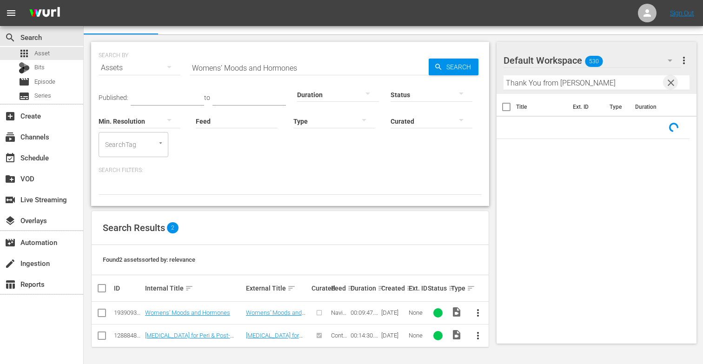
click at [670, 79] on span "clear" at bounding box center [671, 82] width 11 height 11
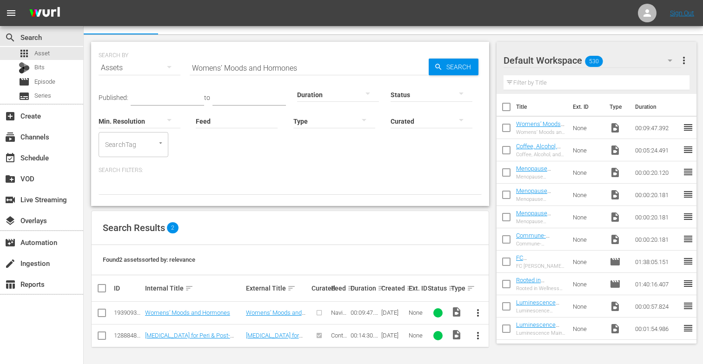
click at [308, 69] on input "Womens’ Moods and Hormones" at bounding box center [309, 68] width 239 height 22
paste input "Thank You from [PERSON_NAME]"
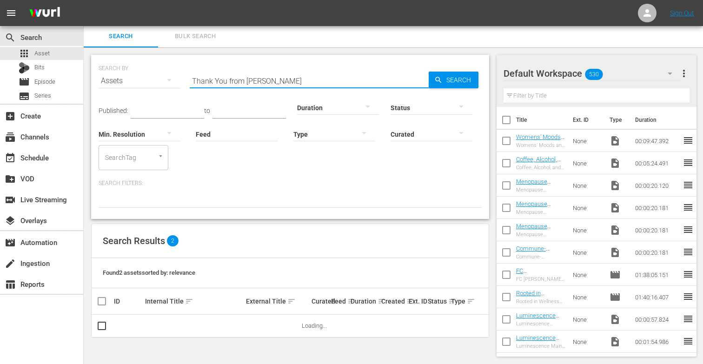
scroll to position [1, 0]
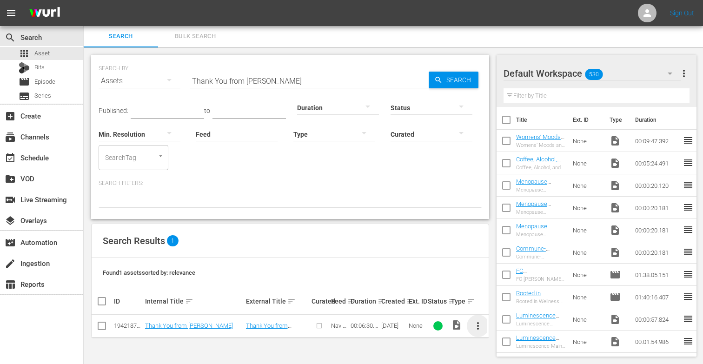
click at [480, 324] on span "more_vert" at bounding box center [478, 326] width 11 height 11
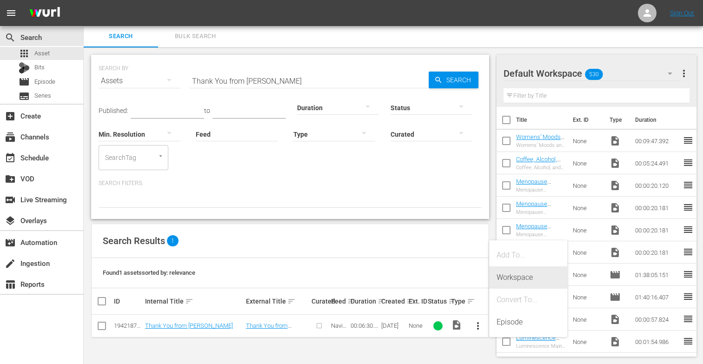
click at [513, 280] on div "Workspace" at bounding box center [528, 278] width 63 height 22
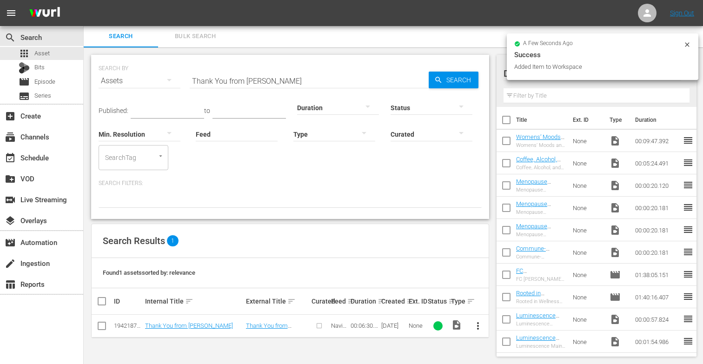
click at [309, 79] on input "Thank You from [PERSON_NAME]" at bounding box center [309, 81] width 239 height 22
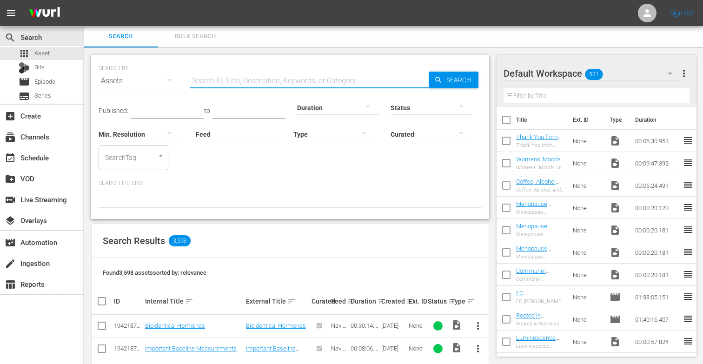
paste input "Women, Menopause, and Libidio"
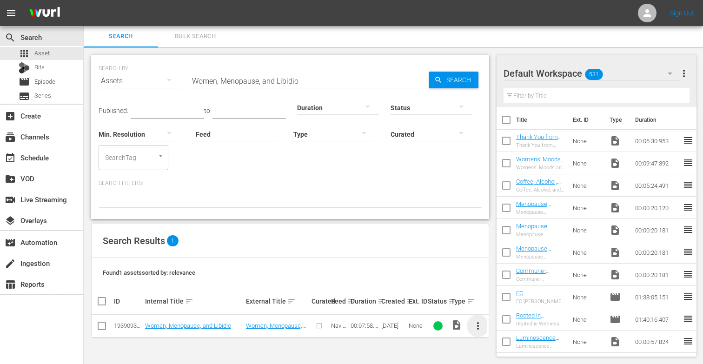
click at [477, 324] on span "more_vert" at bounding box center [478, 326] width 11 height 11
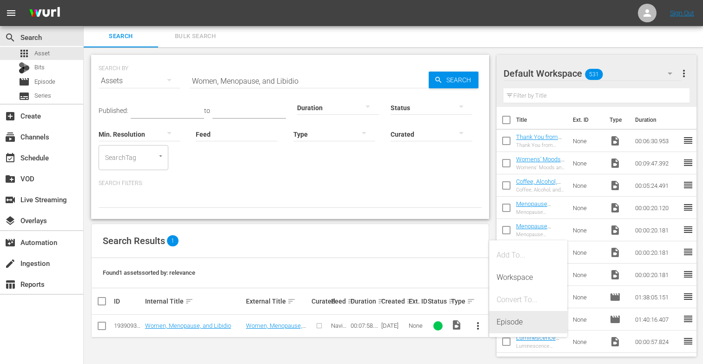
click at [517, 327] on div "Episode" at bounding box center [528, 322] width 63 height 22
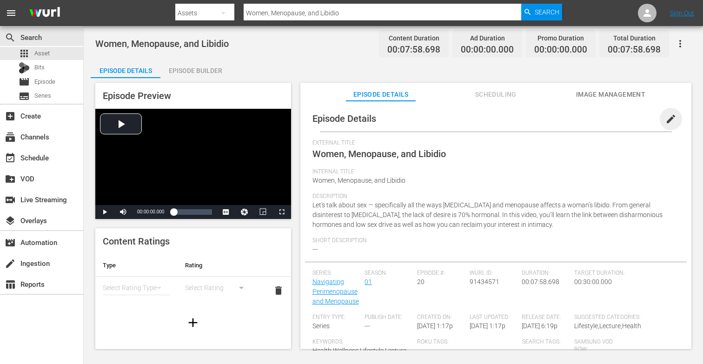
click at [666, 115] on span "edit" at bounding box center [671, 119] width 11 height 11
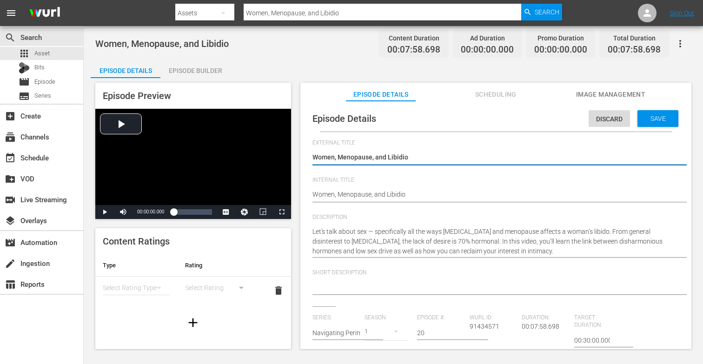
click at [483, 155] on textarea "Women, Menopause, and Libidio" at bounding box center [494, 158] width 362 height 11
click at [388, 154] on textarea "Women, Menopause, and Libidio" at bounding box center [494, 158] width 362 height 11
type textarea "Navigating Perimenopause and Menopause"
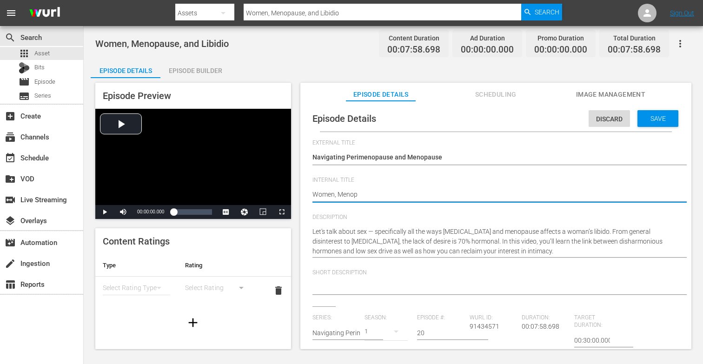
type textarea "Women, Menop"
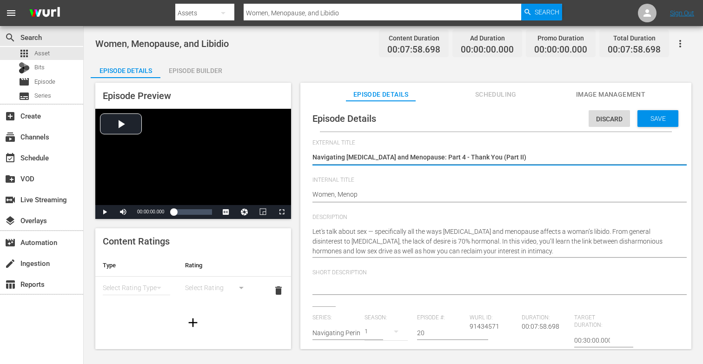
type textarea "Navigating Perimenopause and Menopause: Part 4 - Thank You (Part II)"
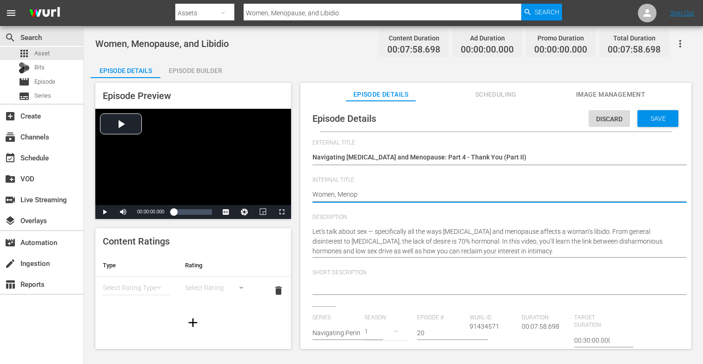
click at [359, 197] on textarea "Women, Menopause, and Libidio" at bounding box center [494, 195] width 362 height 11
type textarea "W"
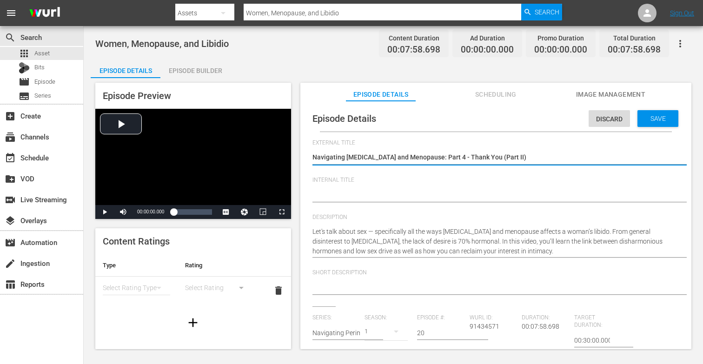
drag, startPoint x: 313, startPoint y: 153, endPoint x: 528, endPoint y: 152, distance: 215.4
drag, startPoint x: 315, startPoint y: 154, endPoint x: 341, endPoint y: 156, distance: 25.7
click at [341, 156] on textarea "Women, Menopause, and Libidio" at bounding box center [494, 158] width 362 height 11
click at [312, 157] on div "Episode Details Discard Save External Title Women, Menopause, and Libidio Women…" at bounding box center [496, 317] width 382 height 422
drag, startPoint x: 312, startPoint y: 157, endPoint x: 348, endPoint y: 159, distance: 36.8
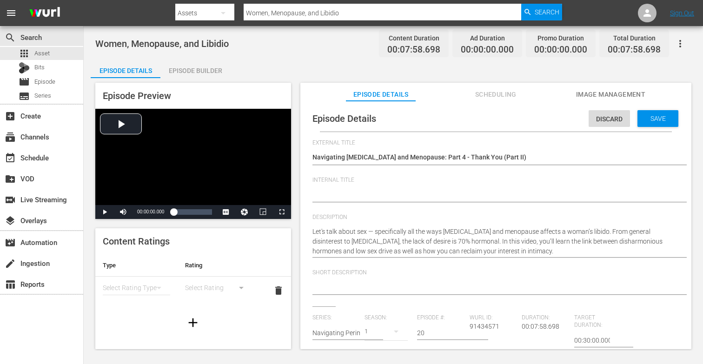
click at [348, 159] on div "Episode Details Discard Save External Title Women, Menopause, and Libidio Women…" at bounding box center [496, 317] width 382 height 422
drag, startPoint x: 314, startPoint y: 157, endPoint x: 526, endPoint y: 160, distance: 212.2
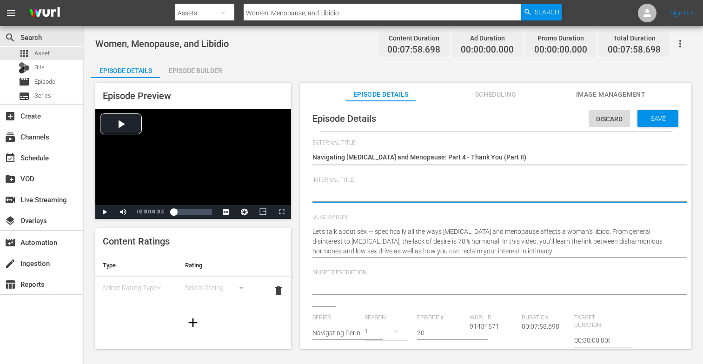
paste textarea "Navigating Perimenopause and Menopause: Part 4 - Thank You (Part II)"
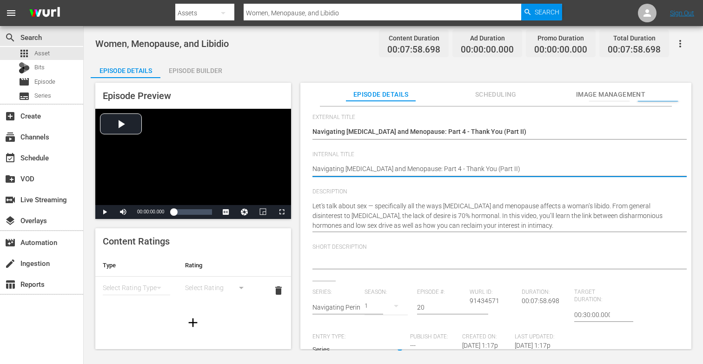
scroll to position [38, 0]
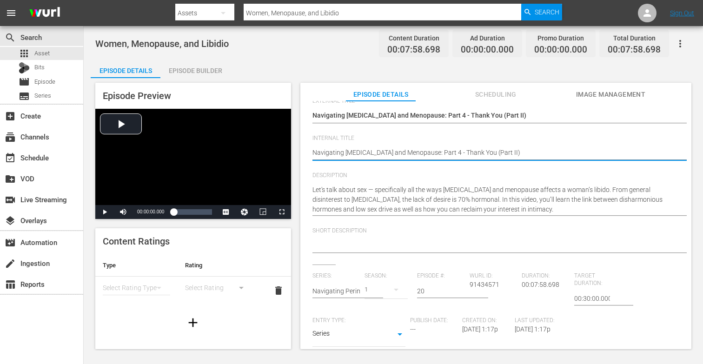
type textarea "Navigating Perimenopause and Menopause: Part 4 - Thank You (Part II)"
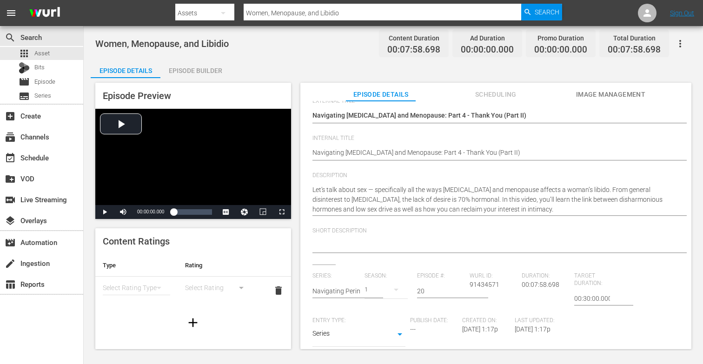
click at [336, 234] on span "Short Description" at bounding box center [494, 230] width 362 height 7
click at [336, 238] on div at bounding box center [494, 246] width 362 height 22
click at [340, 247] on textarea at bounding box center [494, 246] width 362 height 11
type textarea "I"
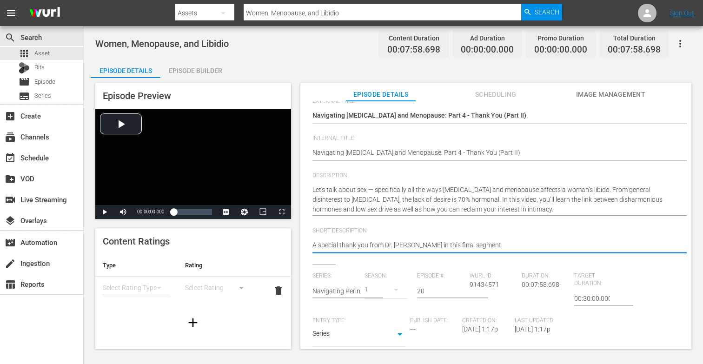
type textarea "A special thank you from Dr. Sara in this final segment."
click at [357, 293] on input "text" at bounding box center [337, 291] width 48 height 22
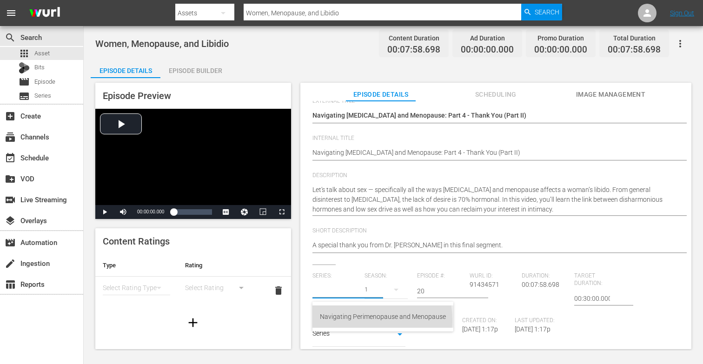
click at [363, 320] on div "Navigating Perimenopause and Menopause" at bounding box center [383, 317] width 126 height 22
type input "Navigating Perimenopause and Menopause"
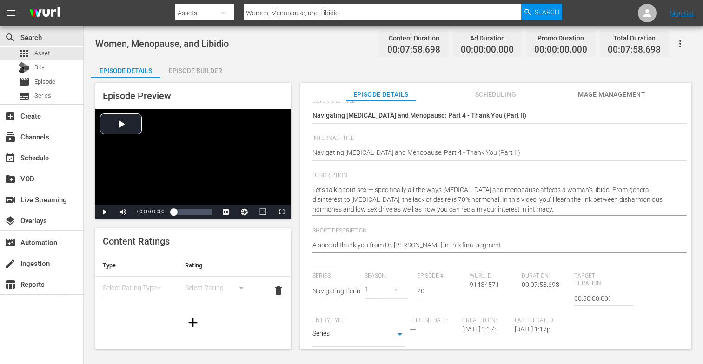
click at [421, 291] on input "20" at bounding box center [441, 291] width 48 height 22
type input "2"
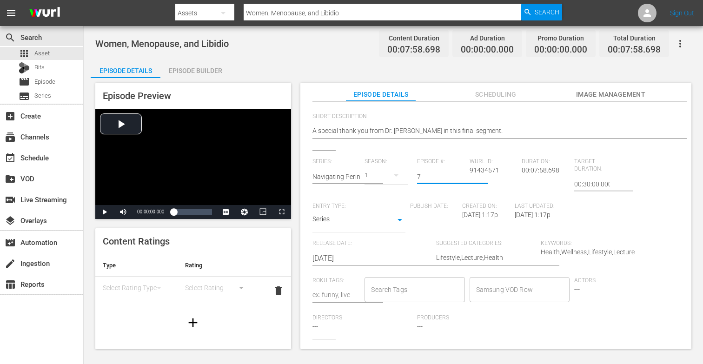
scroll to position [158, 0]
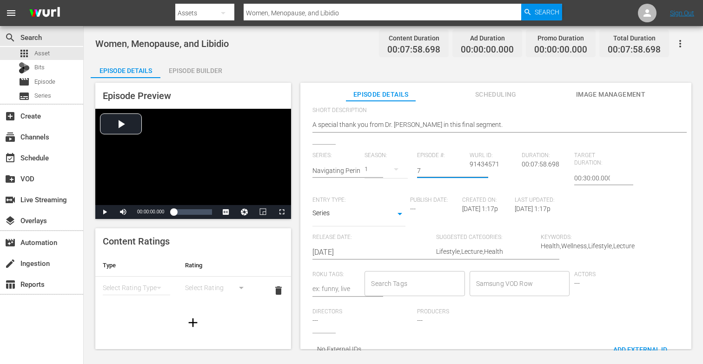
type input "7"
click at [417, 287] on input "Search Tags" at bounding box center [408, 283] width 78 height 17
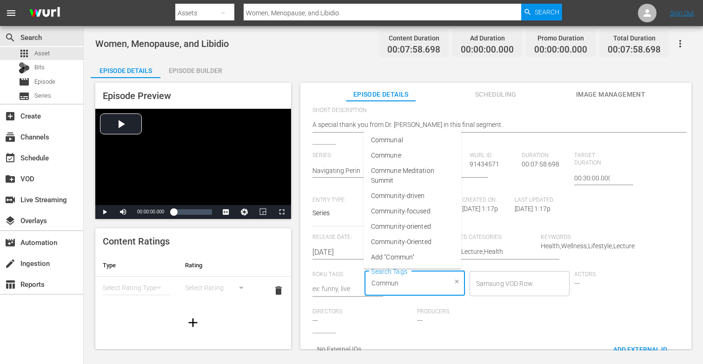
type input "Commune"
click at [392, 218] on span "Commune" at bounding box center [386, 217] width 30 height 10
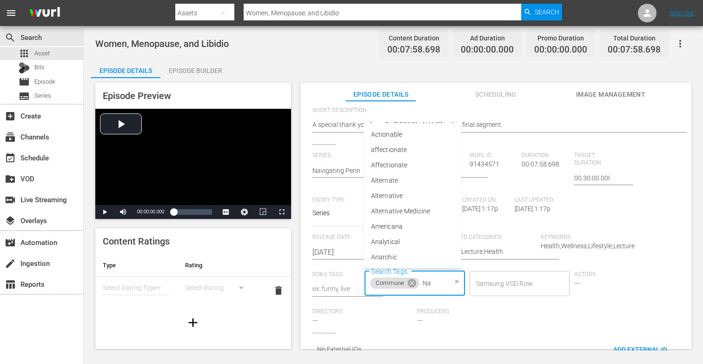
type input "Nav"
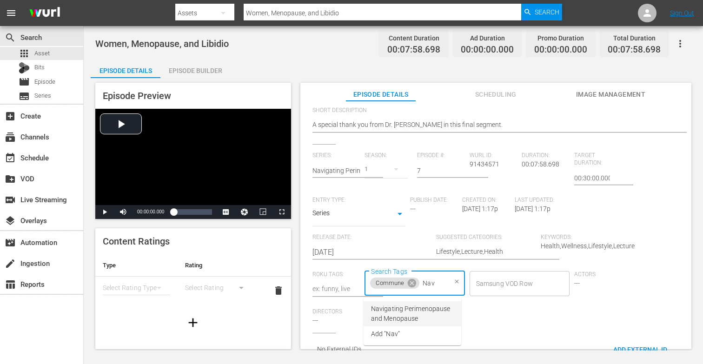
click at [406, 314] on span "Navigating Perimenopause and Menopause" at bounding box center [412, 314] width 83 height 20
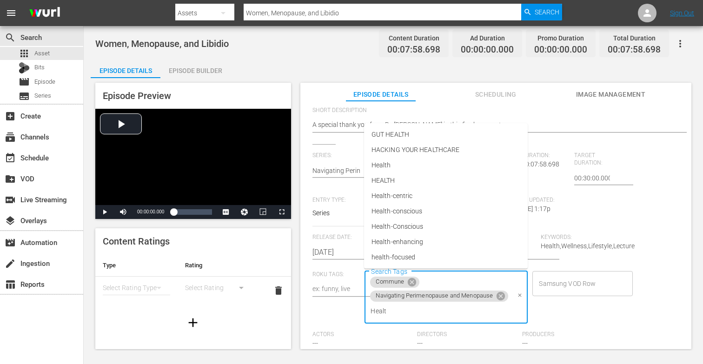
type input "Health"
click at [388, 165] on span "Health" at bounding box center [382, 166] width 20 height 10
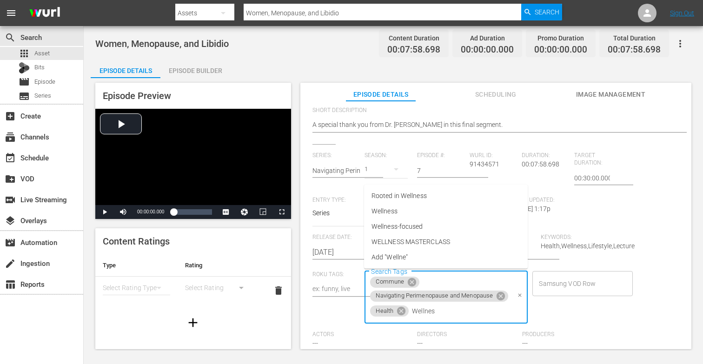
type input "Wellness"
click at [395, 211] on span "Wellness" at bounding box center [385, 212] width 26 height 10
type input "Lifest"
click at [384, 209] on span "Lifestyle" at bounding box center [384, 212] width 24 height 10
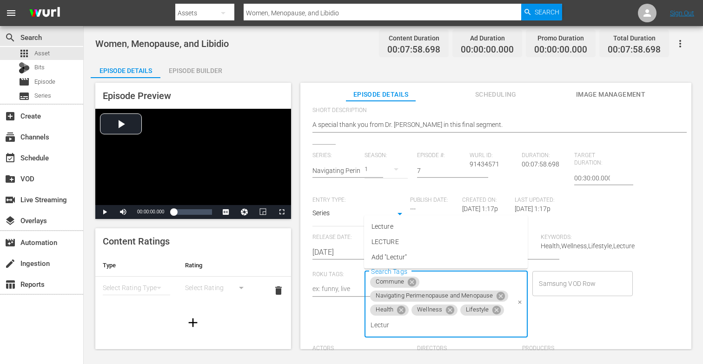
type input "Lecture"
click at [400, 231] on li "Lecture" at bounding box center [446, 226] width 164 height 15
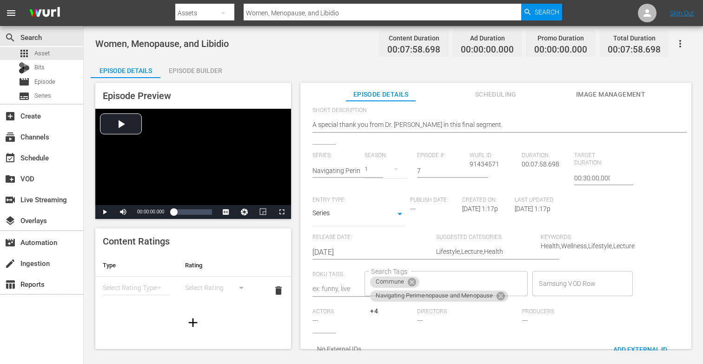
click at [563, 306] on div "Samsung VOD Row Samsung VOD Row" at bounding box center [585, 289] width 105 height 37
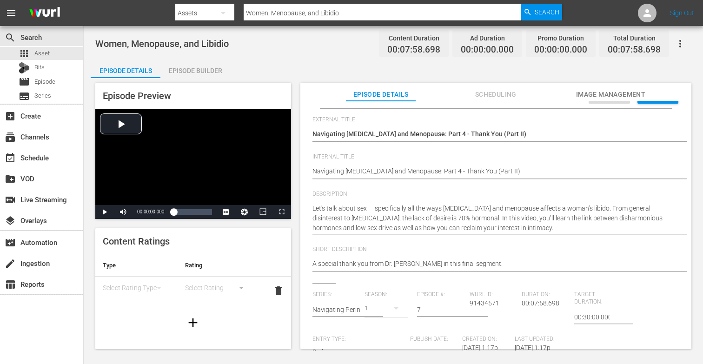
scroll to position [0, 0]
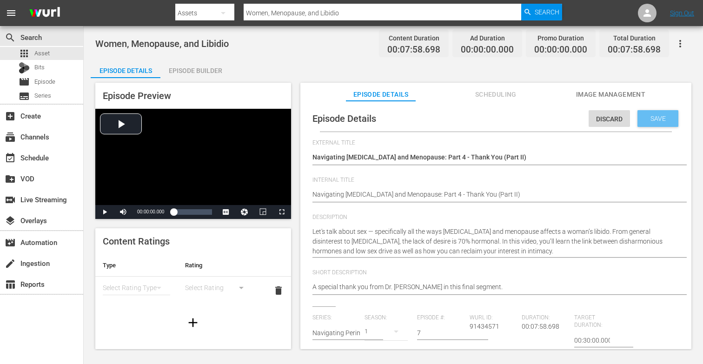
click at [648, 118] on span "Save" at bounding box center [658, 118] width 30 height 7
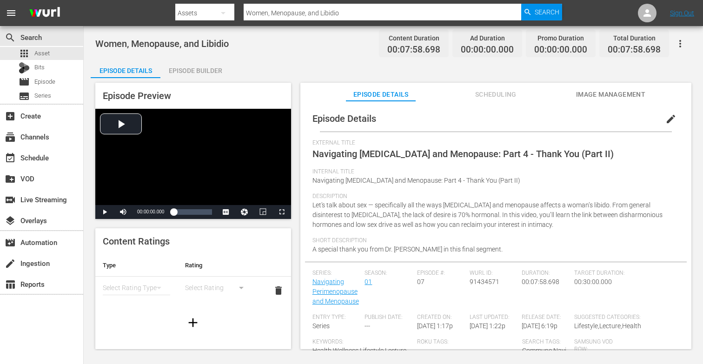
click at [196, 69] on div "Episode Builder" at bounding box center [196, 71] width 70 height 22
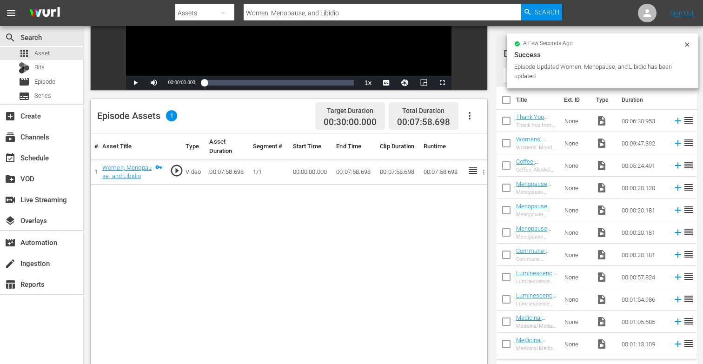
scroll to position [154, 0]
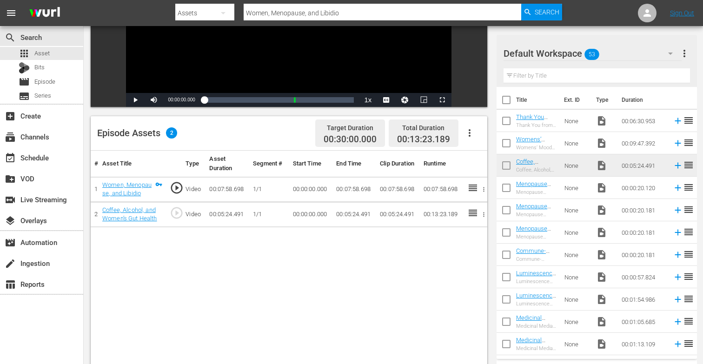
drag, startPoint x: 522, startPoint y: 161, endPoint x: 179, endPoint y: 0, distance: 379.0
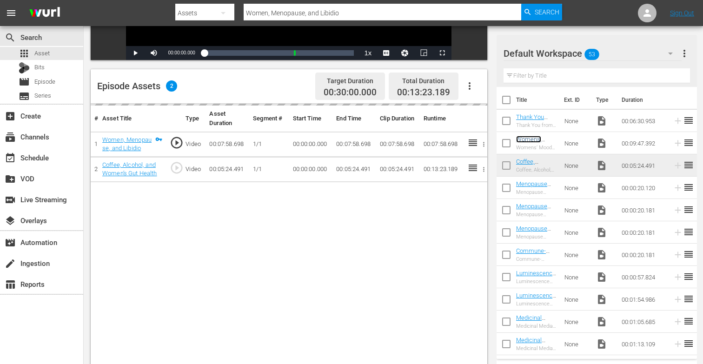
scroll to position [224, 0]
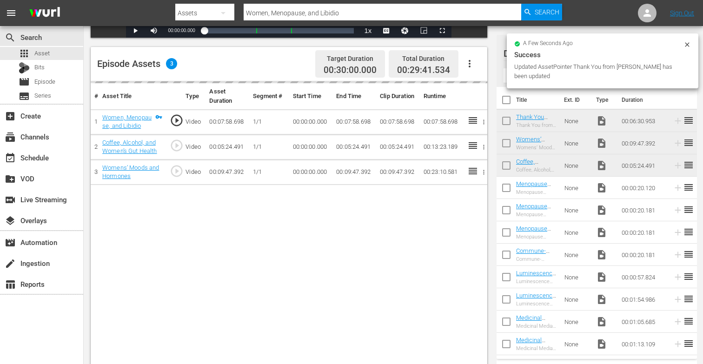
click at [567, 74] on div "Updated AssetPointer Thank You from Dr. Sara Gottfried has been updated" at bounding box center [598, 71] width 167 height 19
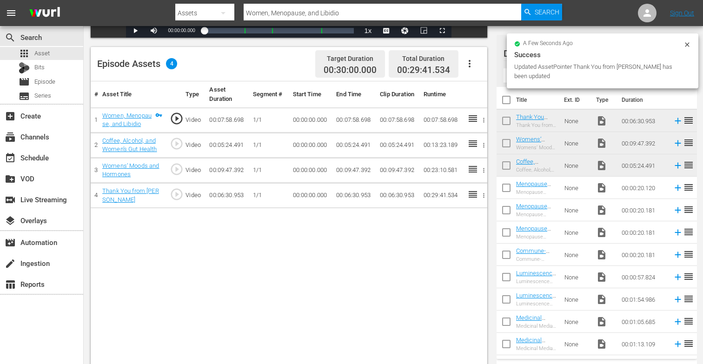
click at [686, 46] on icon at bounding box center [687, 44] width 4 height 4
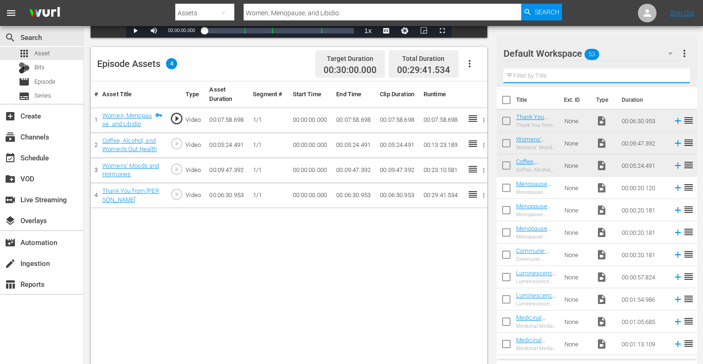
click at [534, 81] on input "text" at bounding box center [597, 75] width 187 height 15
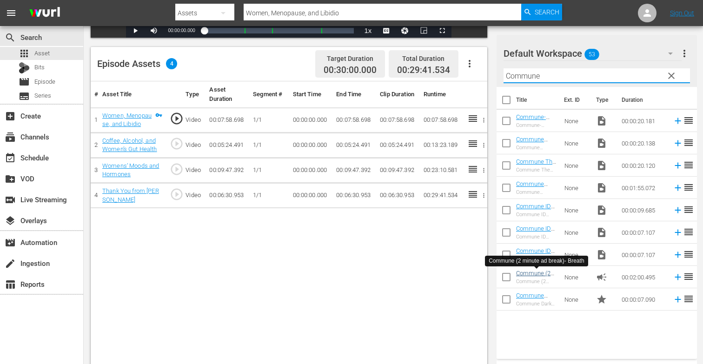
type input "Commune"
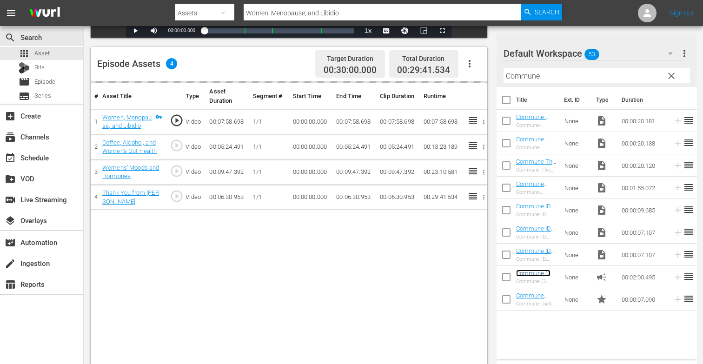
scroll to position [242, 0]
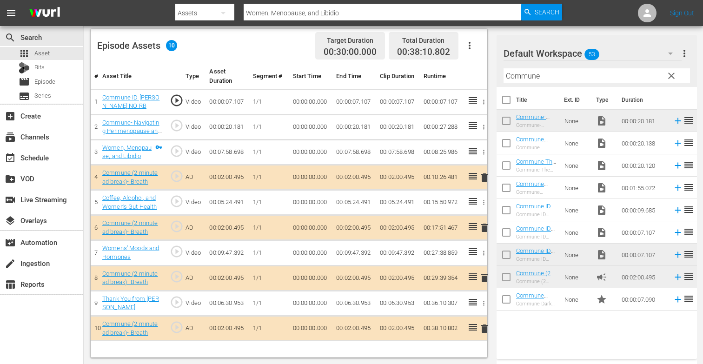
click at [673, 75] on span "clear" at bounding box center [671, 75] width 11 height 11
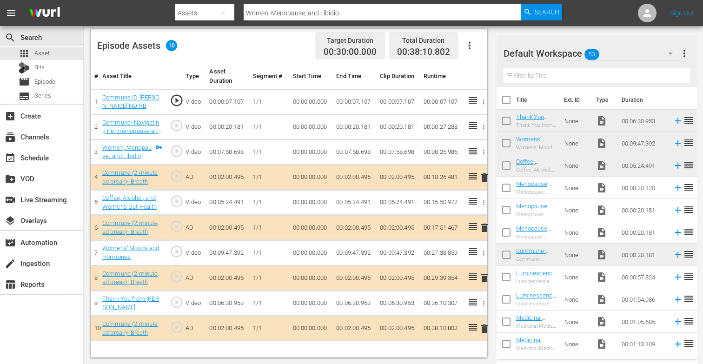
click at [523, 75] on input "text" at bounding box center [597, 75] width 187 height 15
click at [634, 54] on div "Default Workspace 53" at bounding box center [593, 53] width 178 height 26
click at [605, 47] on div "Default Workspace (53)" at bounding box center [351, 182] width 703 height 364
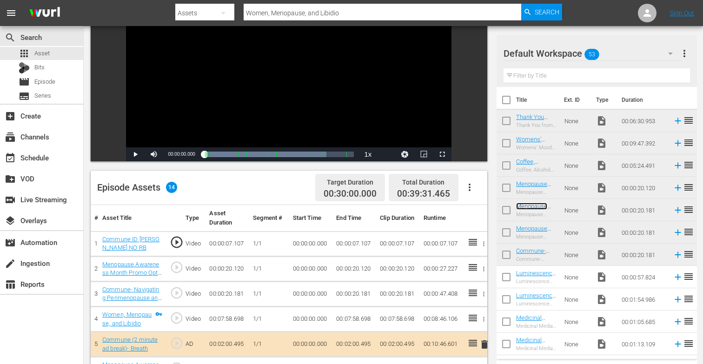
scroll to position [0, 0]
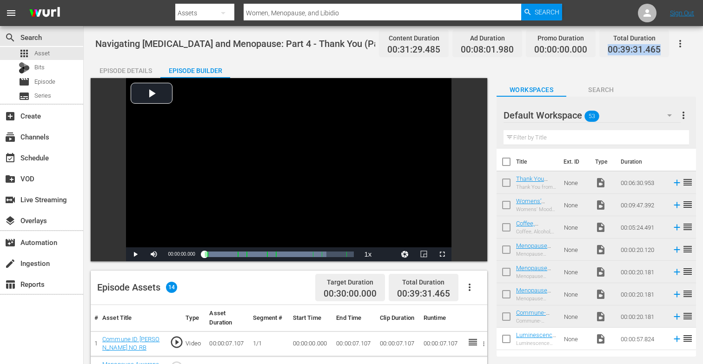
drag, startPoint x: 610, startPoint y: 48, endPoint x: 663, endPoint y: 52, distance: 52.7
click at [663, 52] on div "Total Duration 00:39:31.465" at bounding box center [635, 43] width 70 height 27
copy span "00:39:31.465"
click at [47, 94] on span "Series" at bounding box center [42, 95] width 17 height 9
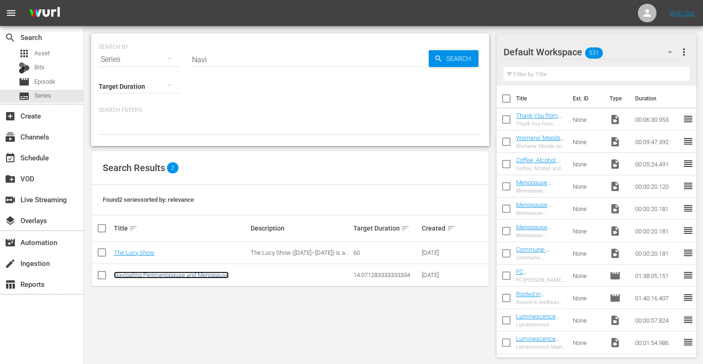
click at [160, 273] on link "Navigating Perimenopause and Menopause" at bounding box center [171, 275] width 115 height 7
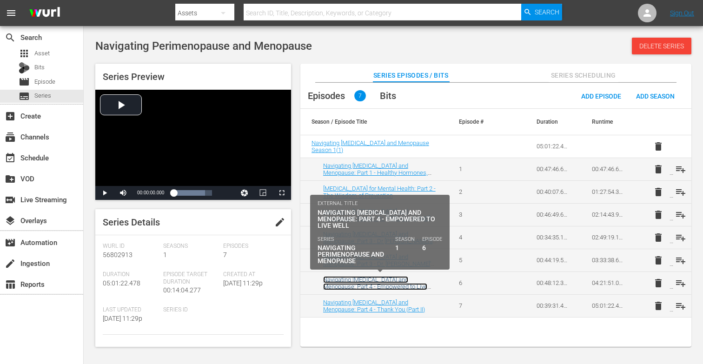
click at [392, 278] on link "Navigating [MEDICAL_DATA] and Menopause: Part 4 - Empowered to Live Well" at bounding box center [375, 286] width 104 height 21
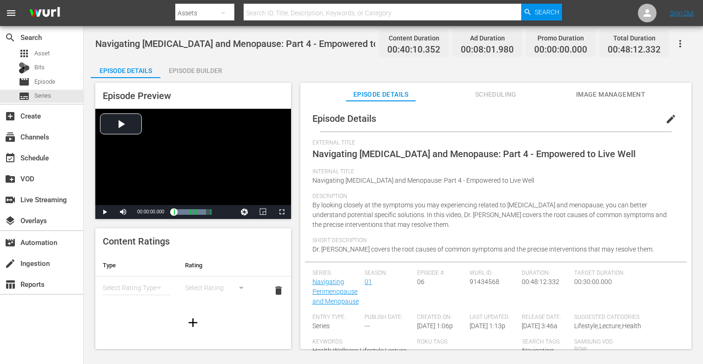
click at [666, 123] on span "edit" at bounding box center [671, 119] width 11 height 11
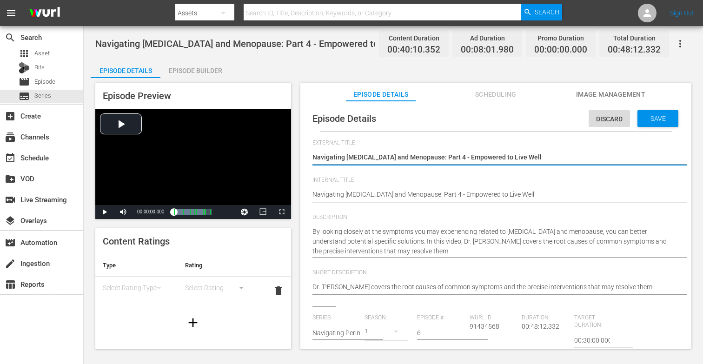
click at [553, 159] on textarea "Navigating [MEDICAL_DATA] and Menopause: Part 4 - Empowered to Live Well" at bounding box center [494, 158] width 362 height 11
type textarea "Navigating [MEDICAL_DATA] and Menopause: Part 4 - Empowered to Live Well"
type textarea "Navigating Perimenopause and Menopause: Part 4 - Empowered to Live Well ("
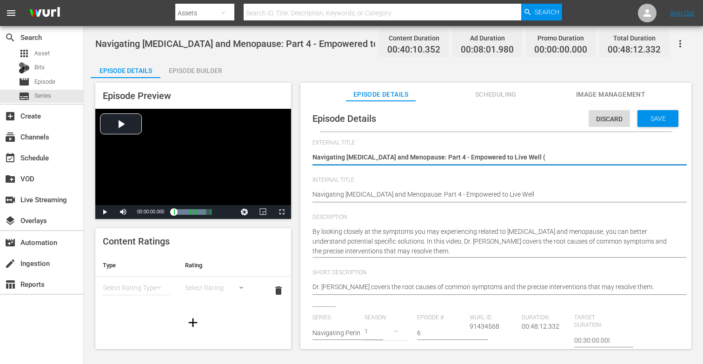
type textarea "Navigating Perimenopause and Menopause: Part 4 - Empowered to Live Well (P"
type textarea "Navigating Perimenopause and Menopause: Part 4 - Empowered to Live Well (Pa"
type textarea "Navigating Perimenopause and Menopause: Part 4 - Empowered to Live Well (Par"
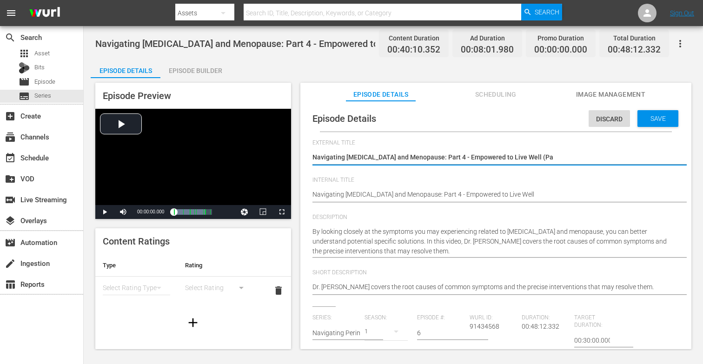
type textarea "Navigating Perimenopause and Menopause: Part 4 - Empowered to Live Well (Par"
type textarea "Navigating Perimenopause and Menopause: Part 4 - Empowered to Live Well (Part"
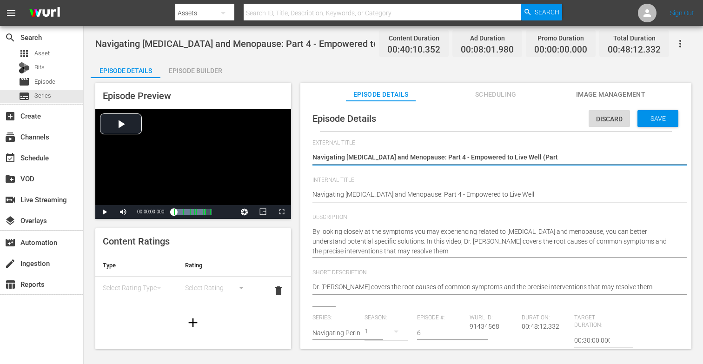
type textarea "Navigating Perimenopause and Menopause: Part 4 - Empowered to Live Well (Part I"
type textarea "Navigating Perimenopause and Menopause: Part 4 - Empowered to Live Well (Part I)"
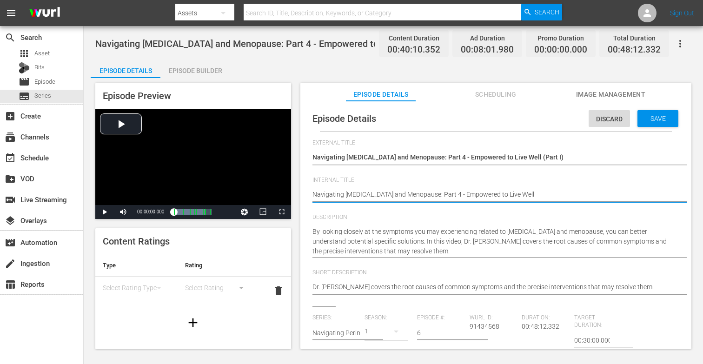
type textarea "Navigating [MEDICAL_DATA] and Menopause: Part 4 - Empowered to Live Well"
type textarea "Navigating Perimenopause and Menopause: Part 4 - Empowered to Live Well ("
type textarea "Navigating Perimenopause and Menopause: Part 4 - Empowered to Live Well (P"
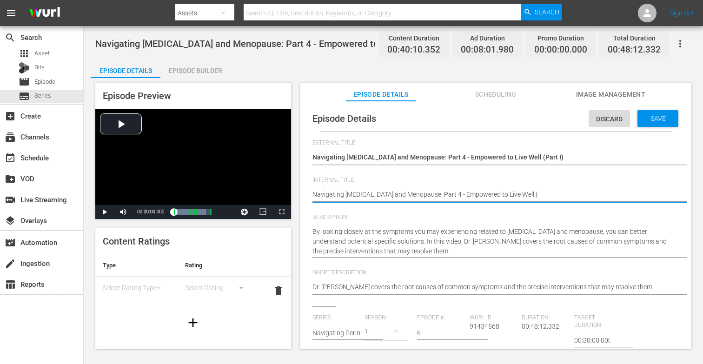
type textarea "Navigating Perimenopause and Menopause: Part 4 - Empowered to Live Well (P"
type textarea "Navigating Perimenopause and Menopause: Part 4 - Empowered to Live Well (Pa"
type textarea "Navigating Perimenopause and Menopause: Part 4 - Empowered to Live Well (Par"
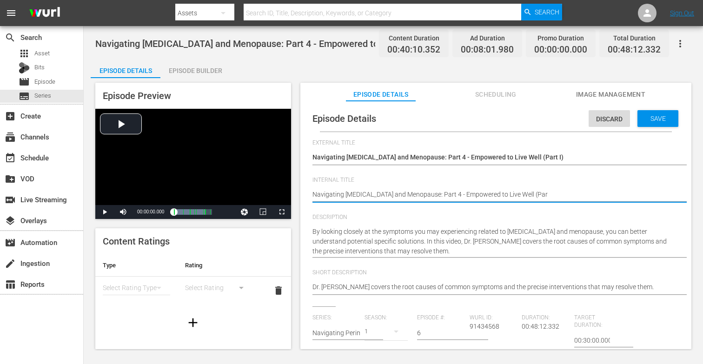
type textarea "Navigating Perimenopause and Menopause: Part 4 - Empowered to Live Well (Part"
type textarea "Navigating Perimenopause and Menopause: Part 4 - Empowered to Live Well (Part 1"
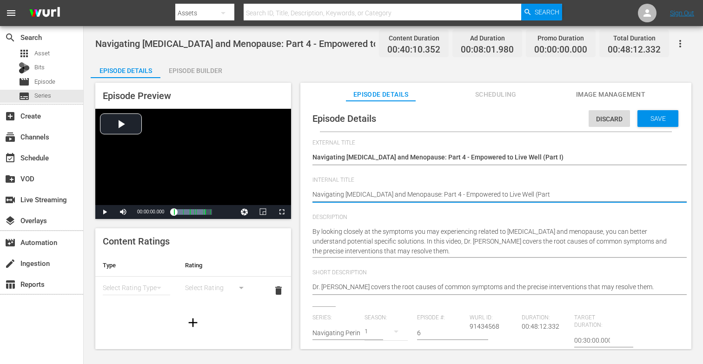
type textarea "Navigating Perimenopause and Menopause: Part 4 - Empowered to Live Well (Part 1"
type textarea "Navigating Perimenopause and Menopause: Part 4 - Empowered to Live Well (Part"
type textarea "Navigating Perimenopause and Menopause: Part 4 - Empowered to Live Well (Part I"
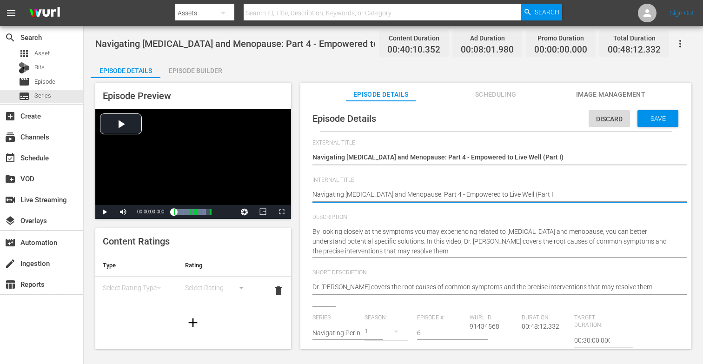
type textarea "Navigating Perimenopause and Menopause: Part 4 - Empowered to Live Well (Part I)"
click at [647, 115] on span "Save" at bounding box center [658, 118] width 30 height 7
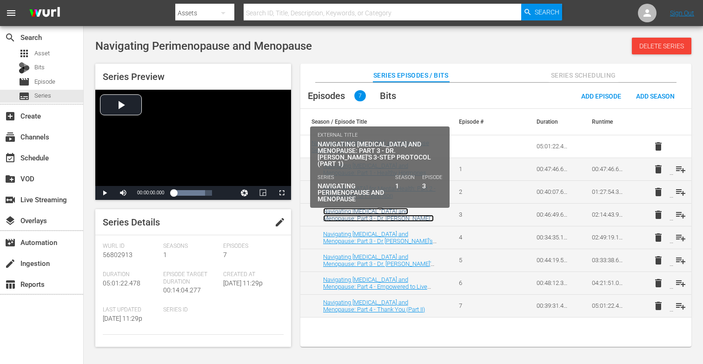
click at [398, 216] on link "Navigating [MEDICAL_DATA] and Menopause: Part 3 - Dr. [PERSON_NAME]'s 3-Step Pr…" at bounding box center [378, 218] width 111 height 21
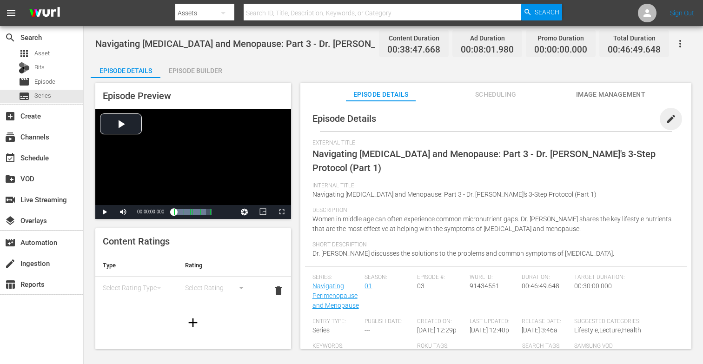
click at [666, 121] on span "edit" at bounding box center [671, 119] width 11 height 11
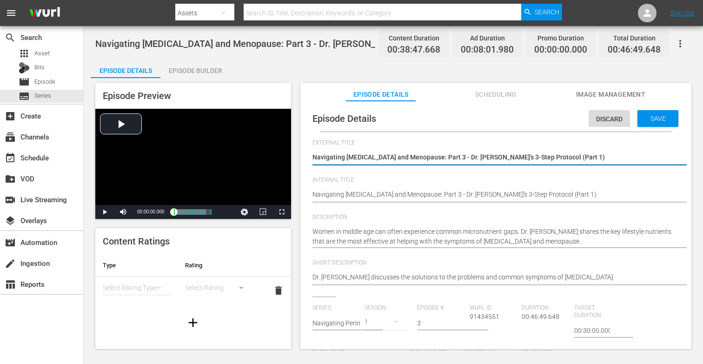
click at [561, 157] on textarea "Navigating [MEDICAL_DATA] and Menopause: Part 3 - Dr. [PERSON_NAME]'s 3-Step Pr…" at bounding box center [494, 158] width 362 height 11
type textarea "Navigating Perimenopause and Menopause: Part 3 - Dr. Sara's 3-Step Protocol (Pa…"
type textarea "Navigating [MEDICAL_DATA] and Menopause: Part 3 - Dr. [PERSON_NAME]'s 3-Step Pr…"
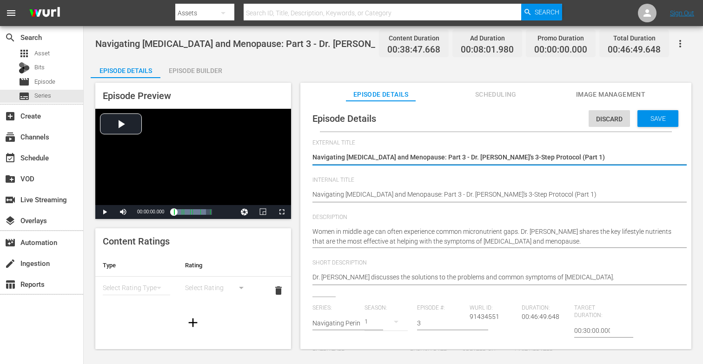
type textarea "Navigating Perimenopause and Menopause: Part 3 - Dr. Sara's 3-Step Protocol (Pa…"
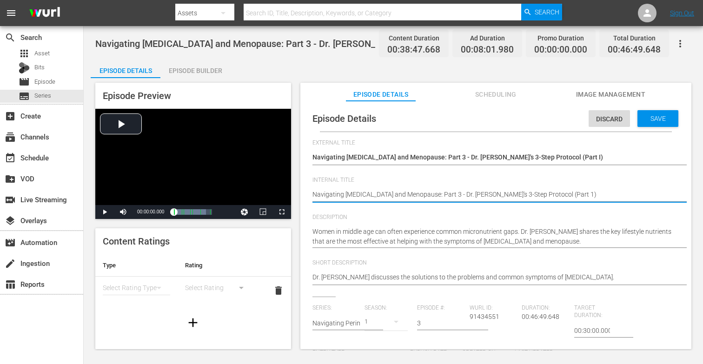
type textarea "Navigating [MEDICAL_DATA] and Menopause: Part 3 - Dr. [PERSON_NAME]'s 3-Step Pr…"
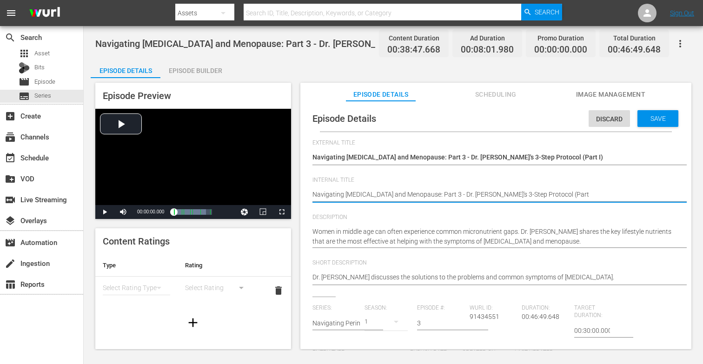
type textarea "Navigating [MEDICAL_DATA] and Menopause: Part 3 - Dr. [PERSON_NAME]'s 3-Step Pr…"
type textarea "Navigating Perimenopause and Menopause: Part 3 - Dr. Sara's 3-Step Protocol (Pa…"
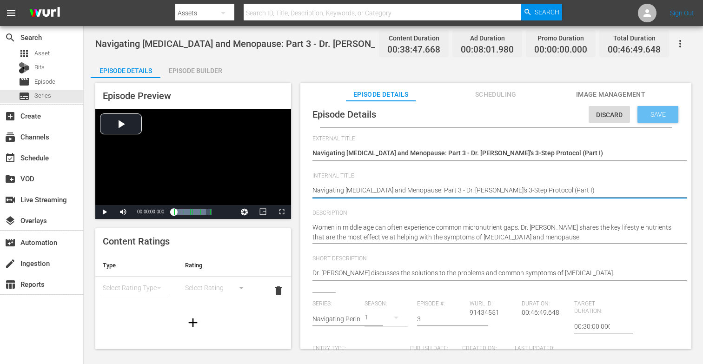
type textarea "Navigating Perimenopause and Menopause: Part 3 - Dr. Sara's 3-Step Protocol (Pa…"
click at [645, 113] on span "Save" at bounding box center [658, 114] width 30 height 7
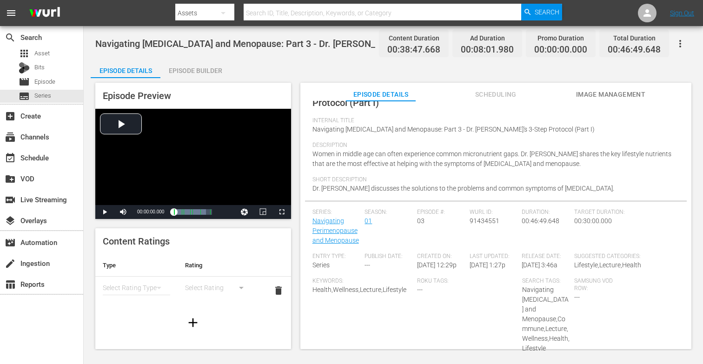
scroll to position [0, 0]
